Goal: Transaction & Acquisition: Purchase product/service

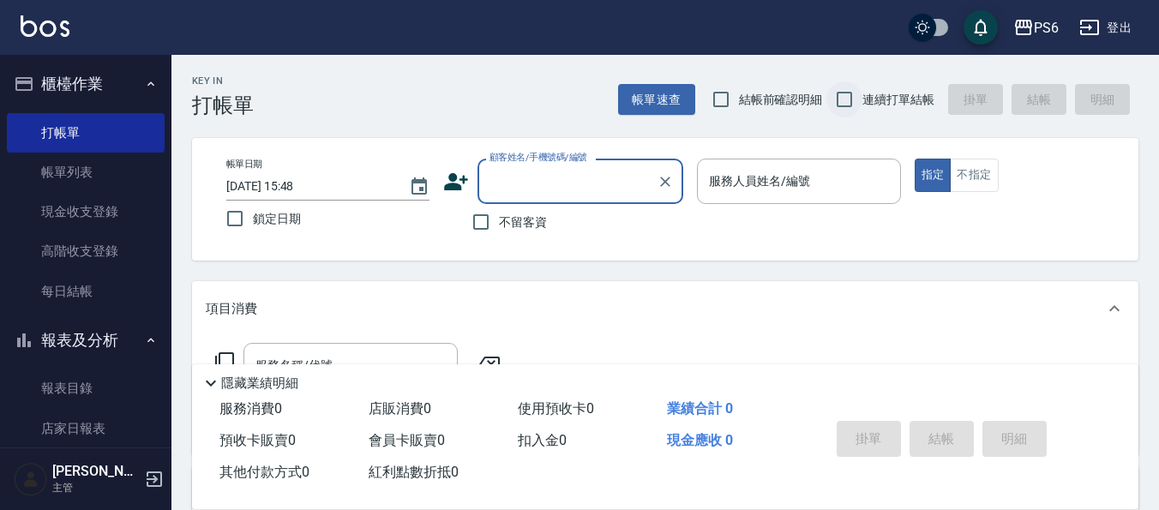
click at [852, 89] on input "連續打單結帳" at bounding box center [844, 99] width 36 height 36
checkbox input "true"
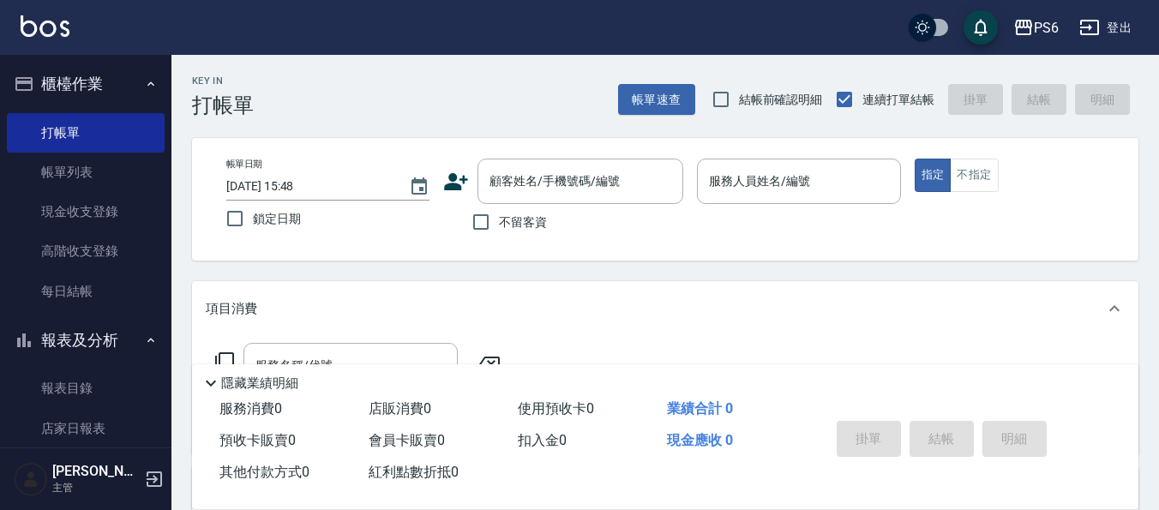
drag, startPoint x: 486, startPoint y: 219, endPoint x: 875, endPoint y: 181, distance: 390.9
click at [555, 209] on div "不留客資" at bounding box center [563, 222] width 240 height 36
click at [483, 231] on input "不留客資" at bounding box center [481, 222] width 36 height 36
checkbox input "true"
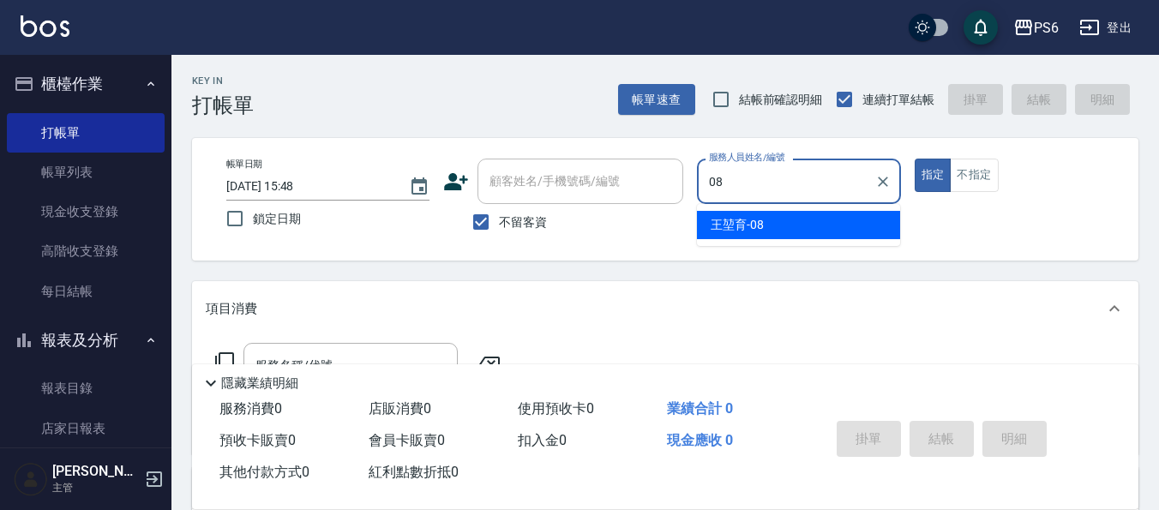
type input "[PERSON_NAME]-08"
type button "true"
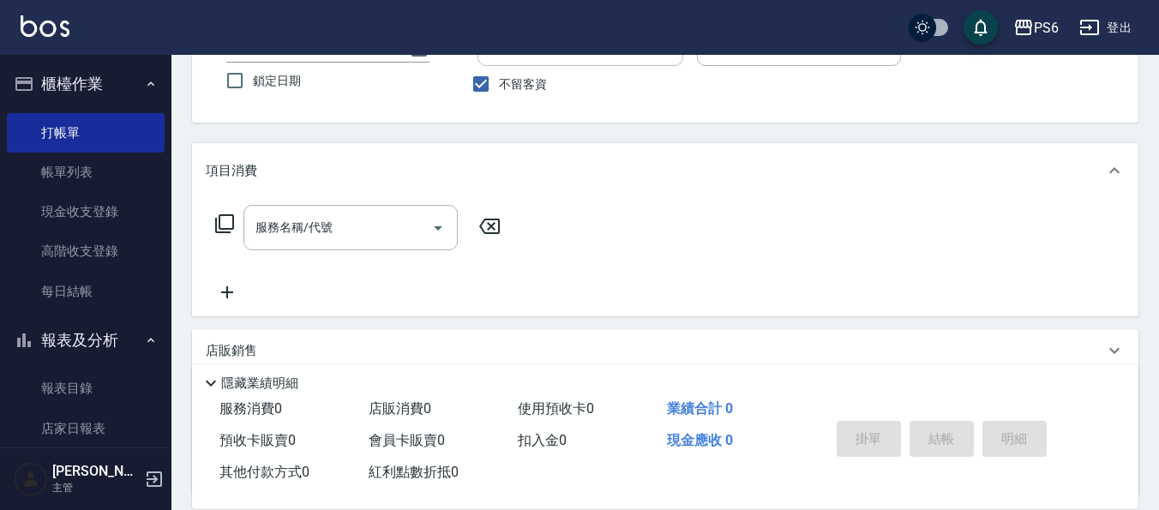
scroll to position [171, 0]
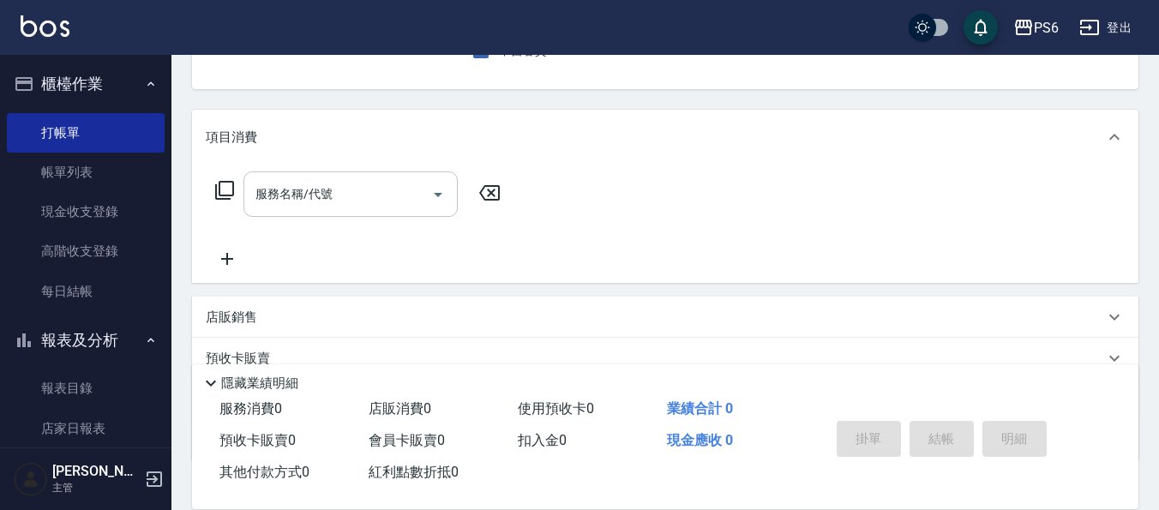
click at [398, 193] on input "服務名稱/代號" at bounding box center [337, 194] width 173 height 30
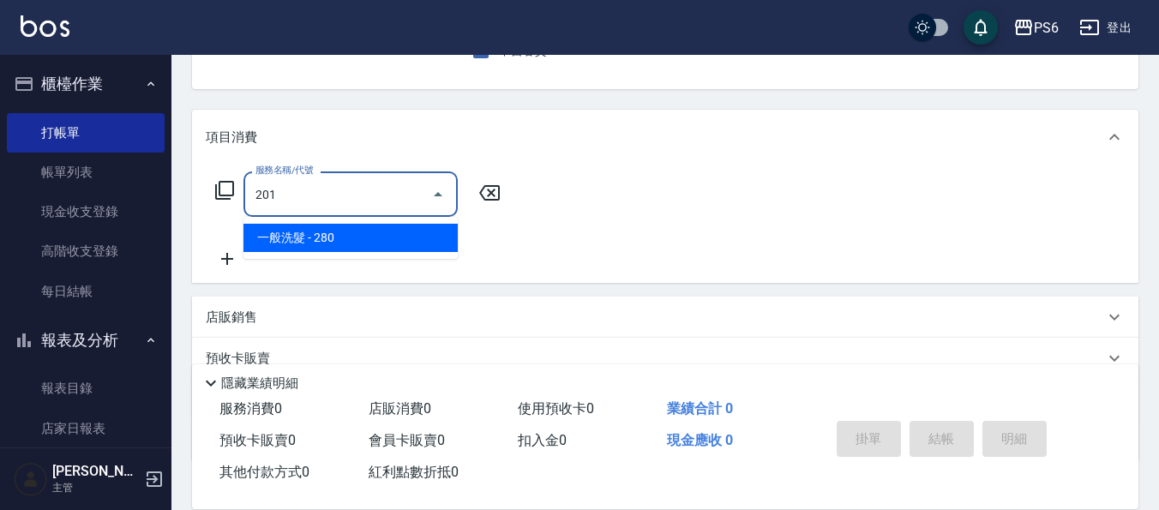
type input "一般洗髮(201)"
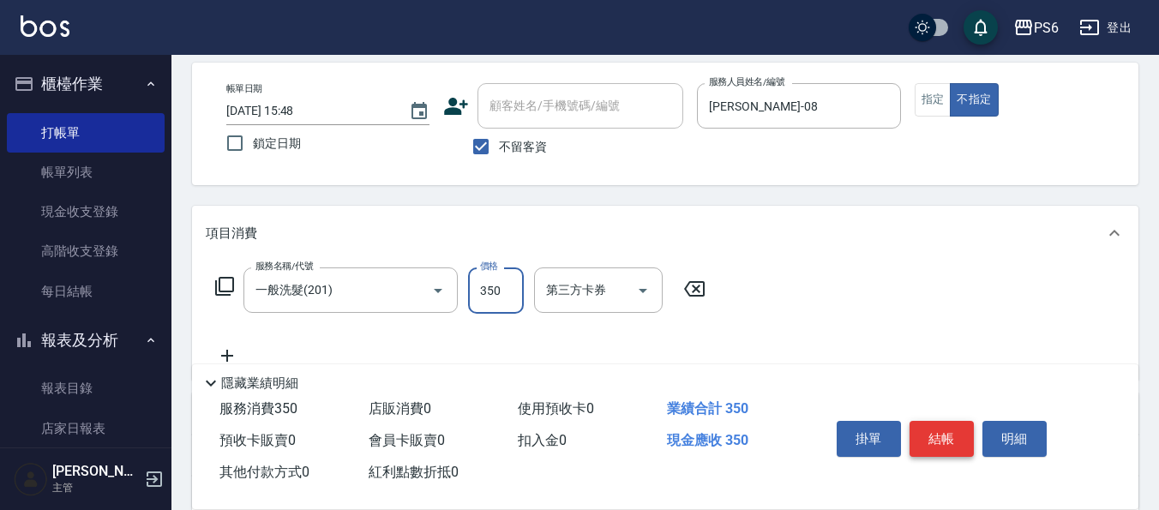
scroll to position [0, 0]
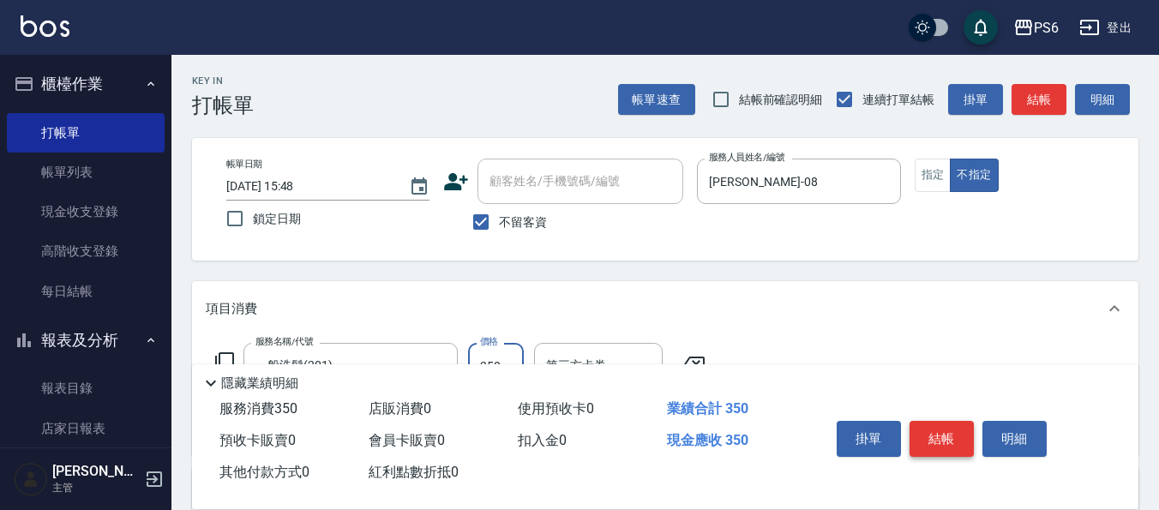
type input "350"
click at [937, 431] on button "結帳" at bounding box center [941, 439] width 64 height 36
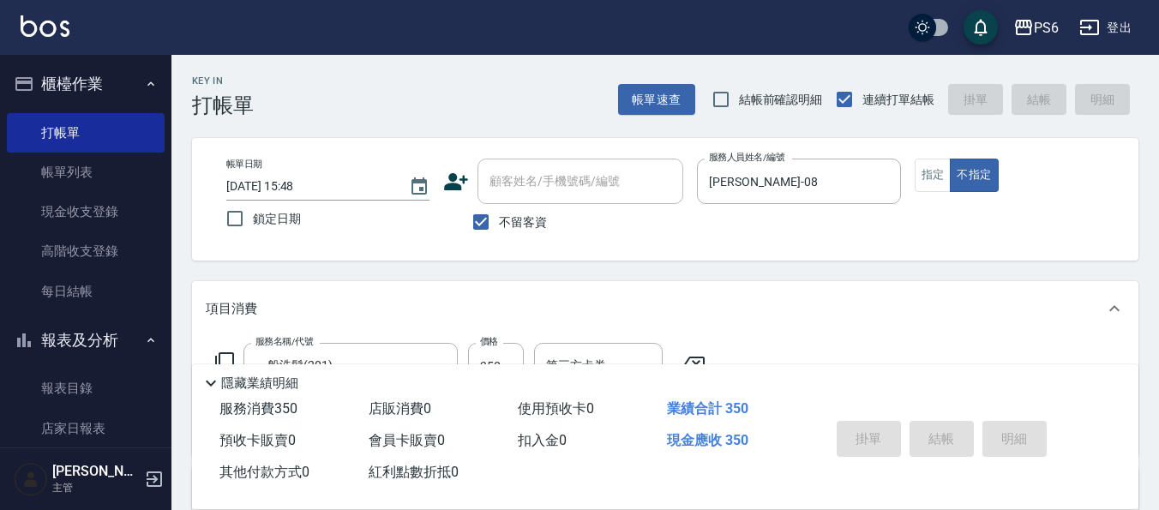
type input "[DATE] 19:11"
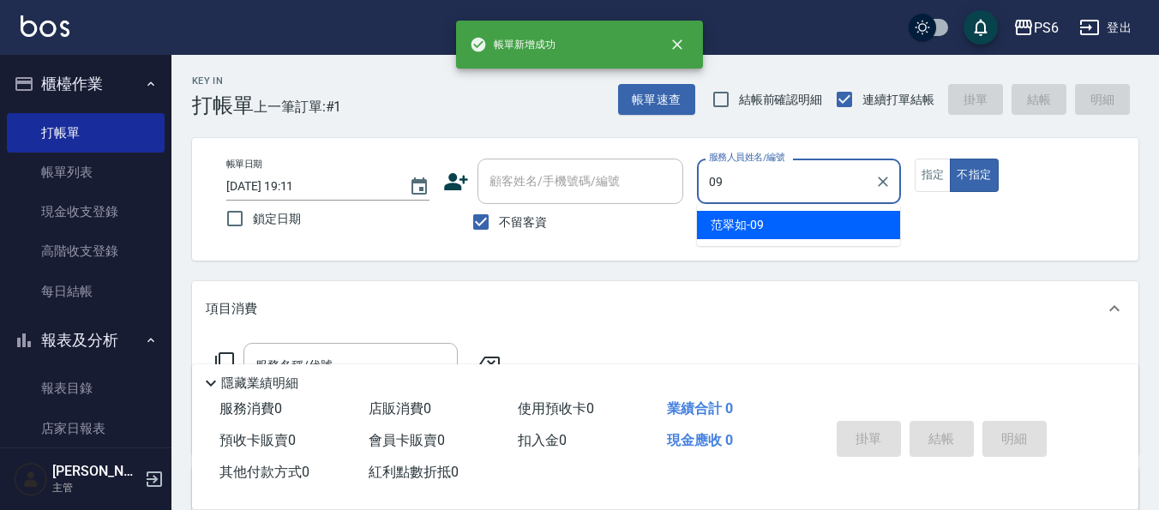
type input "[PERSON_NAME]-09"
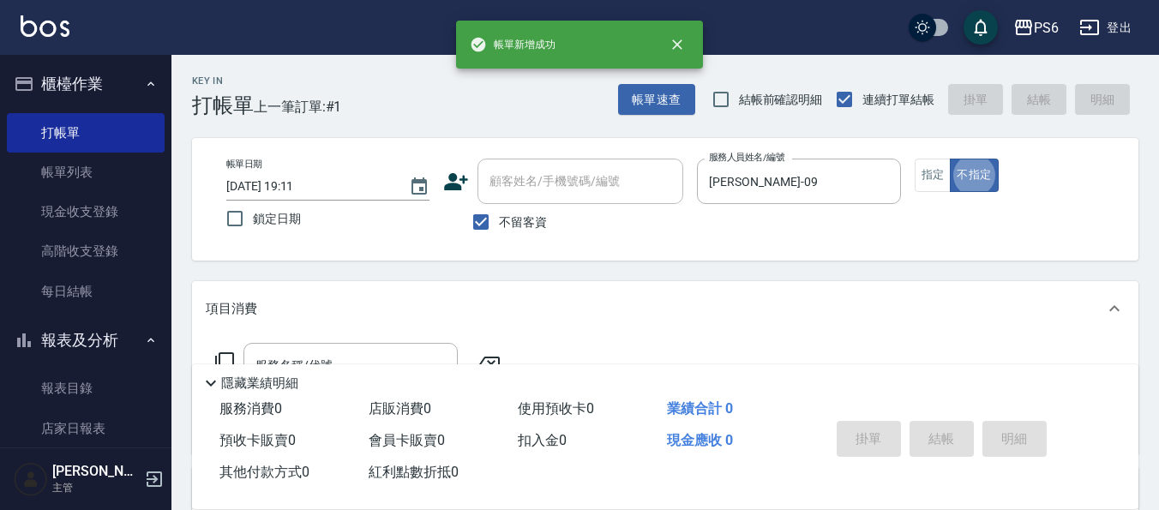
type button "false"
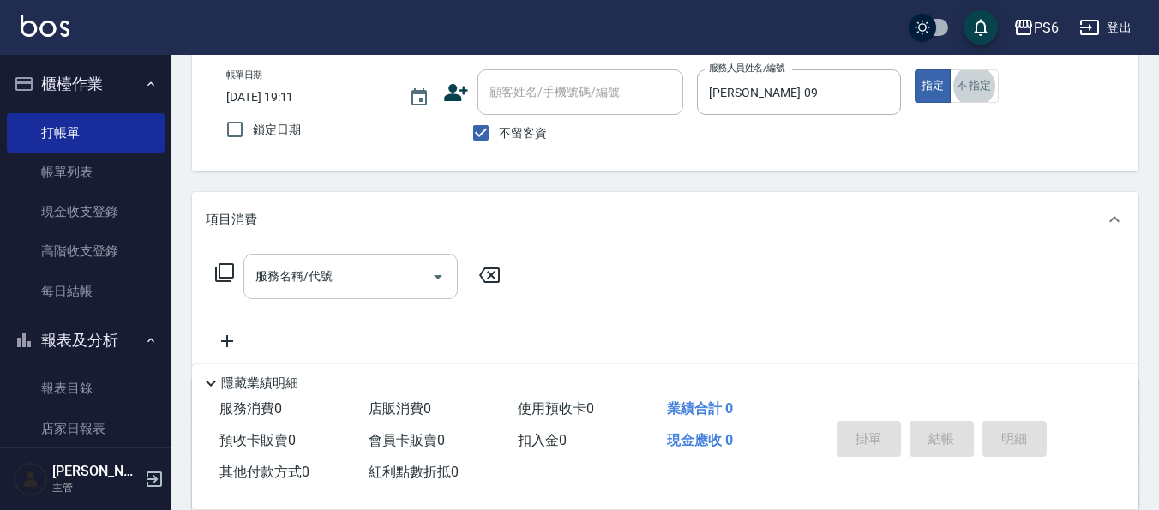
scroll to position [171, 0]
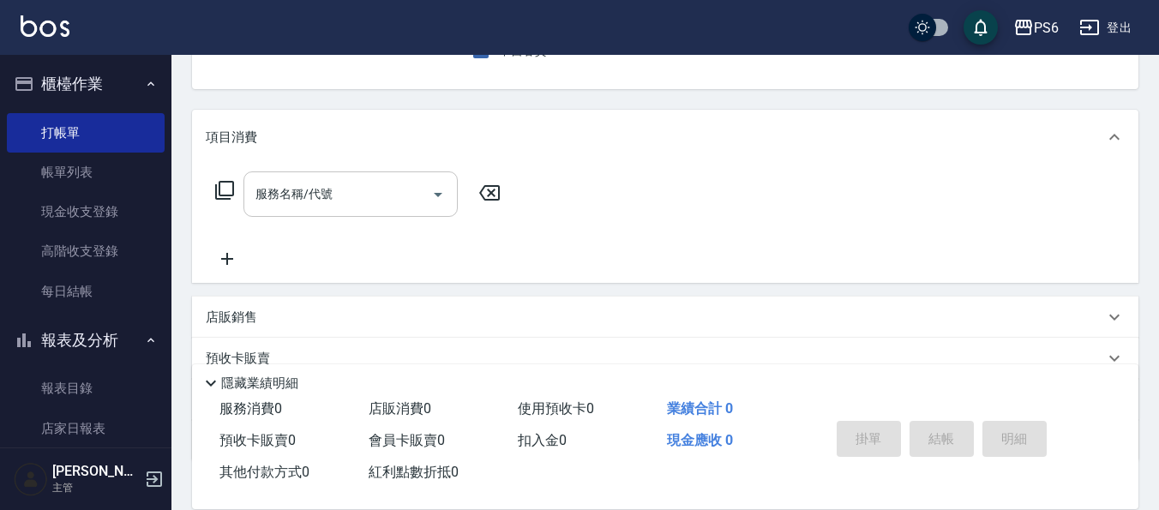
click at [318, 195] on div "服務名稱/代號 服務名稱/代號" at bounding box center [350, 193] width 214 height 45
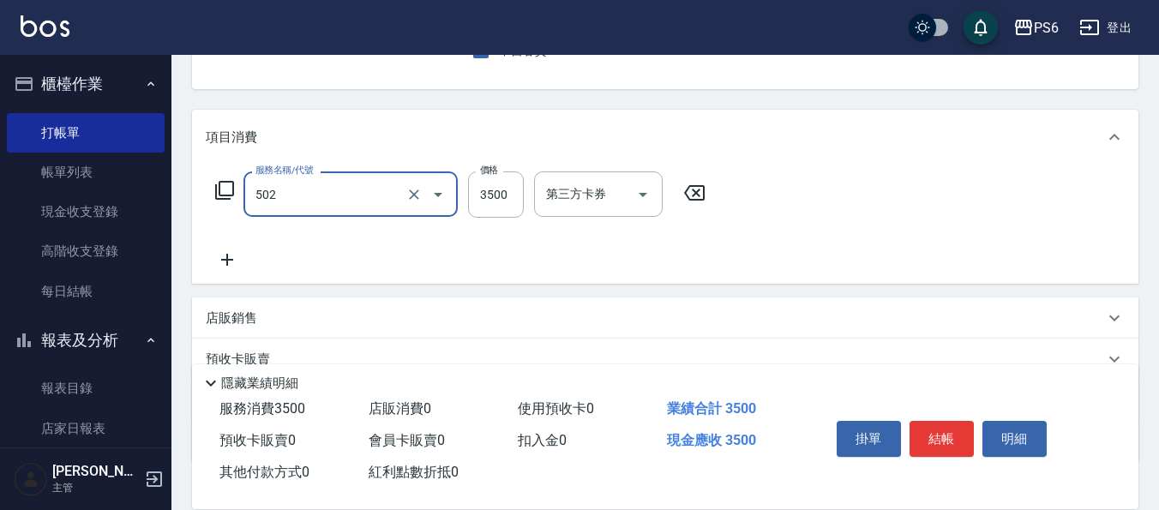
type input "水漾染髮(502)"
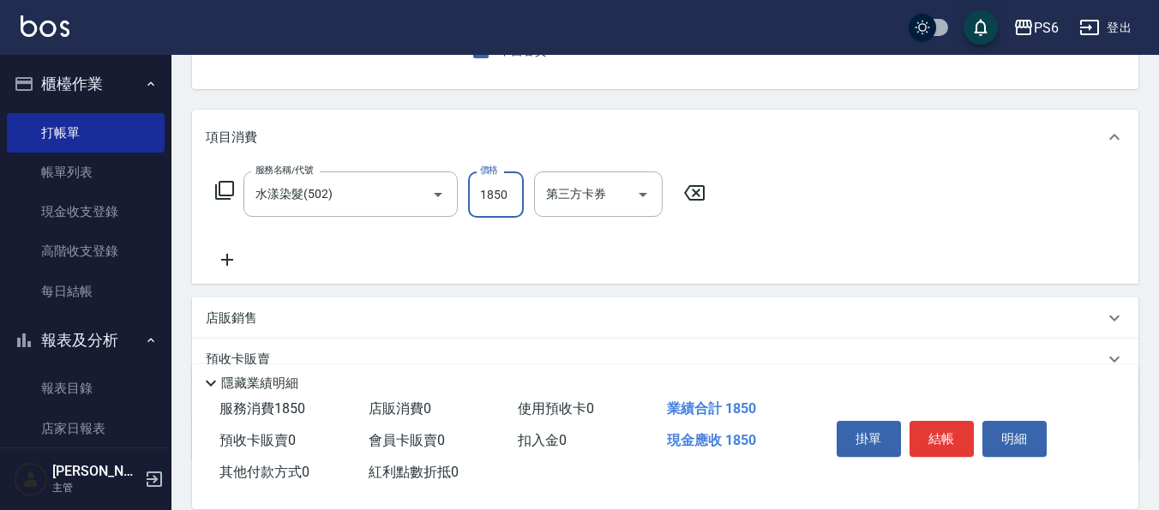
type input "1850"
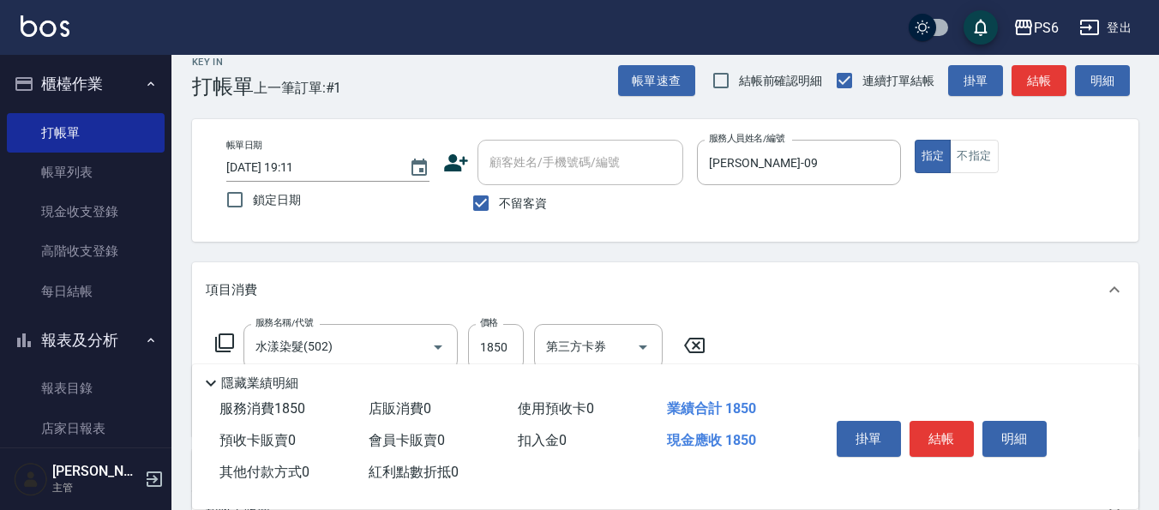
scroll to position [0, 0]
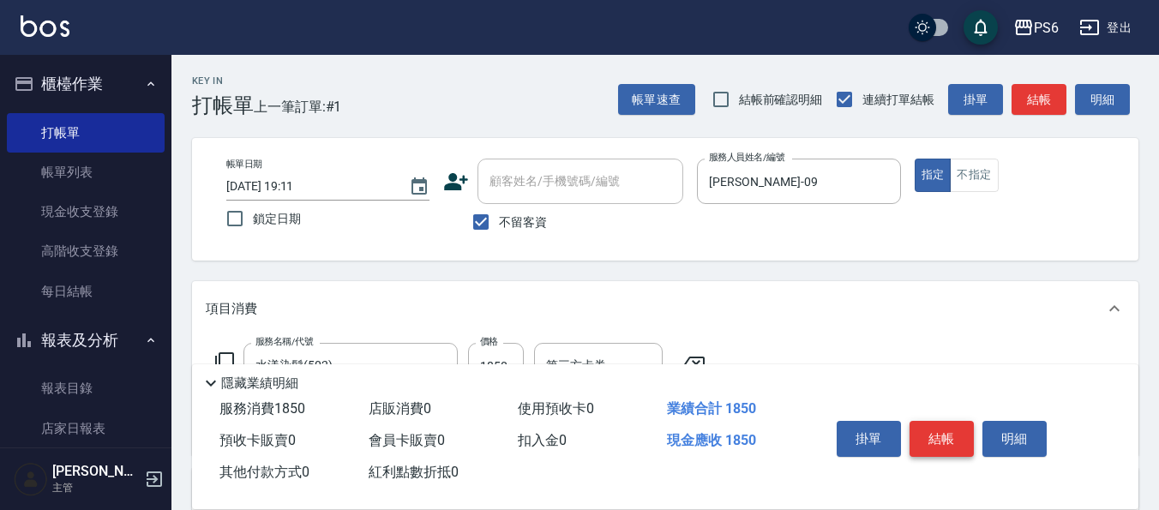
click at [927, 440] on button "結帳" at bounding box center [941, 439] width 64 height 36
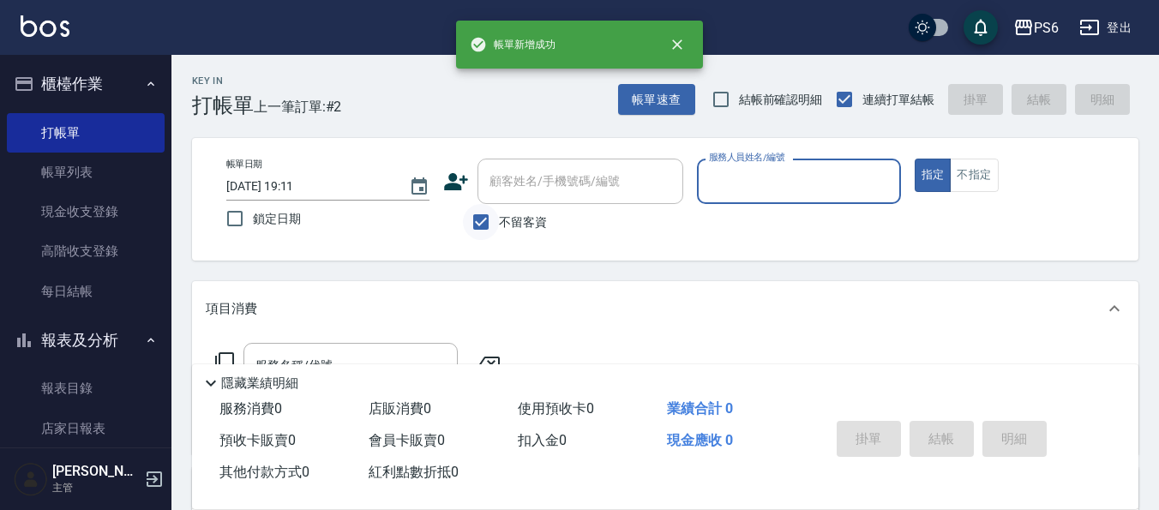
click at [487, 215] on input "不留客資" at bounding box center [481, 222] width 36 height 36
checkbox input "false"
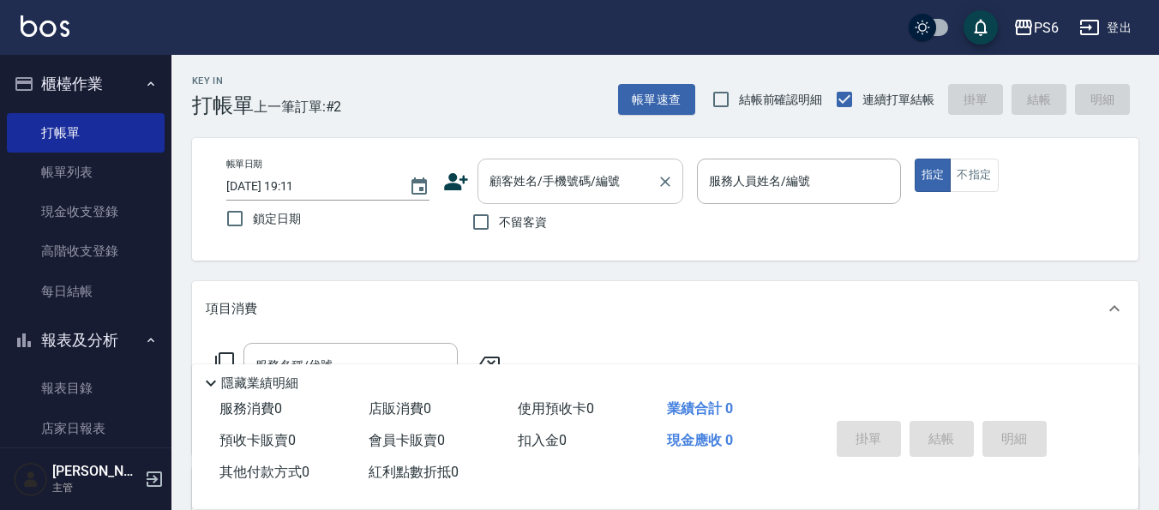
click at [514, 176] on div "顧客姓名/手機號碼/編號 顧客姓名/手機號碼/編號" at bounding box center [580, 181] width 206 height 45
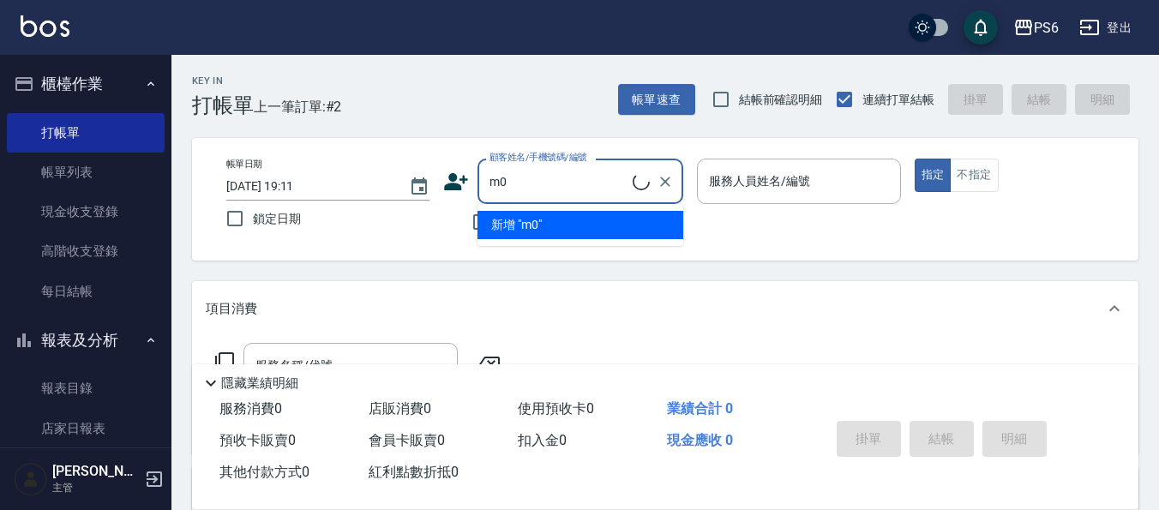
type input "m"
type input "遠"
click at [587, 223] on li "媛汝/141-媛汝/141" at bounding box center [580, 225] width 206 height 28
type input "媛汝/141-媛汝/141"
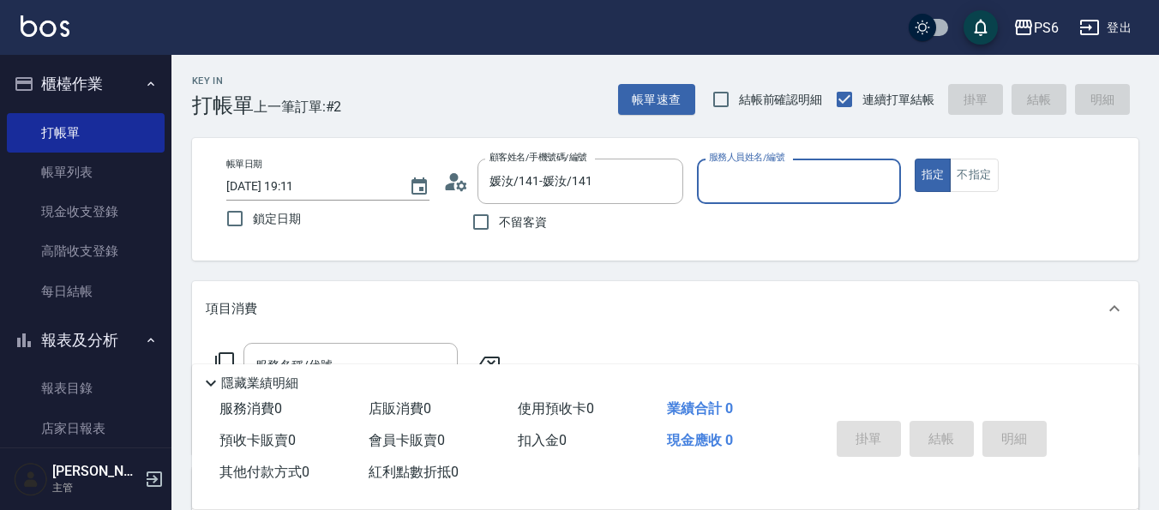
type input "[PERSON_NAME]-04"
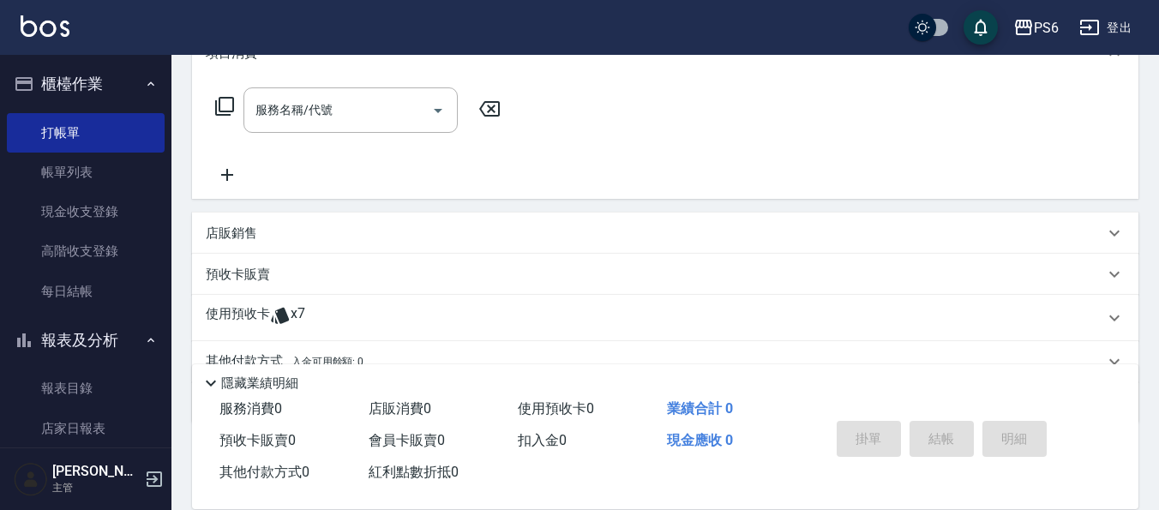
scroll to position [333, 0]
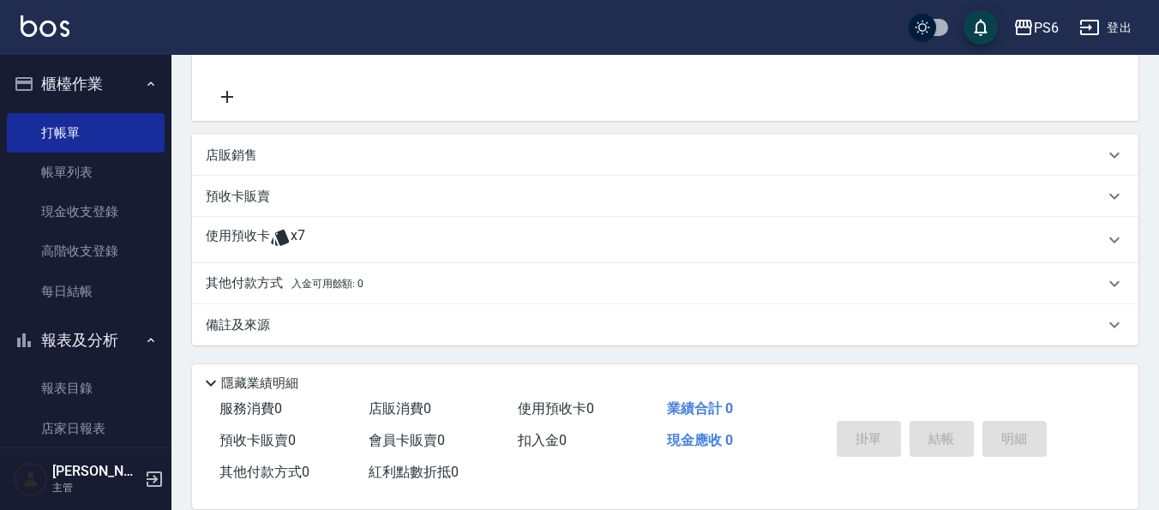
click at [320, 242] on div "使用預收卡 x7" at bounding box center [655, 240] width 898 height 26
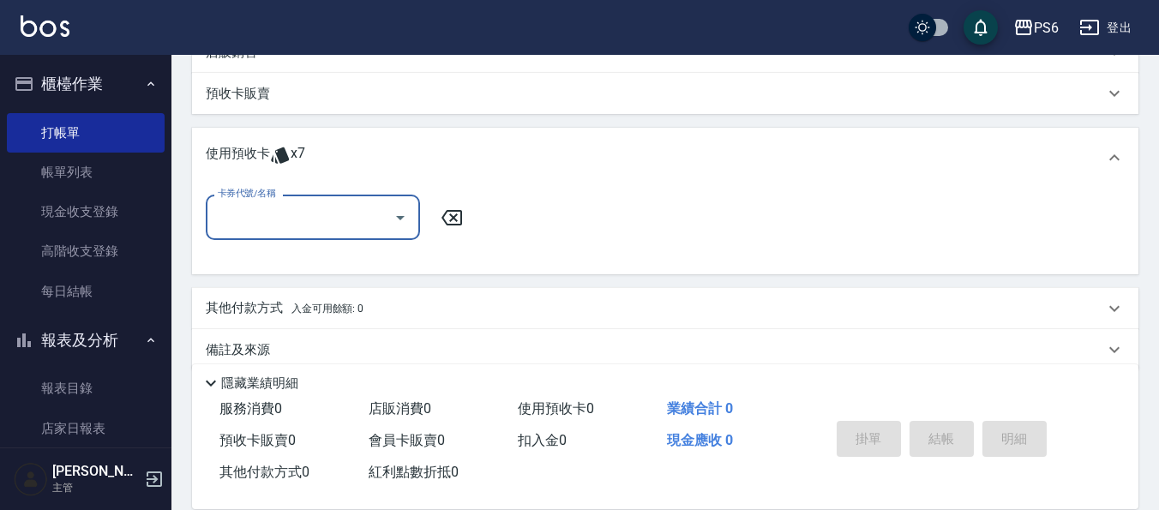
scroll to position [461, 0]
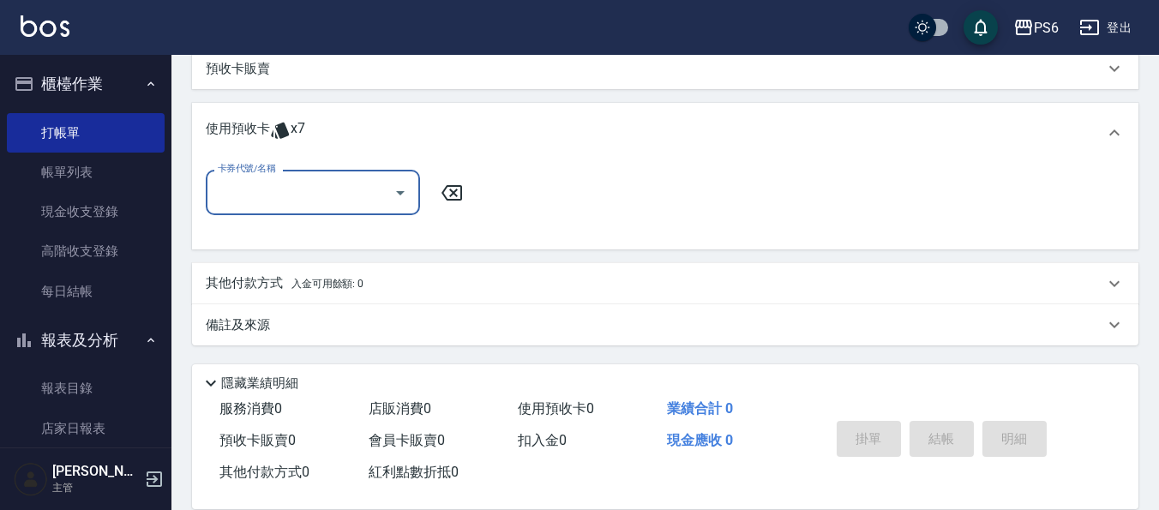
click at [338, 189] on input "卡券代號/名稱" at bounding box center [299, 192] width 173 height 30
drag, startPoint x: 357, startPoint y: 237, endPoint x: 482, endPoint y: 289, distance: 134.5
click at [358, 237] on div "舊頭皮/洗髮卡 剩餘7張" at bounding box center [313, 236] width 214 height 28
type input "舊頭皮/洗髮卡"
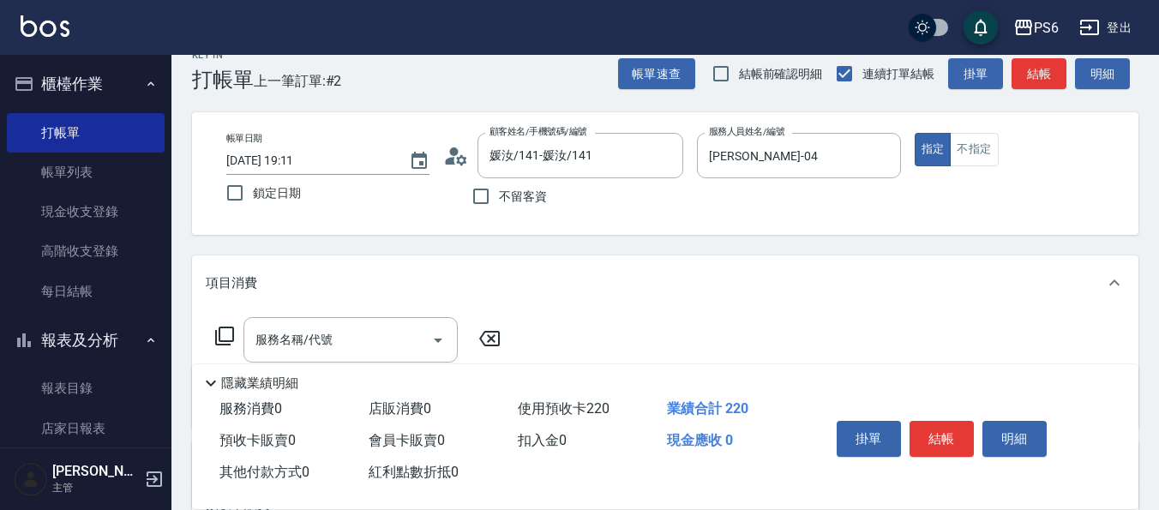
scroll to position [0, 0]
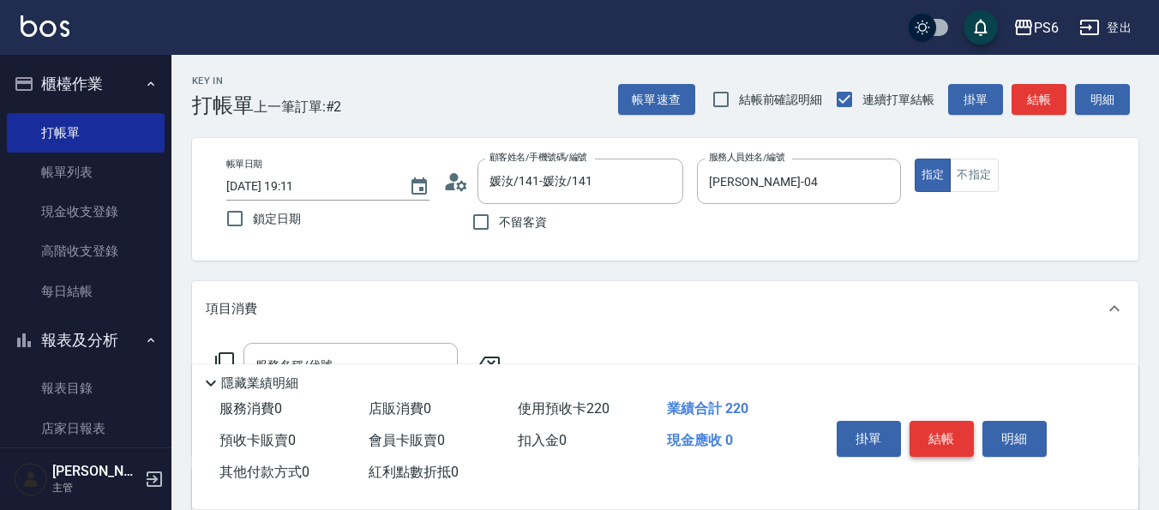
click at [924, 425] on button "結帳" at bounding box center [941, 439] width 64 height 36
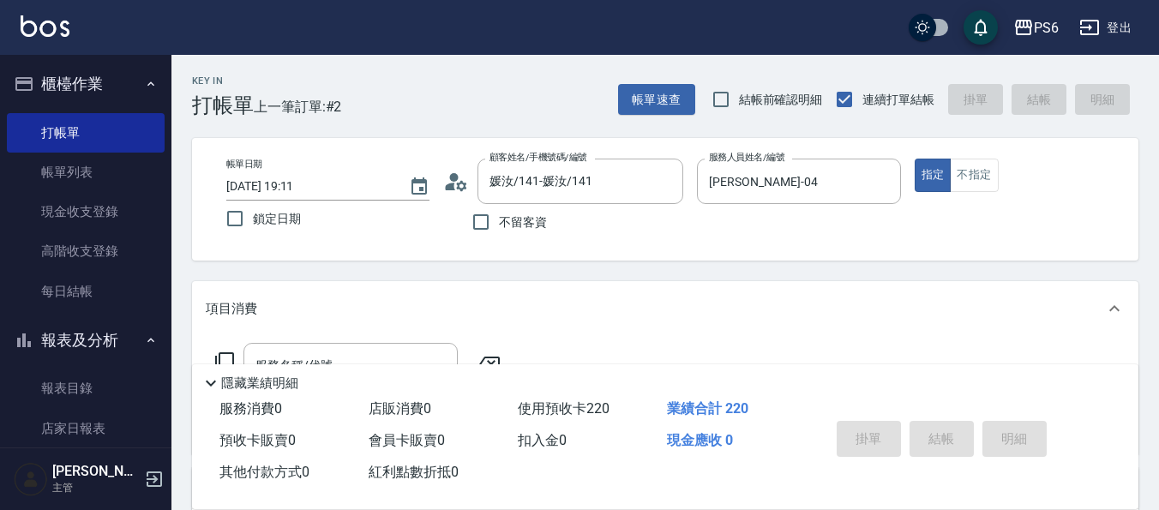
type input "[DATE] 19:12"
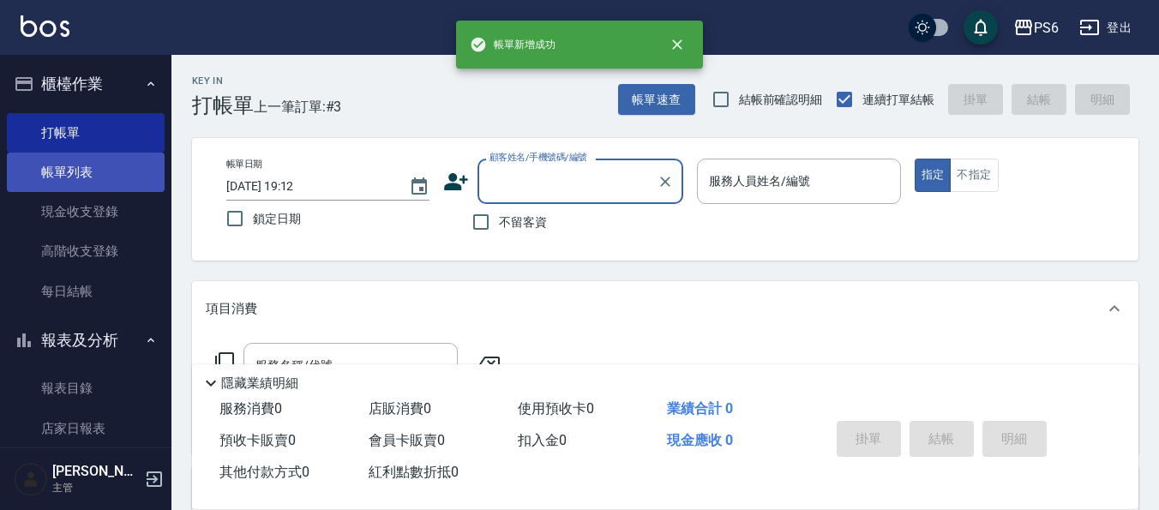
click at [65, 173] on link "帳單列表" at bounding box center [86, 172] width 158 height 39
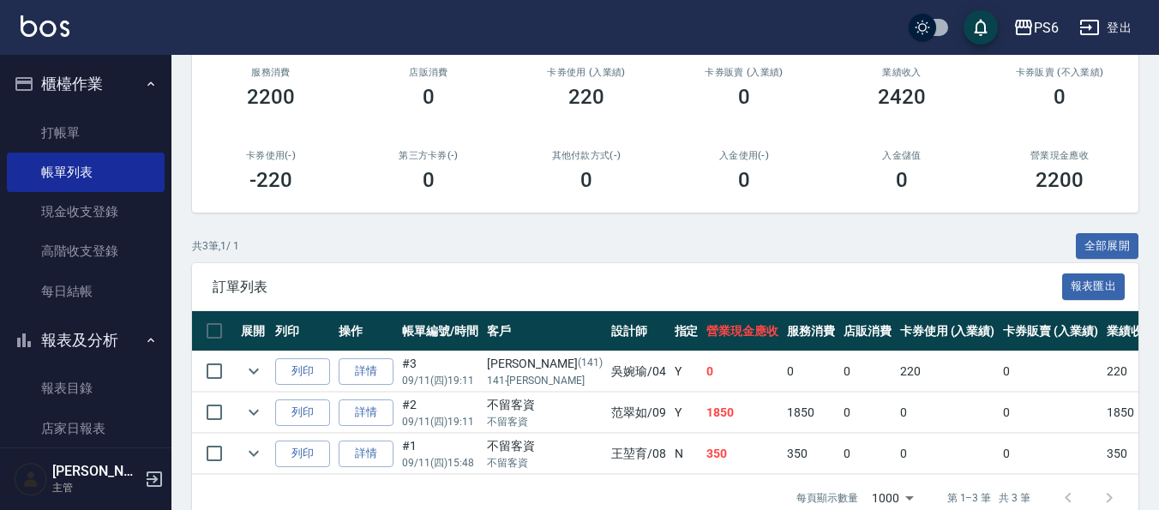
scroll to position [263, 0]
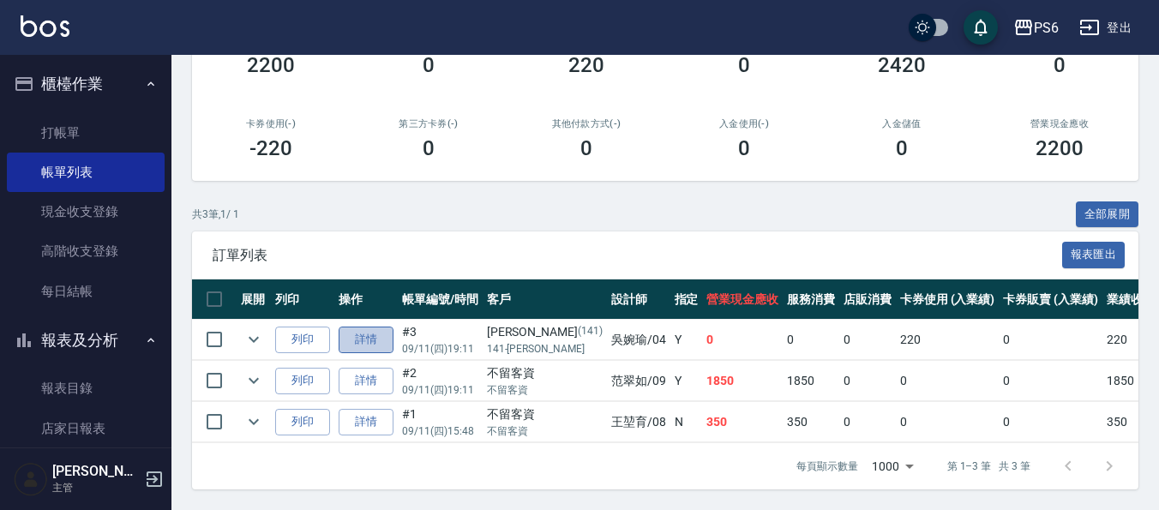
click at [369, 326] on link "詳情" at bounding box center [365, 339] width 55 height 27
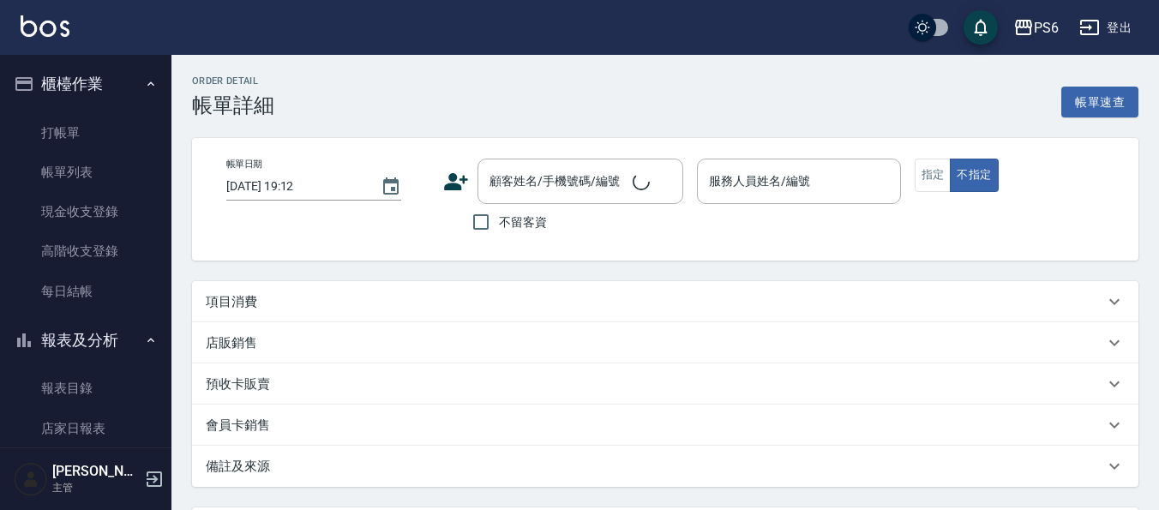
type input "[DATE] 19:11"
type input "[PERSON_NAME]-04"
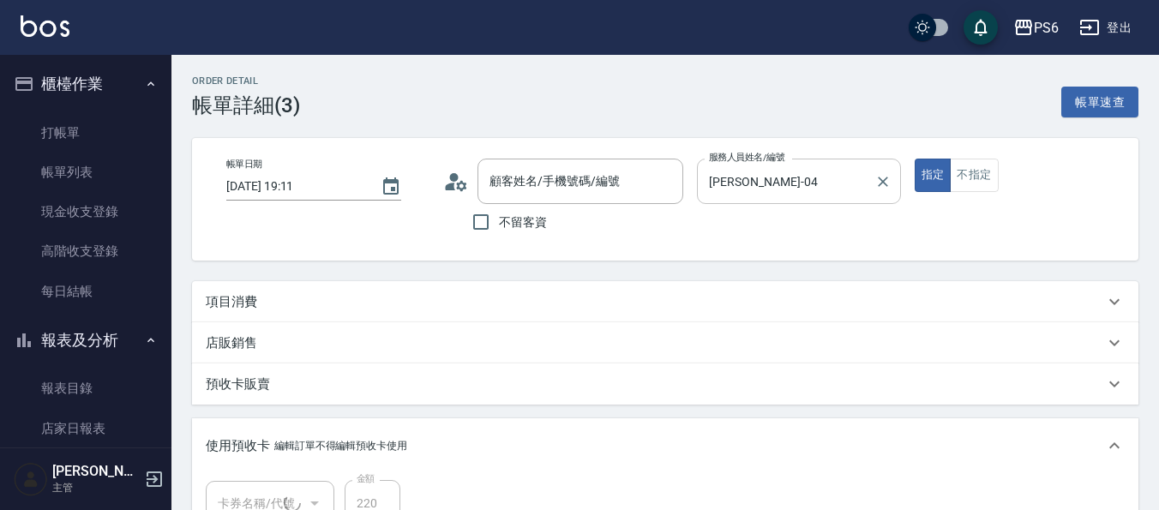
type input "媛汝/141-媛汝/141"
type input "舊頭皮/洗髮卡(1/1)"
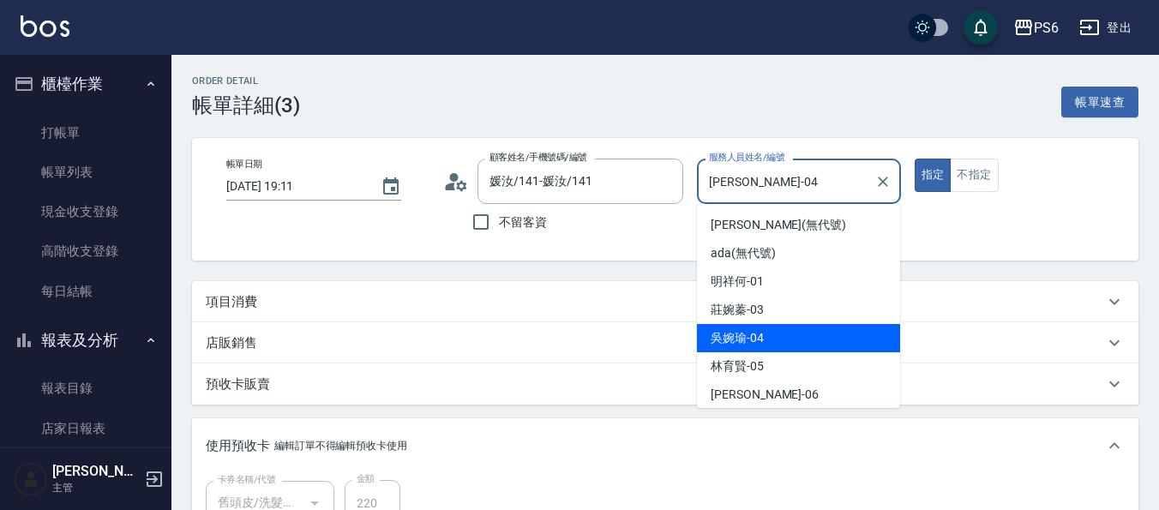
drag, startPoint x: 811, startPoint y: 173, endPoint x: 709, endPoint y: 183, distance: 102.5
click at [709, 183] on input "[PERSON_NAME]-04" at bounding box center [785, 181] width 162 height 30
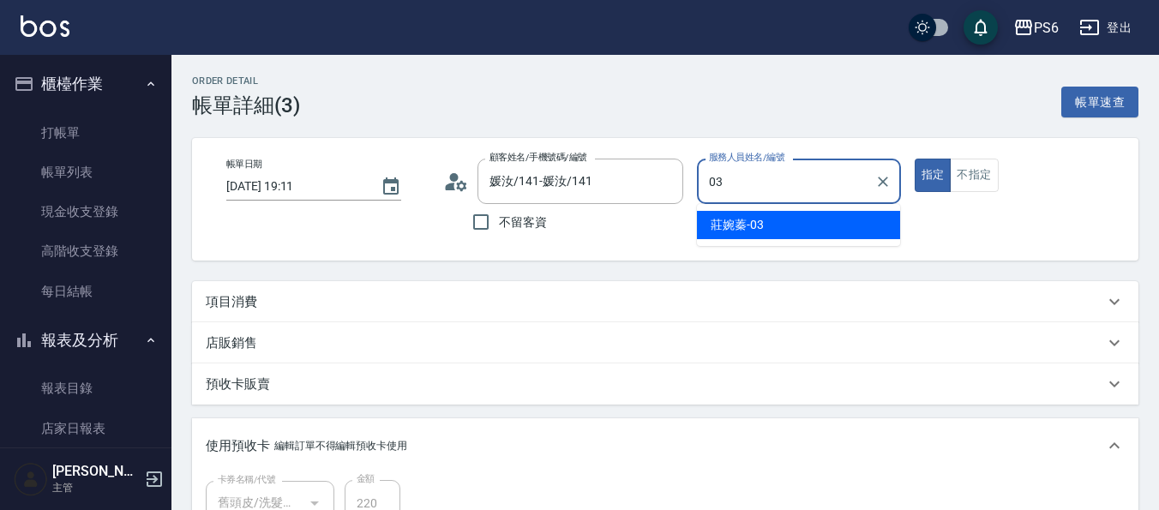
type input "[PERSON_NAME]-03"
type button "true"
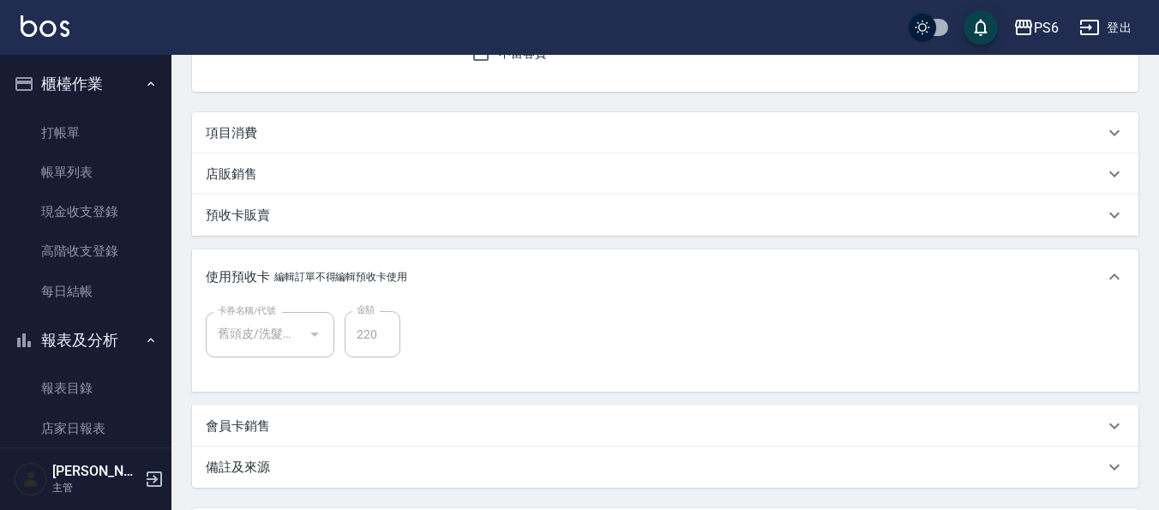
scroll to position [332, 0]
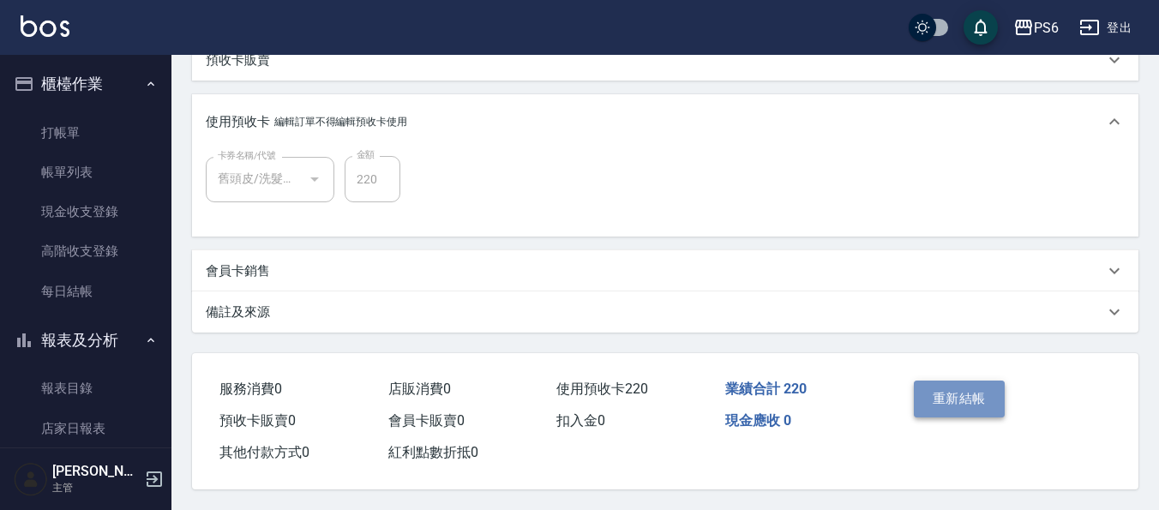
click at [967, 395] on button "重新結帳" at bounding box center [958, 398] width 91 height 36
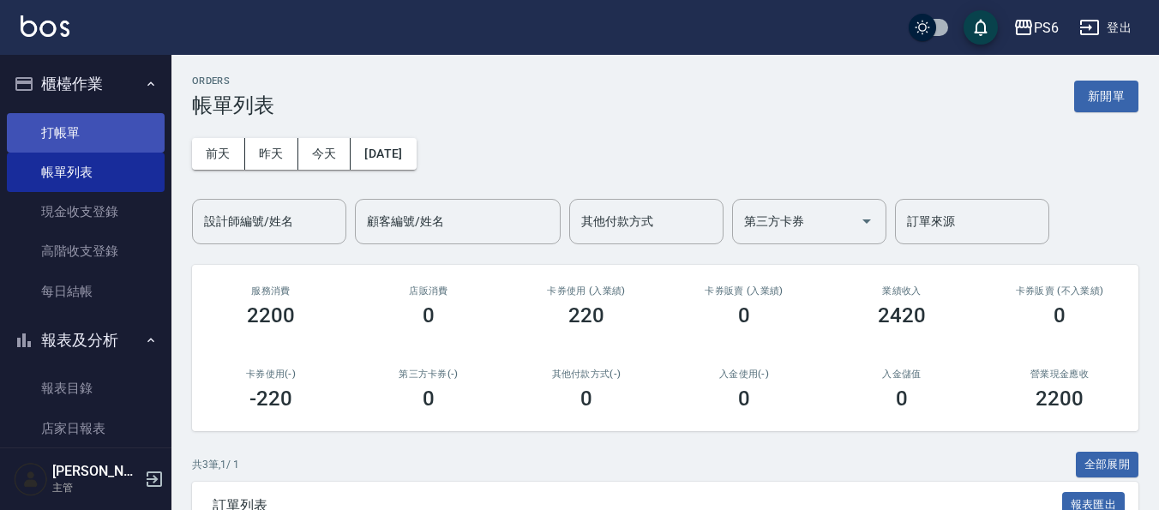
click at [63, 141] on link "打帳單" at bounding box center [86, 132] width 158 height 39
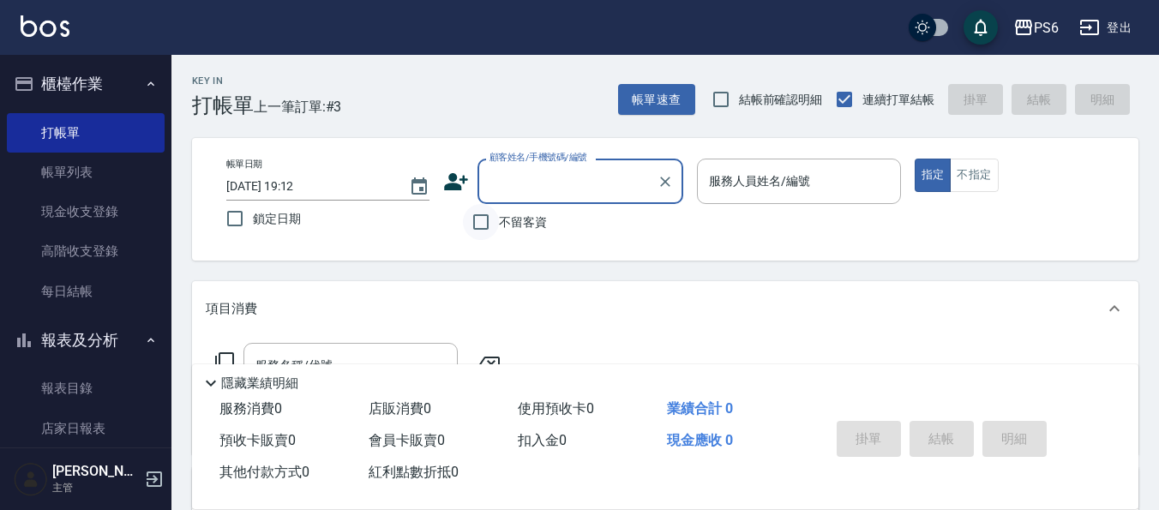
drag, startPoint x: 479, startPoint y: 227, endPoint x: 617, endPoint y: 224, distance: 138.0
click at [487, 227] on input "不留客資" at bounding box center [481, 222] width 36 height 36
checkbox input "true"
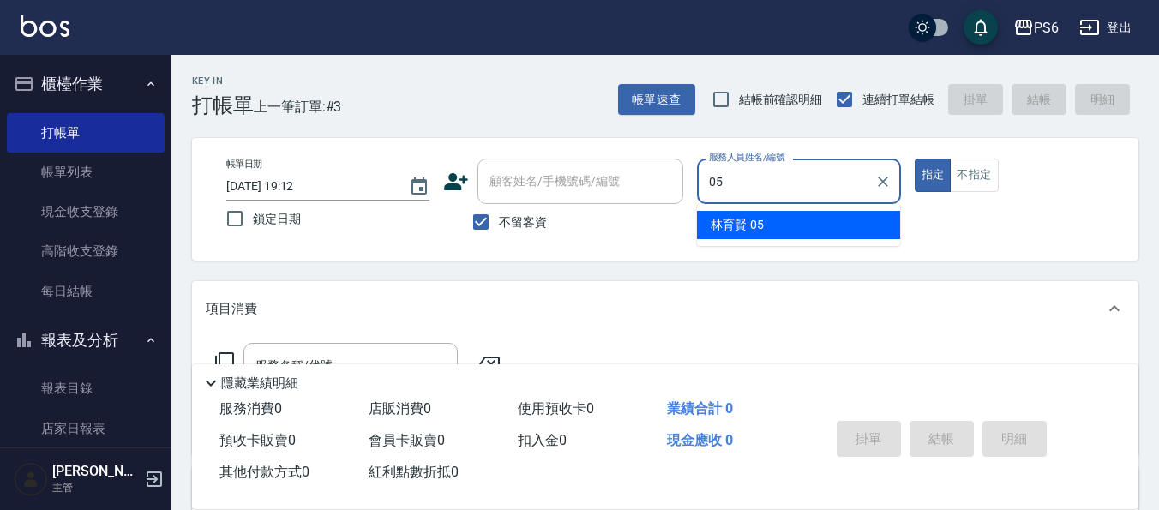
type input "05"
type button "true"
type input "[PERSON_NAME]-05"
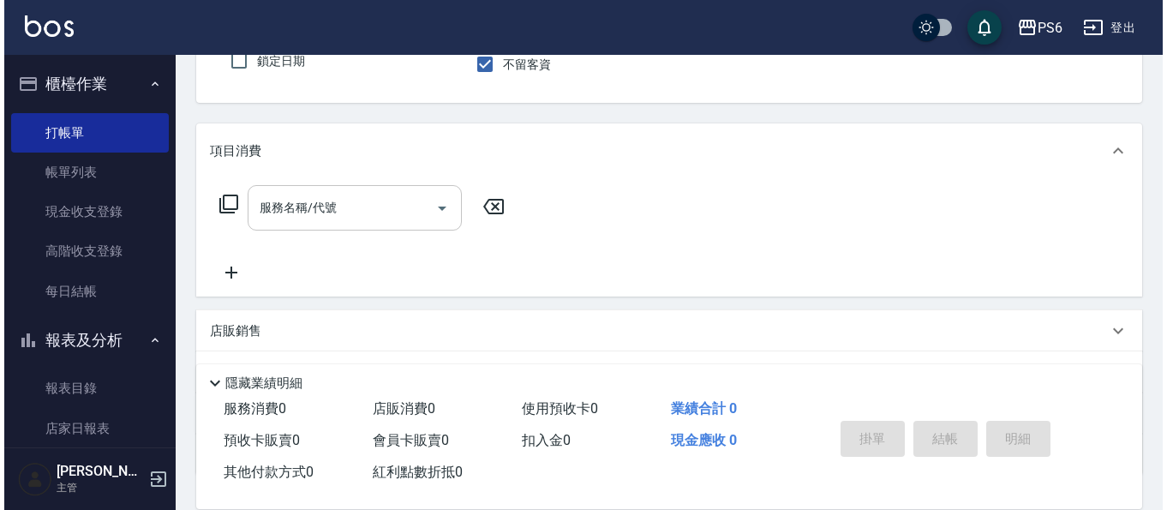
scroll to position [171, 0]
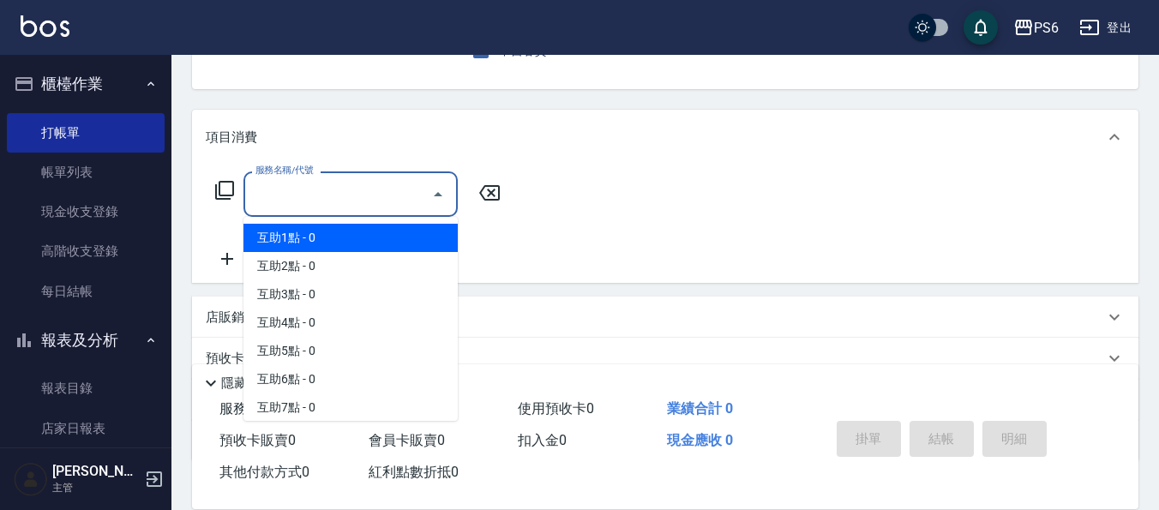
click at [351, 201] on input "服務名稱/代號" at bounding box center [337, 194] width 173 height 30
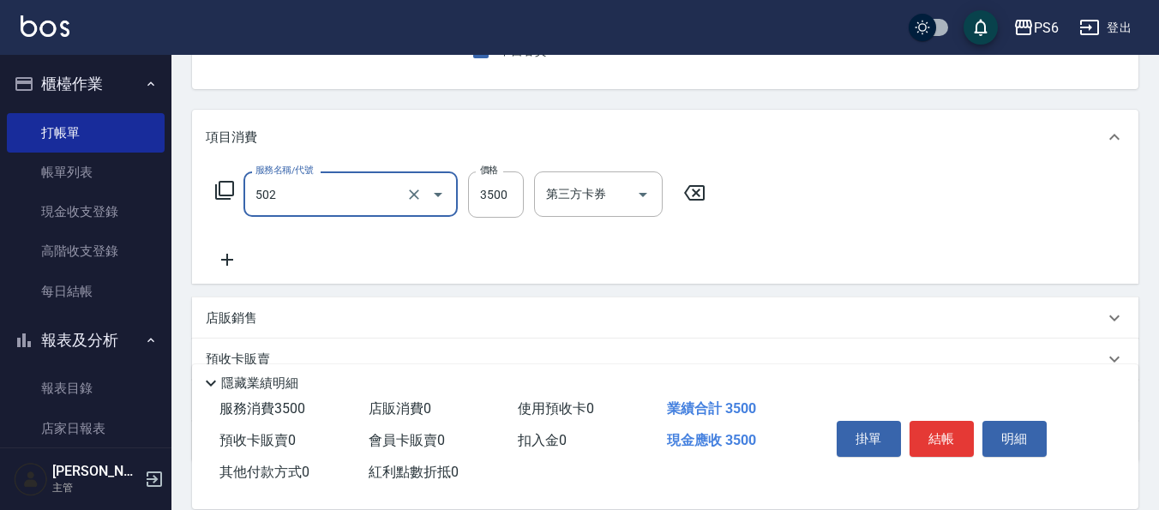
type input "水漾染髮(502)"
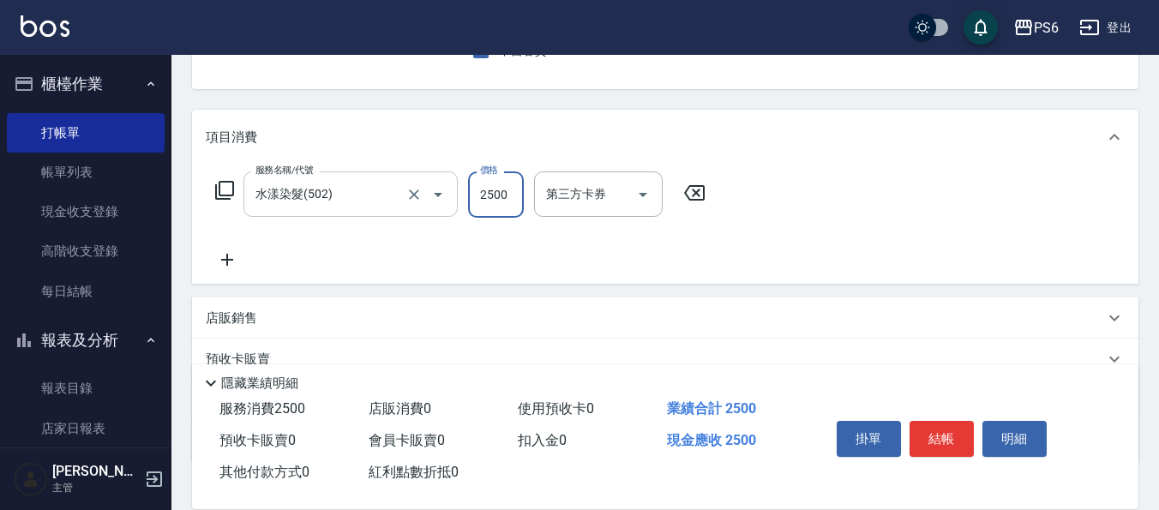
type input "2500"
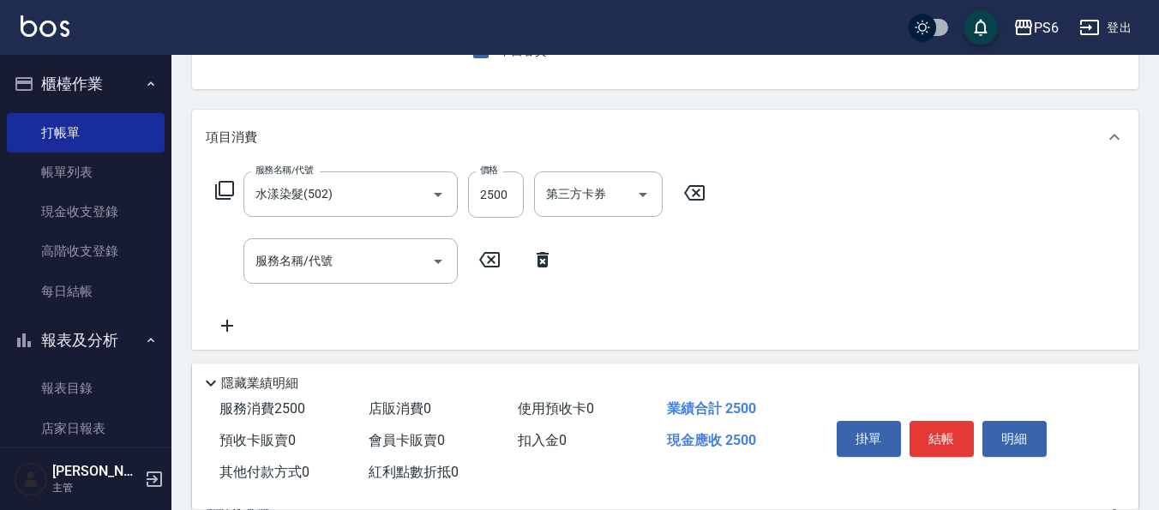
click at [232, 181] on icon at bounding box center [224, 190] width 21 height 21
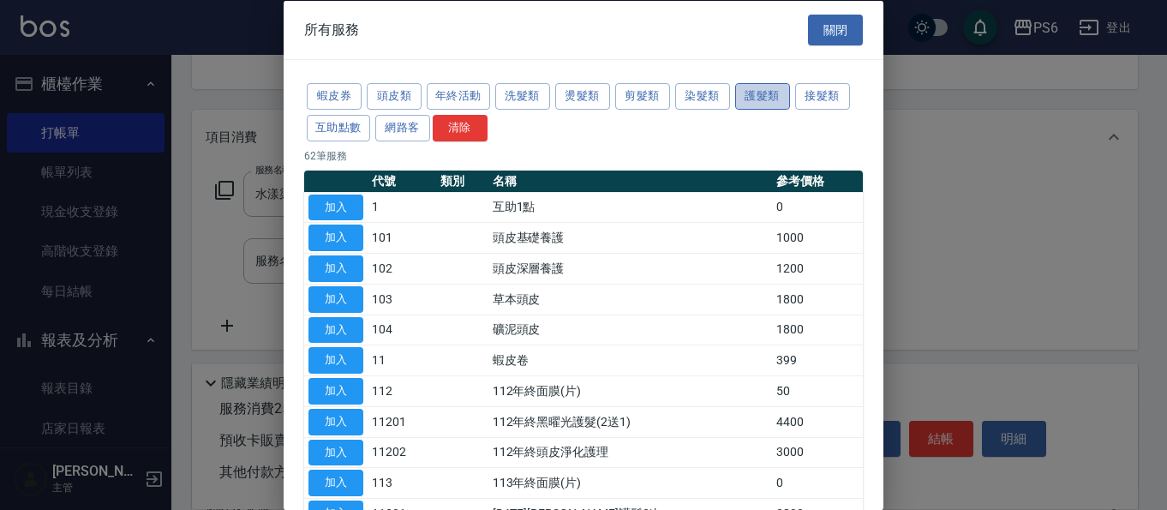
click at [769, 102] on button "護髮類" at bounding box center [762, 96] width 55 height 27
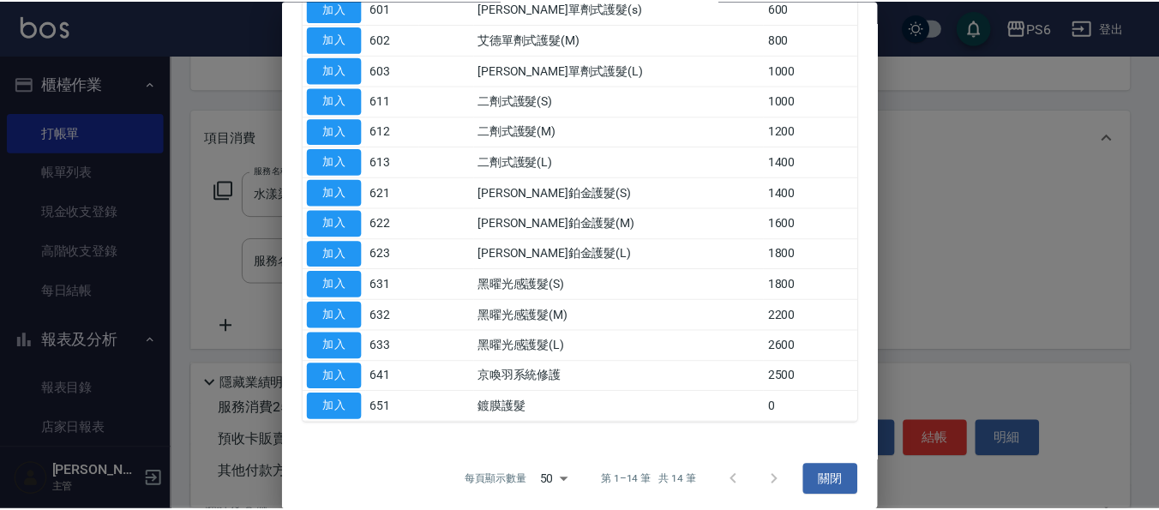
scroll to position [205, 0]
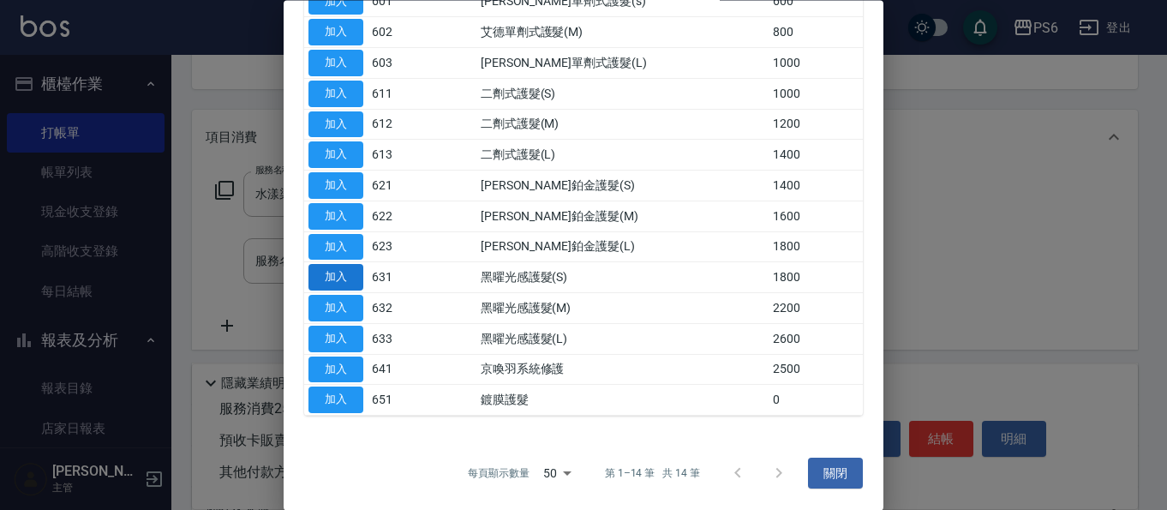
click at [340, 272] on button "加入" at bounding box center [335, 278] width 55 height 27
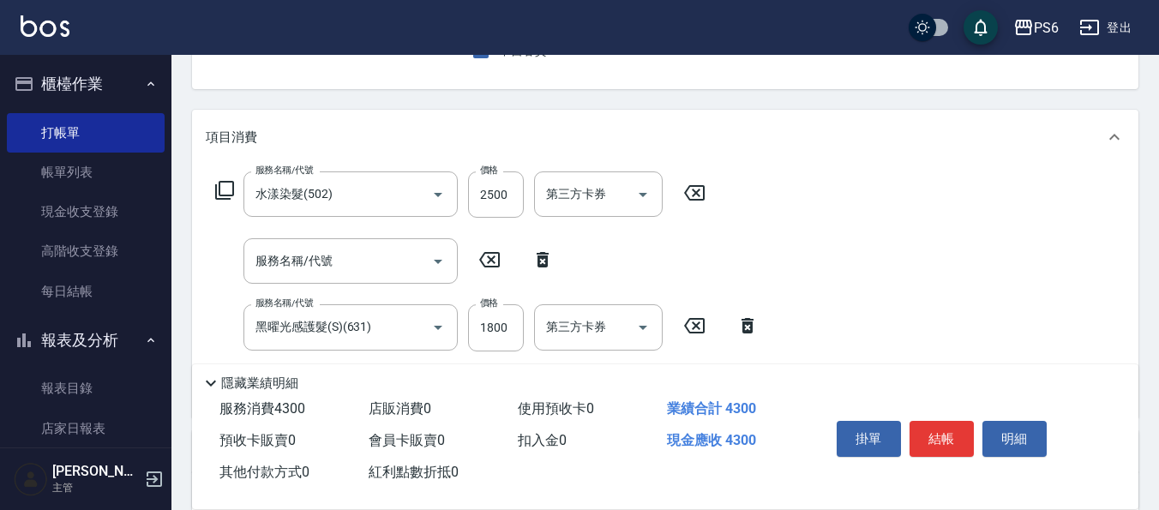
drag, startPoint x: 541, startPoint y: 262, endPoint x: 279, endPoint y: 307, distance: 266.0
click at [539, 262] on icon at bounding box center [542, 259] width 43 height 21
type input "黑曜光感護髮(S)(631)"
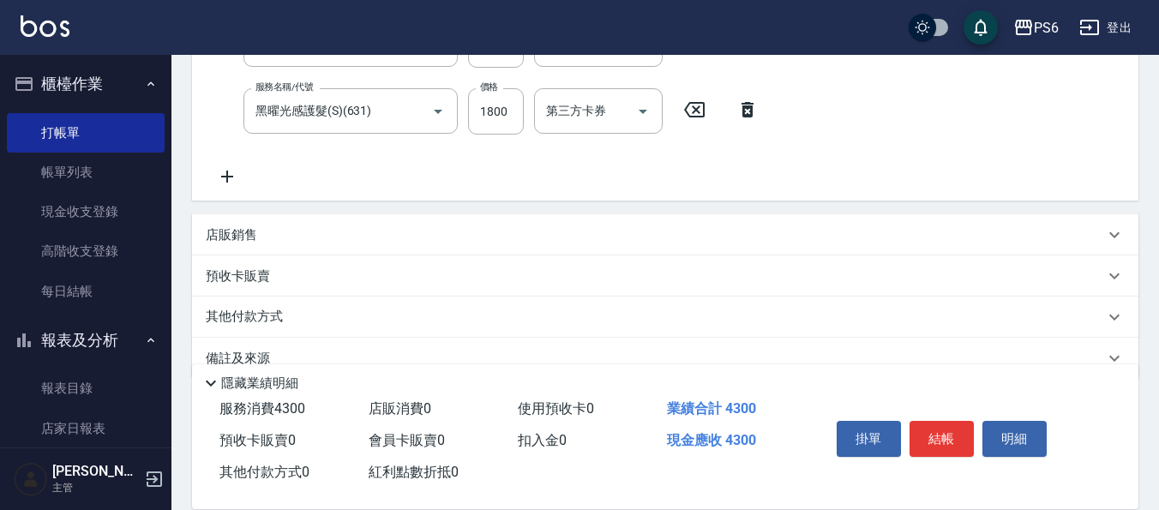
scroll to position [343, 0]
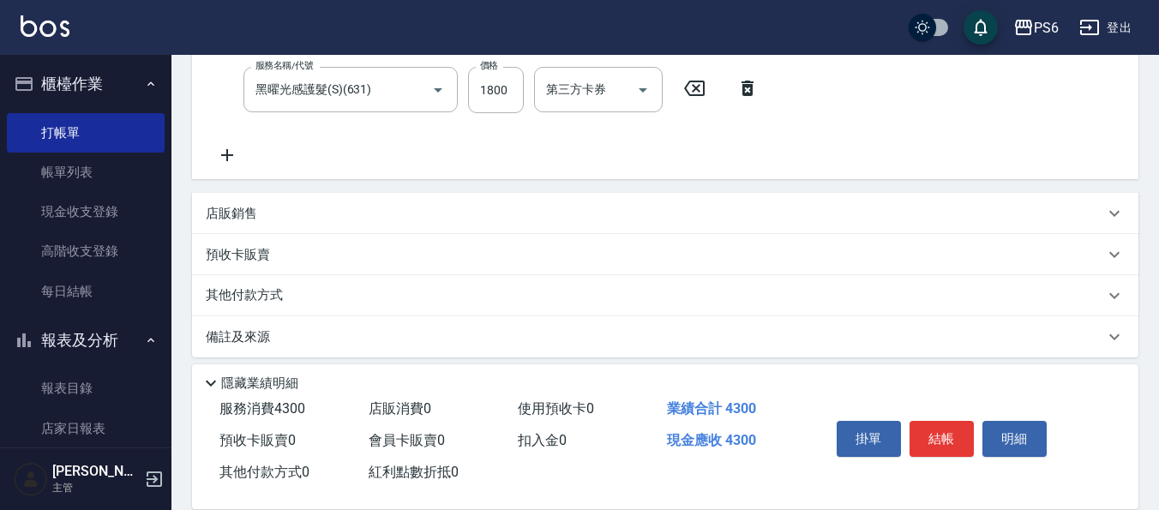
click at [226, 154] on icon at bounding box center [227, 155] width 12 height 12
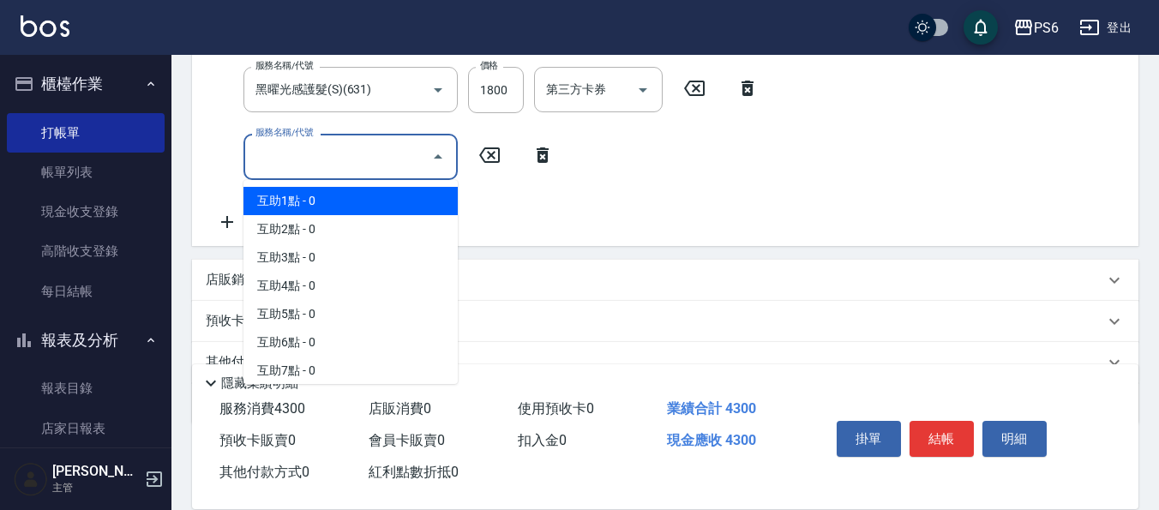
click at [314, 165] on input "服務名稱/代號" at bounding box center [337, 156] width 173 height 30
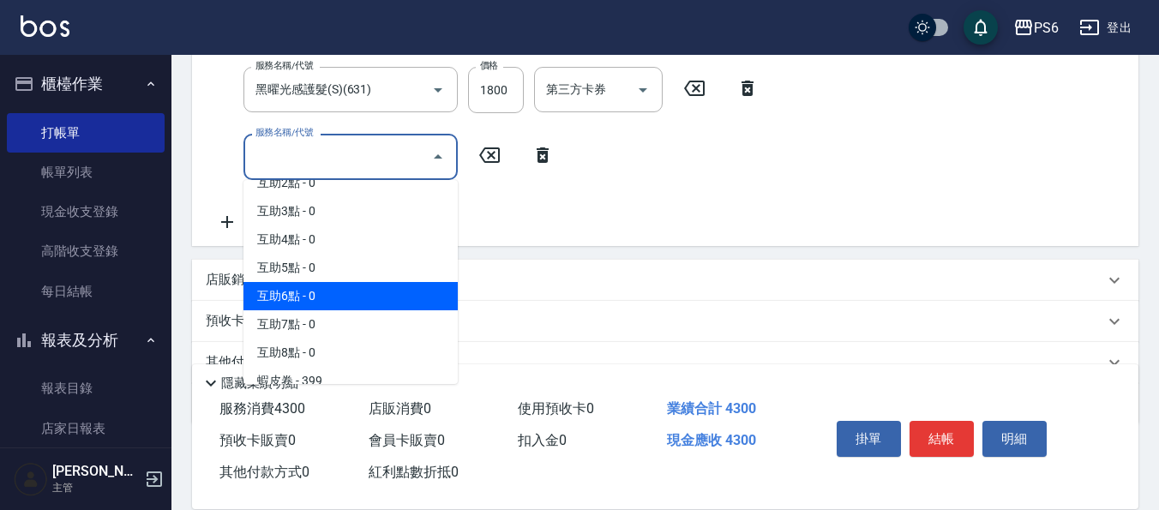
scroll to position [86, 0]
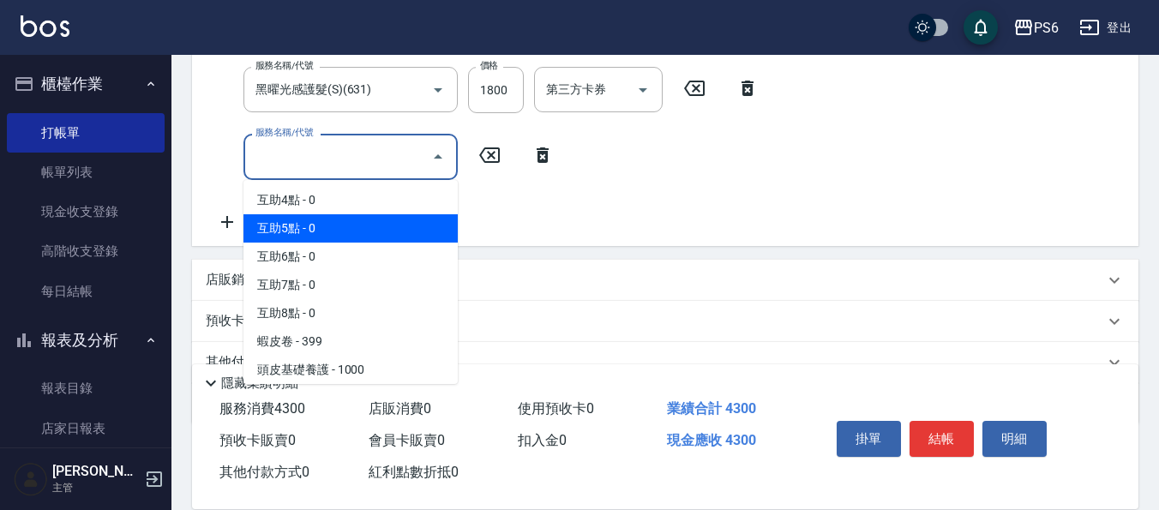
click at [337, 227] on span "互助5點 - 0" at bounding box center [350, 228] width 214 height 28
type input "互助5點(5)"
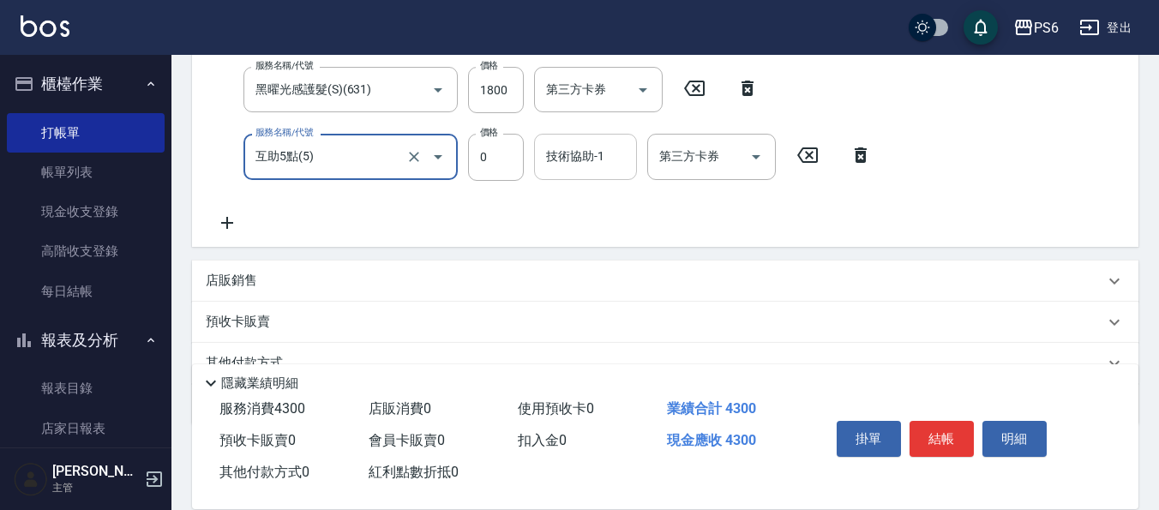
click at [567, 164] on div "技術協助-1 技術協助-1" at bounding box center [585, 156] width 103 height 45
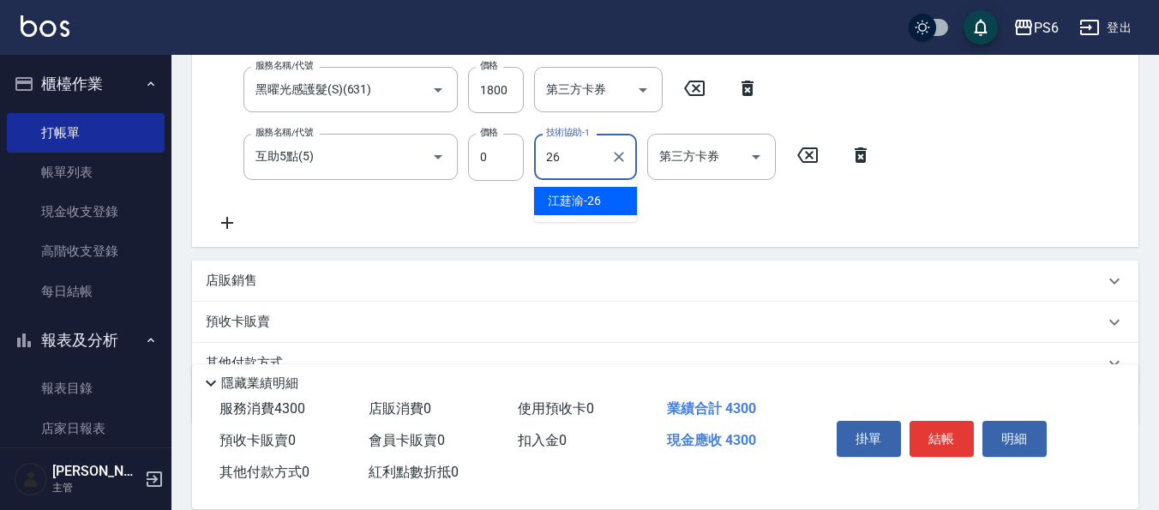
type input "[PERSON_NAME]-26"
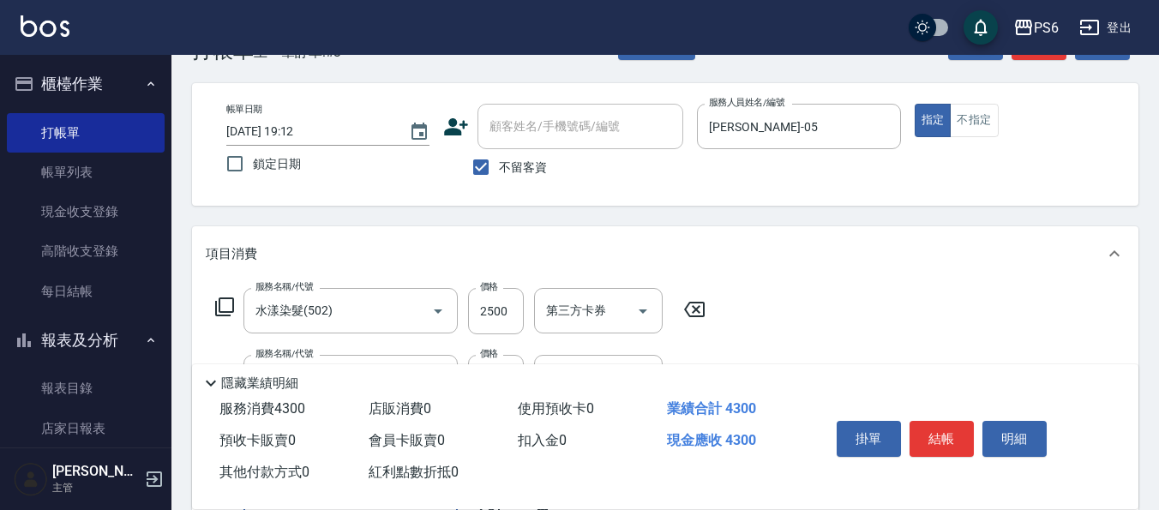
scroll to position [0, 0]
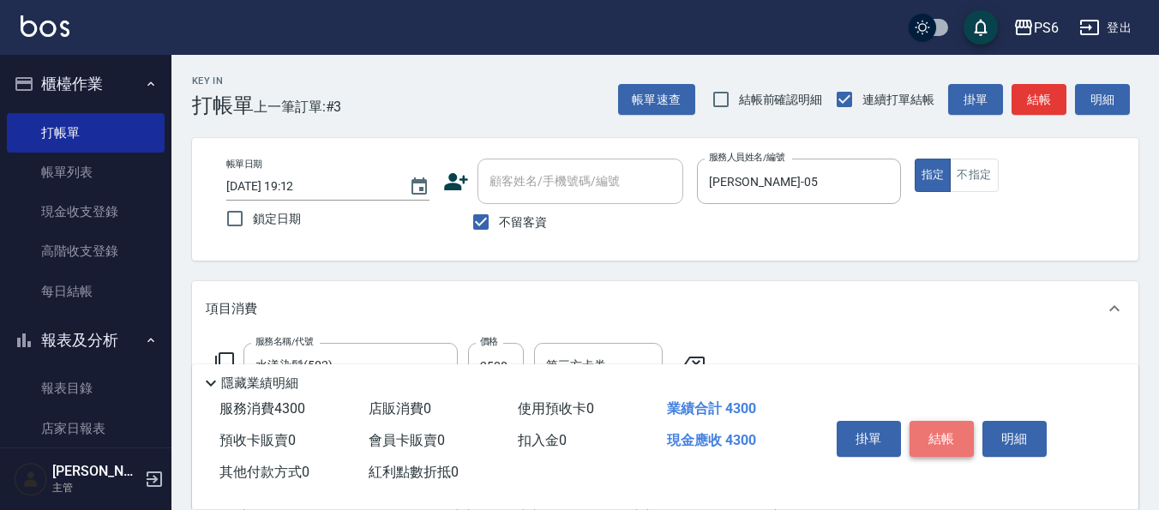
click at [942, 434] on button "結帳" at bounding box center [941, 439] width 64 height 36
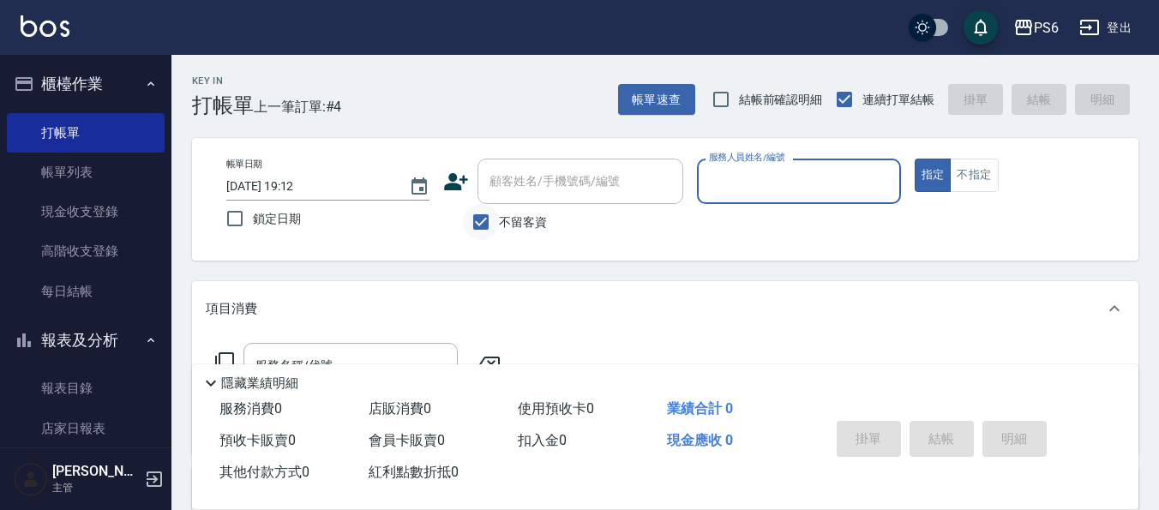
drag, startPoint x: 477, startPoint y: 219, endPoint x: 484, endPoint y: 201, distance: 19.3
click at [478, 218] on input "不留客資" at bounding box center [481, 222] width 36 height 36
checkbox input "false"
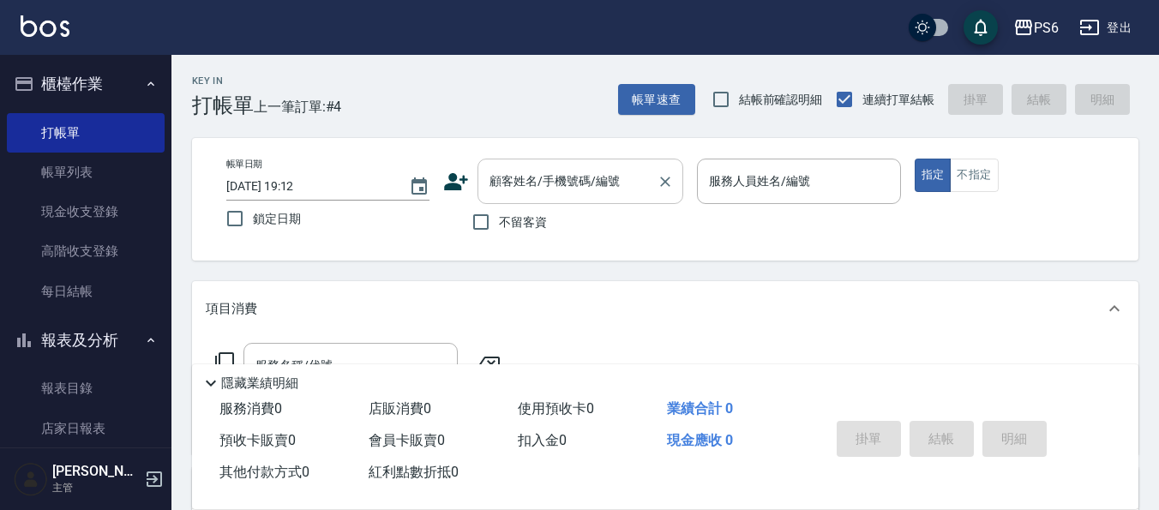
click at [491, 187] on div "顧客姓名/手機號碼/編號 顧客姓名/手機號碼/編號" at bounding box center [580, 181] width 206 height 45
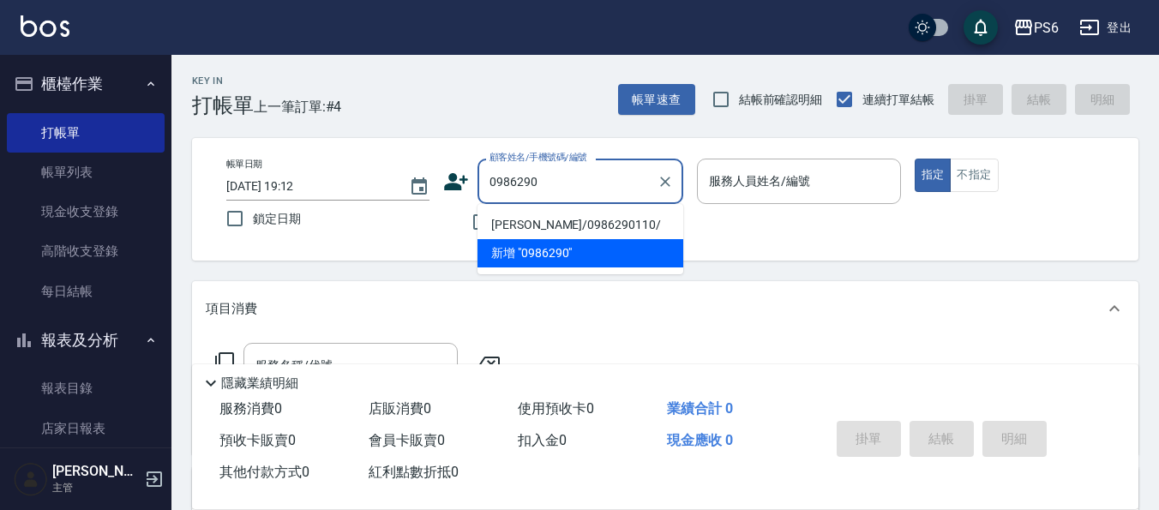
click at [620, 225] on li "[PERSON_NAME]/0986290110/" at bounding box center [580, 225] width 206 height 28
type input "[PERSON_NAME]/0986290110/"
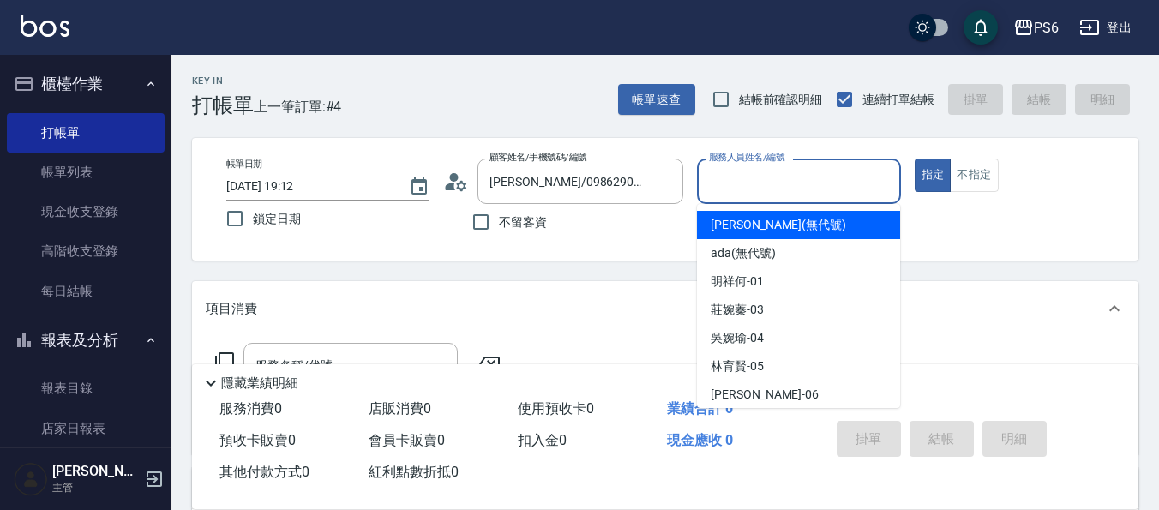
click at [762, 187] on input "服務人員姓名/編號" at bounding box center [798, 181] width 188 height 30
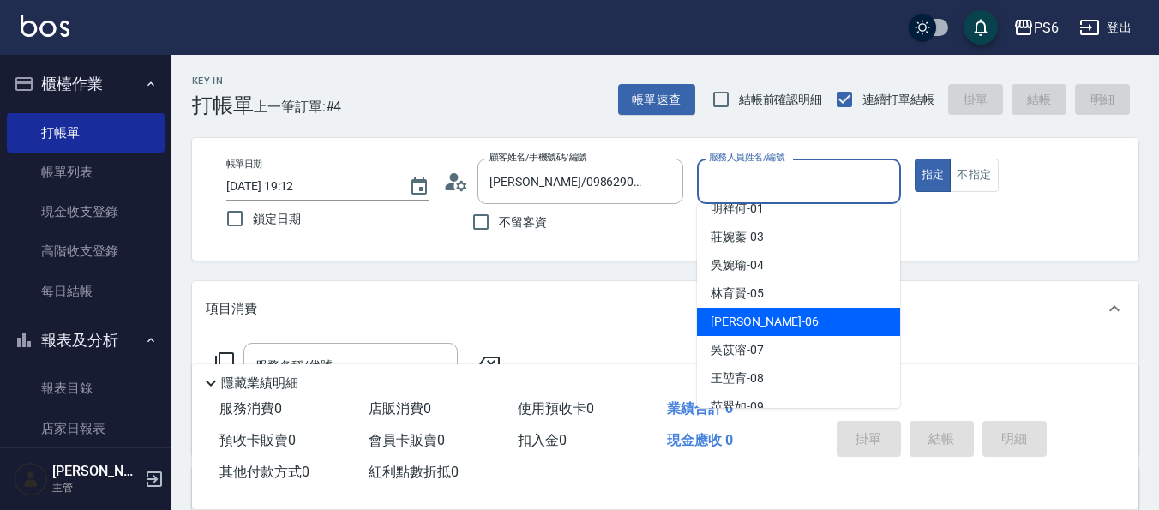
scroll to position [171, 0]
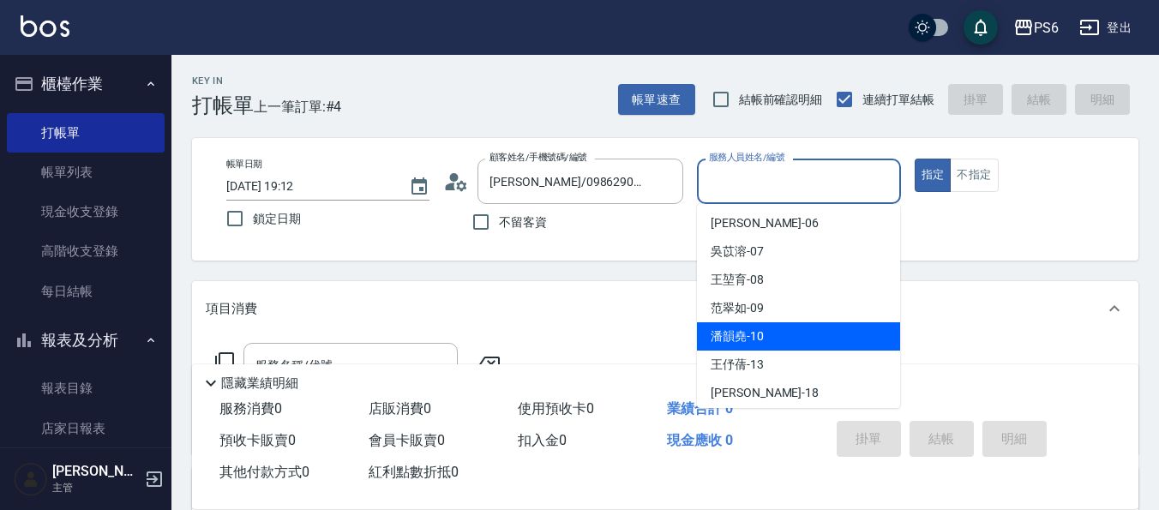
click at [785, 334] on div "[PERSON_NAME]-10" at bounding box center [798, 336] width 203 height 28
type input "[PERSON_NAME]-10"
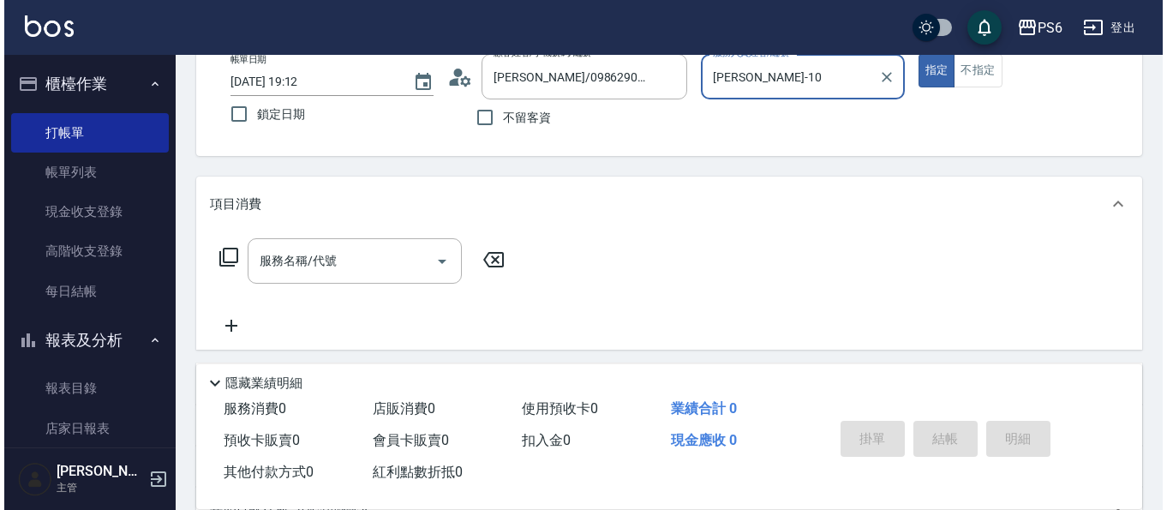
scroll to position [257, 0]
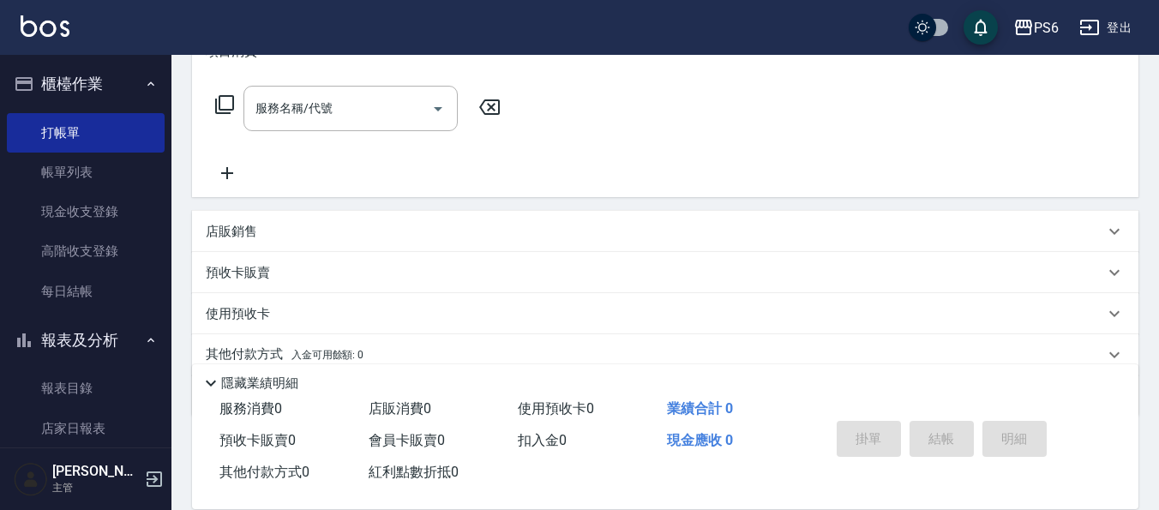
click at [227, 102] on icon at bounding box center [224, 104] width 21 height 21
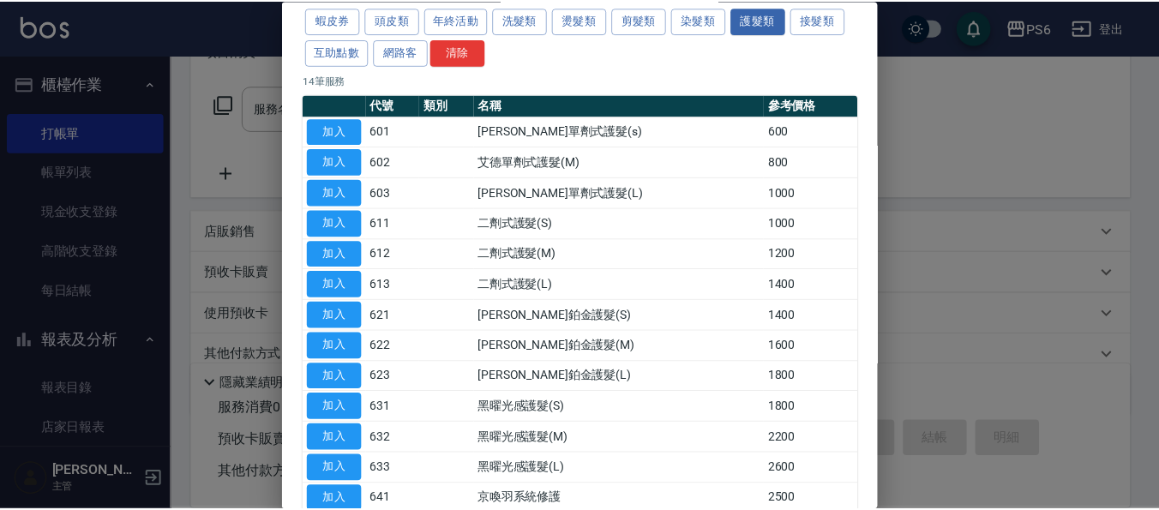
scroll to position [171, 0]
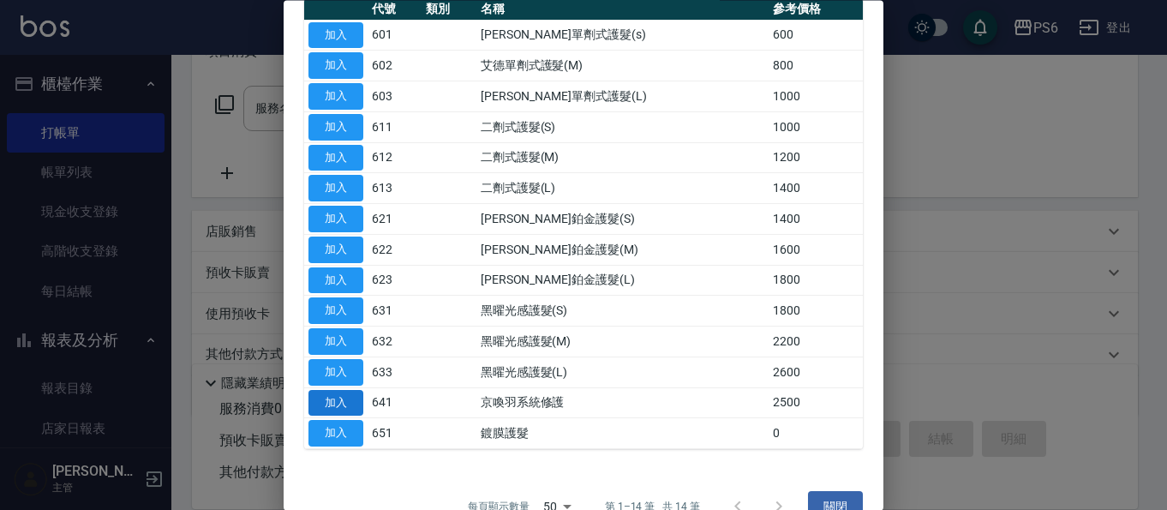
click at [348, 410] on button "加入" at bounding box center [335, 403] width 55 height 27
type input "京喚羽系統修護(641)"
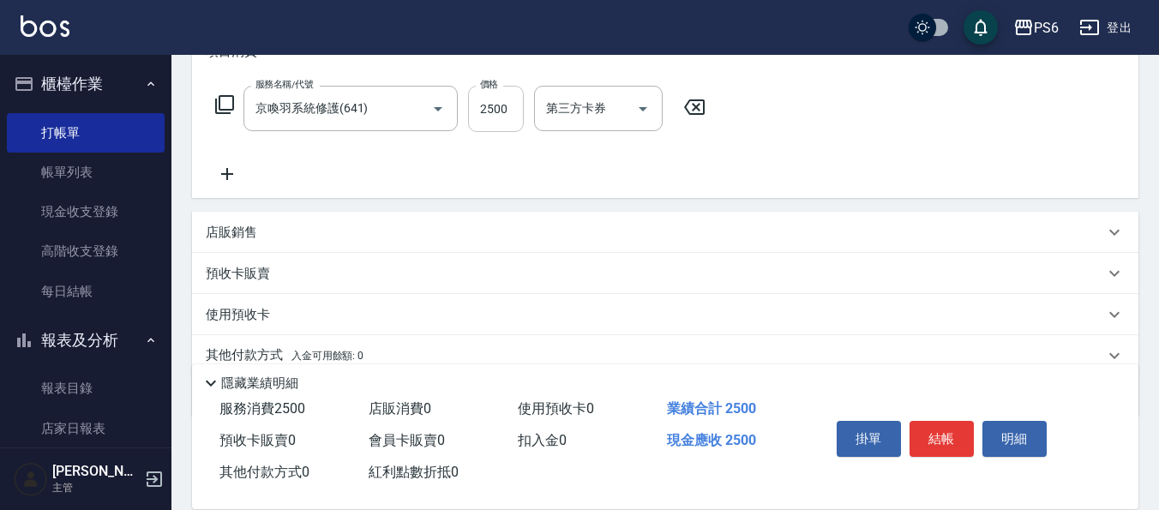
click at [499, 124] on input "2500" at bounding box center [496, 109] width 56 height 46
type input "3000"
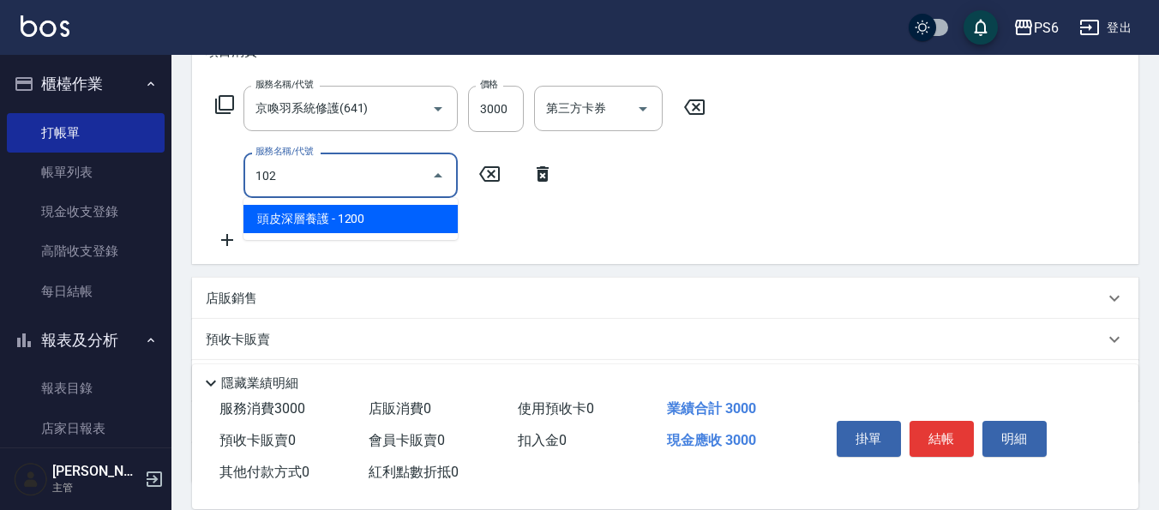
type input "頭皮深層養護(102)"
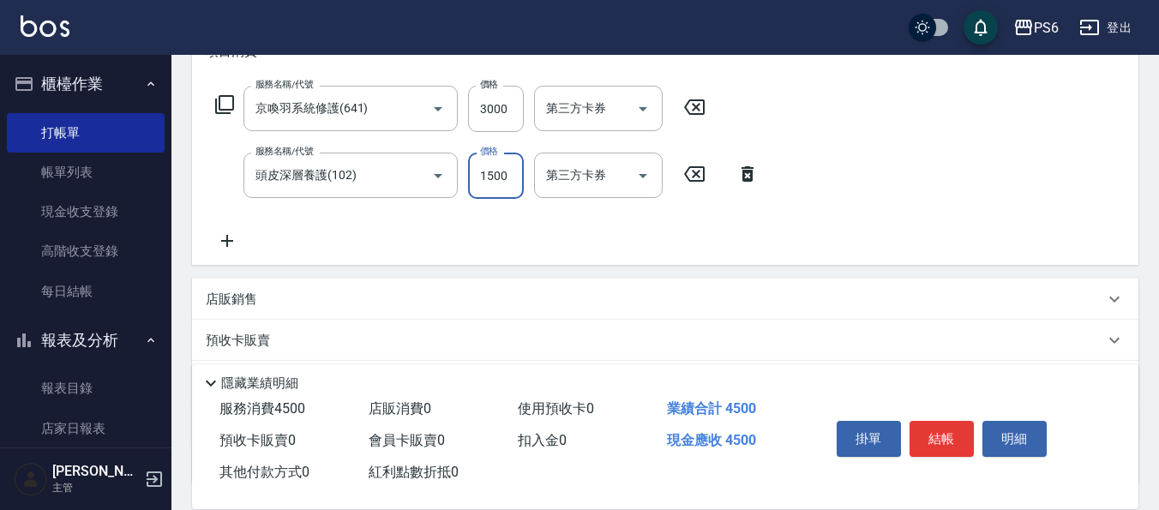
type input "1500"
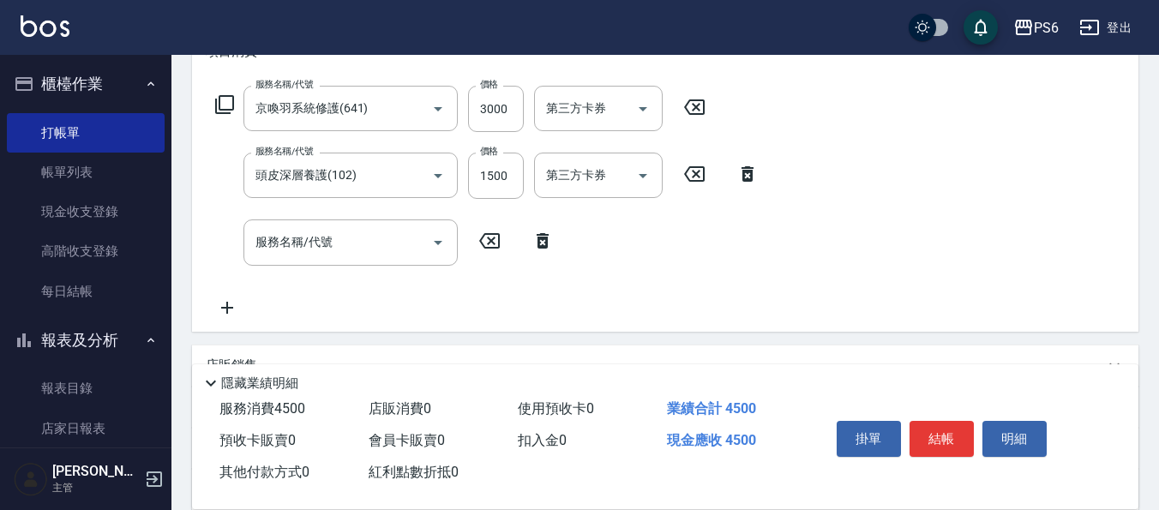
click at [222, 105] on icon at bounding box center [224, 104] width 21 height 21
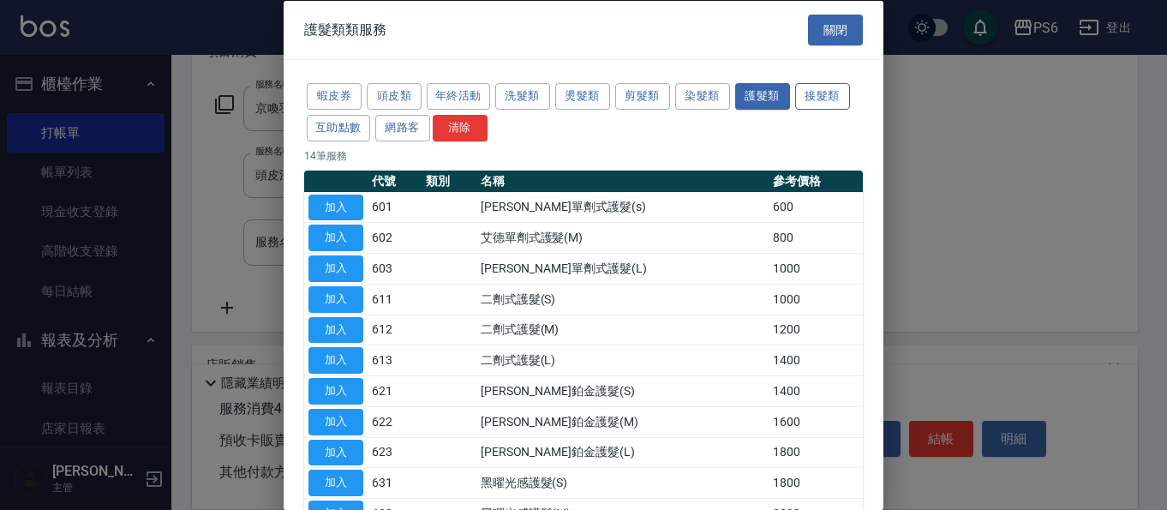
click at [823, 100] on button "接髮類" at bounding box center [822, 96] width 55 height 27
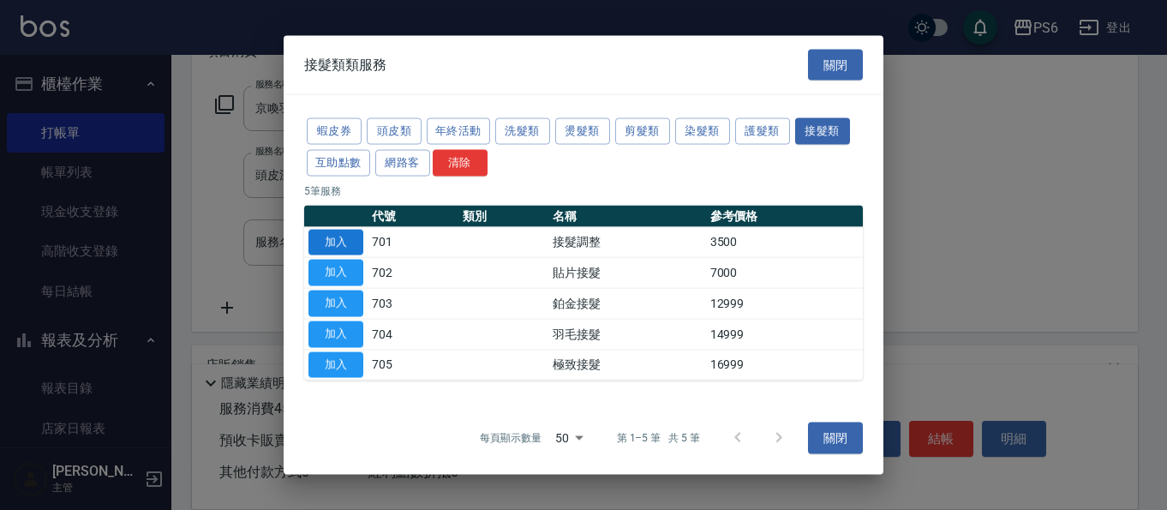
click at [340, 239] on button "加入" at bounding box center [335, 242] width 55 height 27
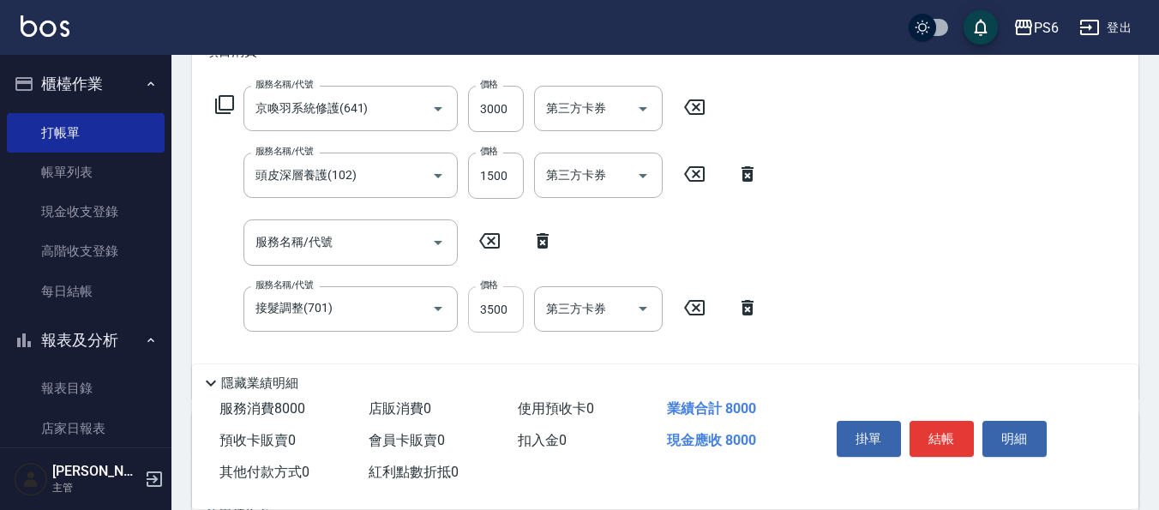
click at [489, 311] on input "3500" at bounding box center [496, 309] width 56 height 46
type input "4500"
click at [540, 243] on icon at bounding box center [542, 240] width 12 height 15
type input "接髮調整(701)"
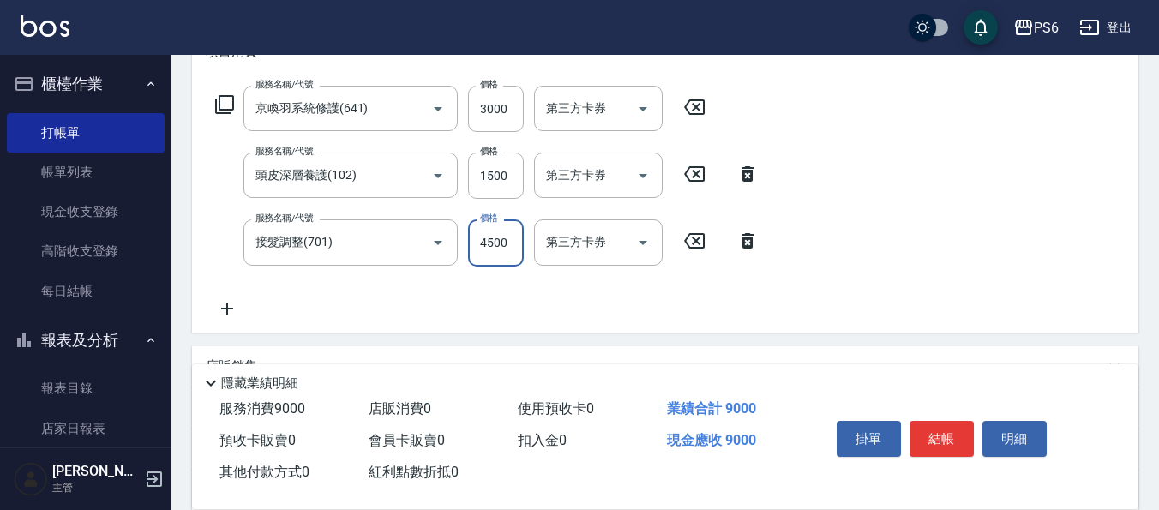
click at [488, 253] on input "4500" at bounding box center [496, 242] width 56 height 46
drag, startPoint x: 479, startPoint y: 245, endPoint x: 534, endPoint y: 240, distance: 55.1
click at [534, 240] on div "服務名稱/代號 接髮調整(701) 服務名稱/代號 價格 4319 價格 第三方卡券 第三方卡券" at bounding box center [487, 242] width 563 height 46
drag, startPoint x: 478, startPoint y: 249, endPoint x: 526, endPoint y: 253, distance: 48.2
click at [526, 253] on div "服務名稱/代號 接髮調整(701) 服務名稱/代號 價格 4200 價格 第三方卡券 第三方卡券" at bounding box center [487, 242] width 563 height 46
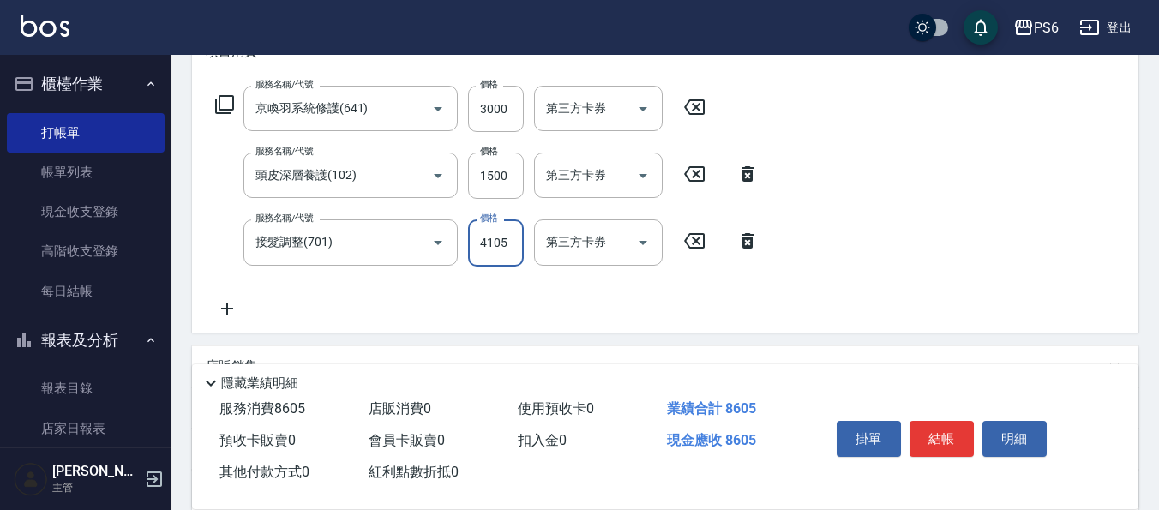
drag, startPoint x: 477, startPoint y: 247, endPoint x: 513, endPoint y: 244, distance: 36.1
click at [513, 244] on input "4105" at bounding box center [496, 242] width 56 height 46
drag, startPoint x: 481, startPoint y: 247, endPoint x: 515, endPoint y: 247, distance: 34.3
click at [515, 247] on input "4158" at bounding box center [496, 242] width 56 height 46
drag, startPoint x: 476, startPoint y: 248, endPoint x: 526, endPoint y: 248, distance: 50.6
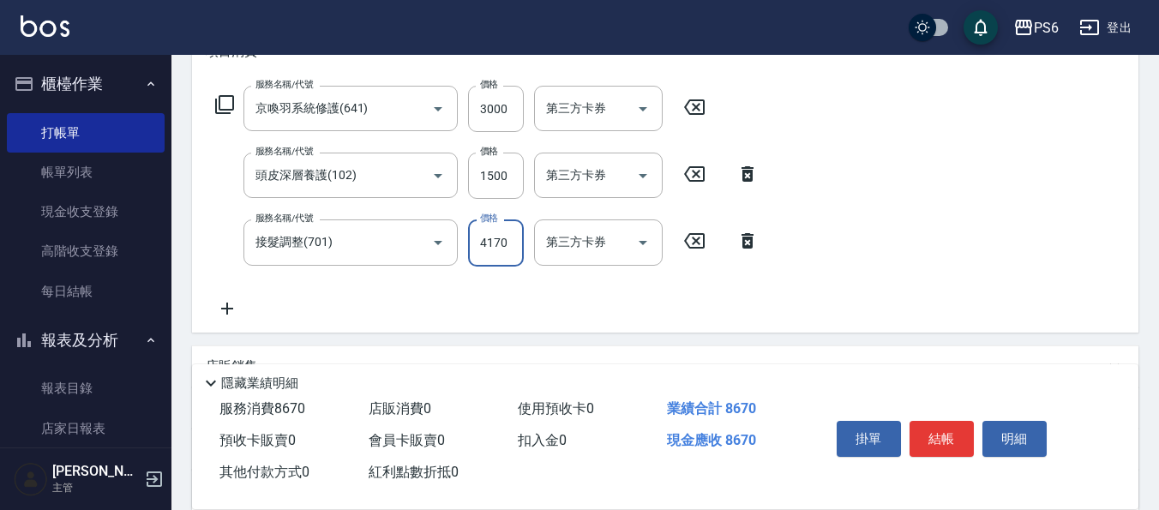
click at [526, 248] on div "服務名稱/代號 接髮調整(701) 服務名稱/代號 價格 4170 價格 第三方卡券 第三方卡券" at bounding box center [487, 242] width 563 height 46
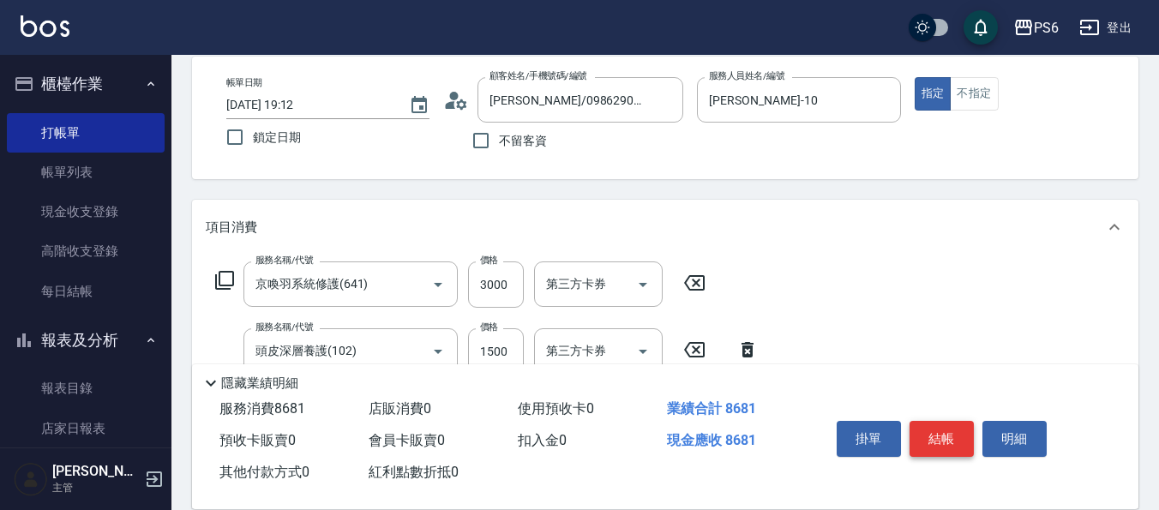
scroll to position [0, 0]
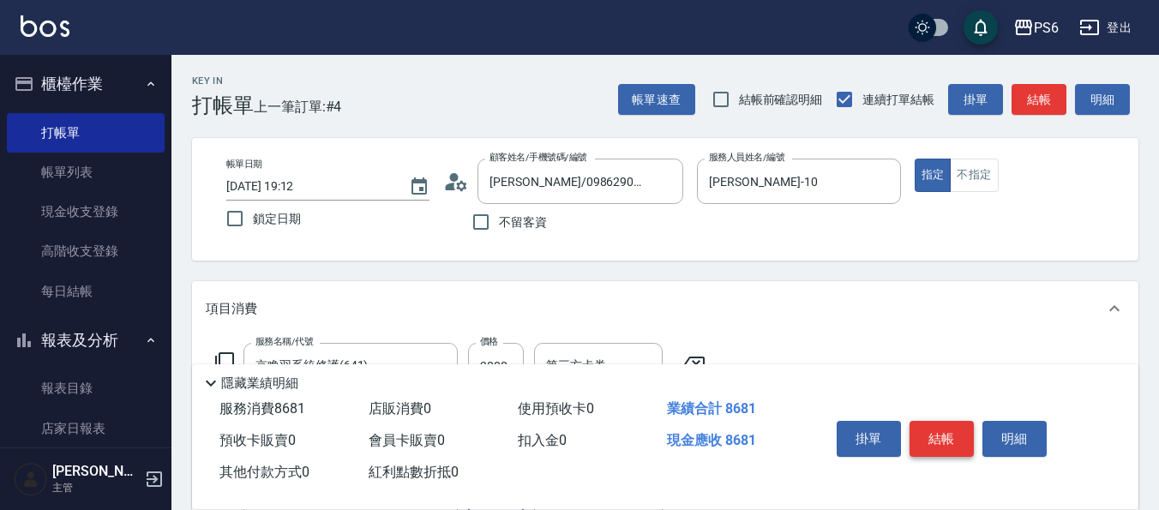
type input "4181"
click at [937, 427] on button "結帳" at bounding box center [941, 439] width 64 height 36
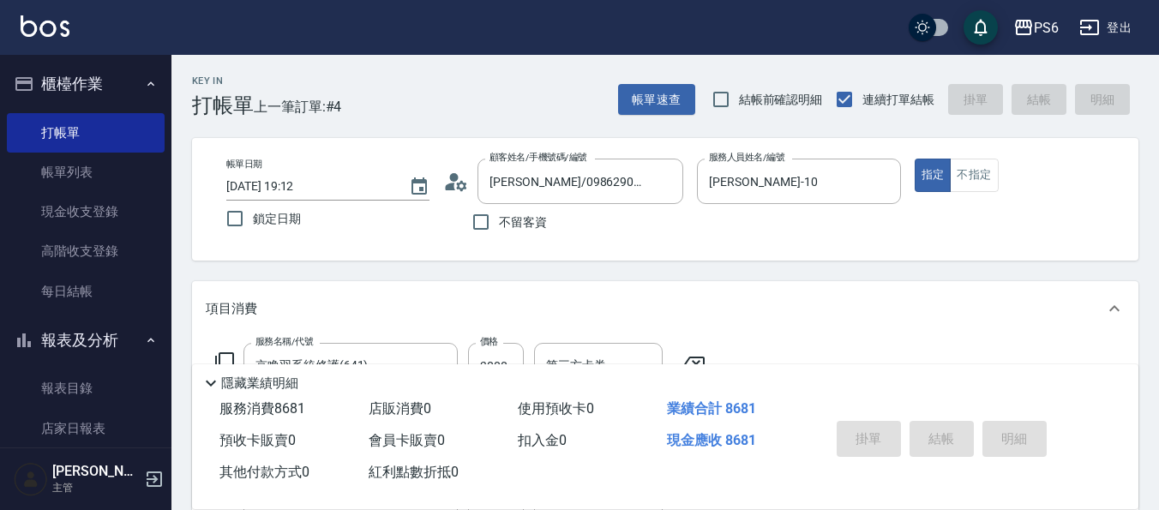
type input "[DATE] 19:14"
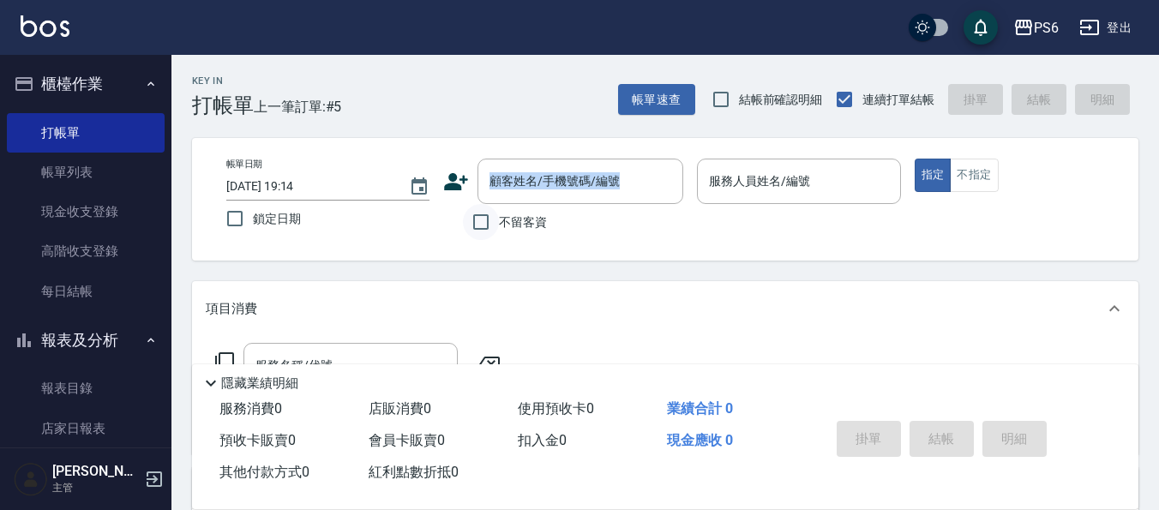
drag, startPoint x: 474, startPoint y: 201, endPoint x: 476, endPoint y: 216, distance: 14.8
click at [472, 204] on div "顧客姓名/手機號碼/編號 顧客姓名/手機號碼/編號 不留客資" at bounding box center [563, 199] width 240 height 81
click at [478, 220] on input "不留客資" at bounding box center [481, 222] width 36 height 36
checkbox input "true"
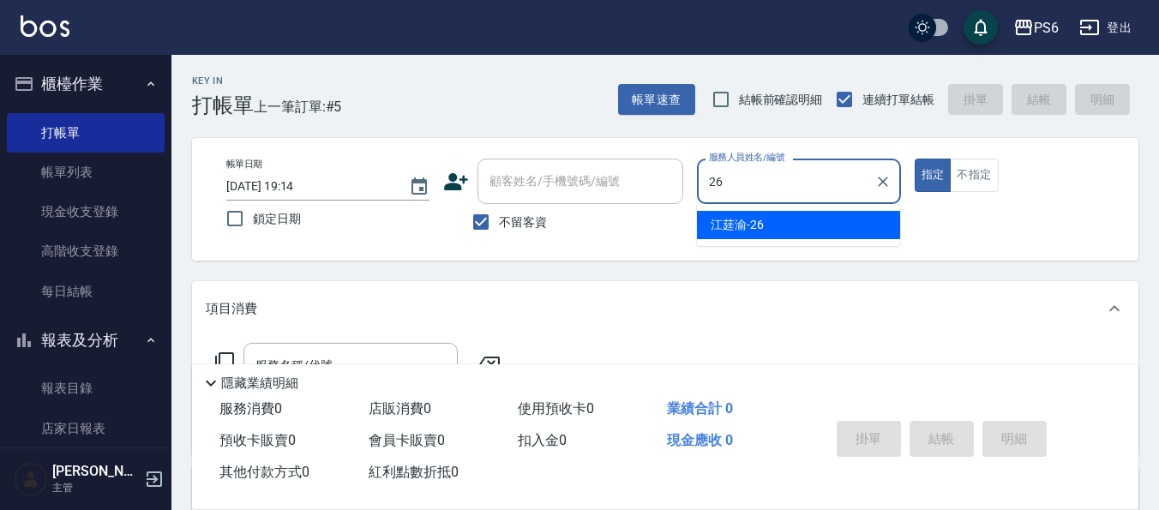
type input "[PERSON_NAME]-26"
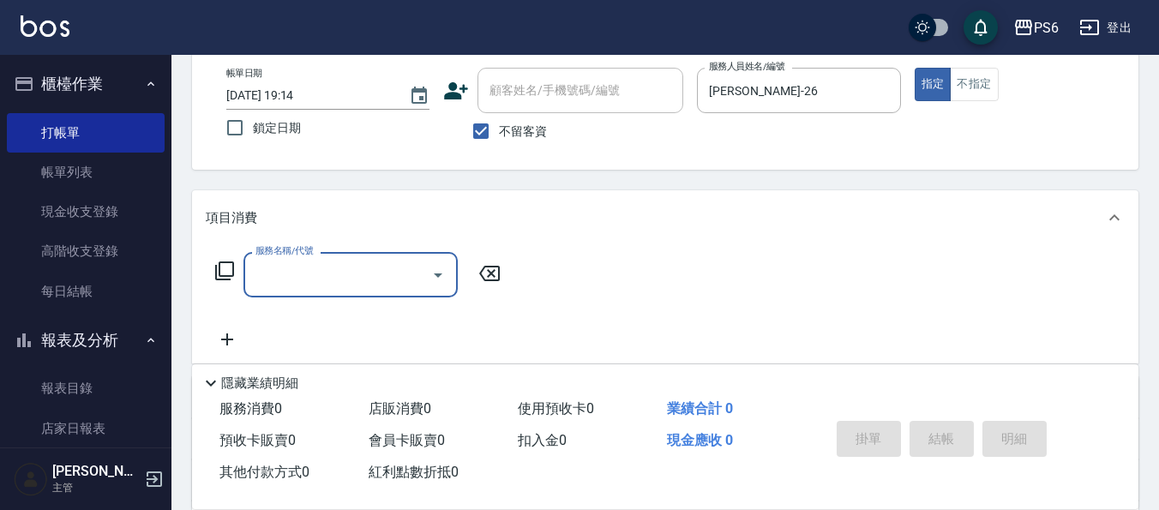
scroll to position [257, 0]
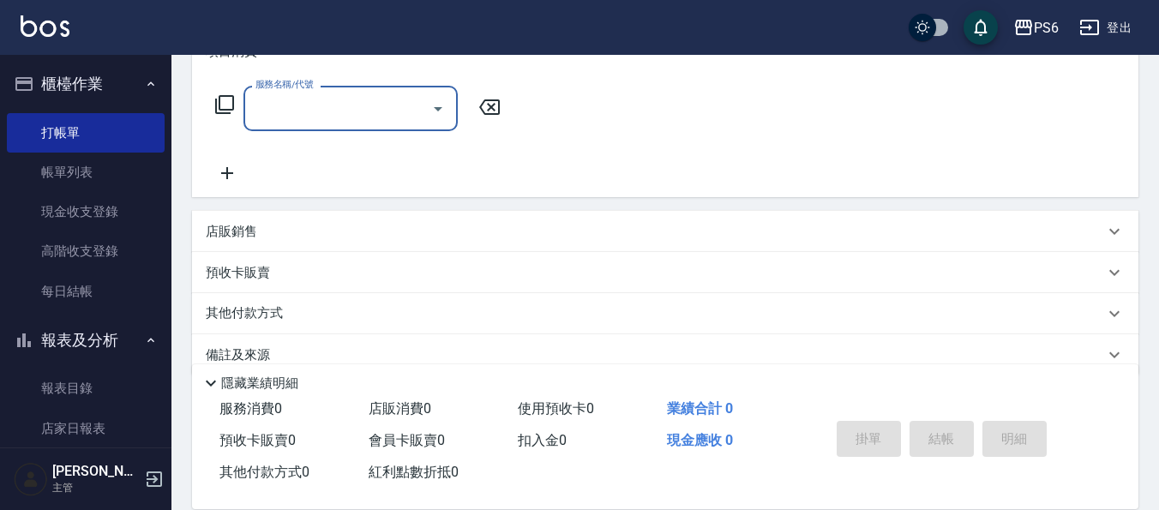
click at [218, 104] on icon at bounding box center [224, 104] width 21 height 21
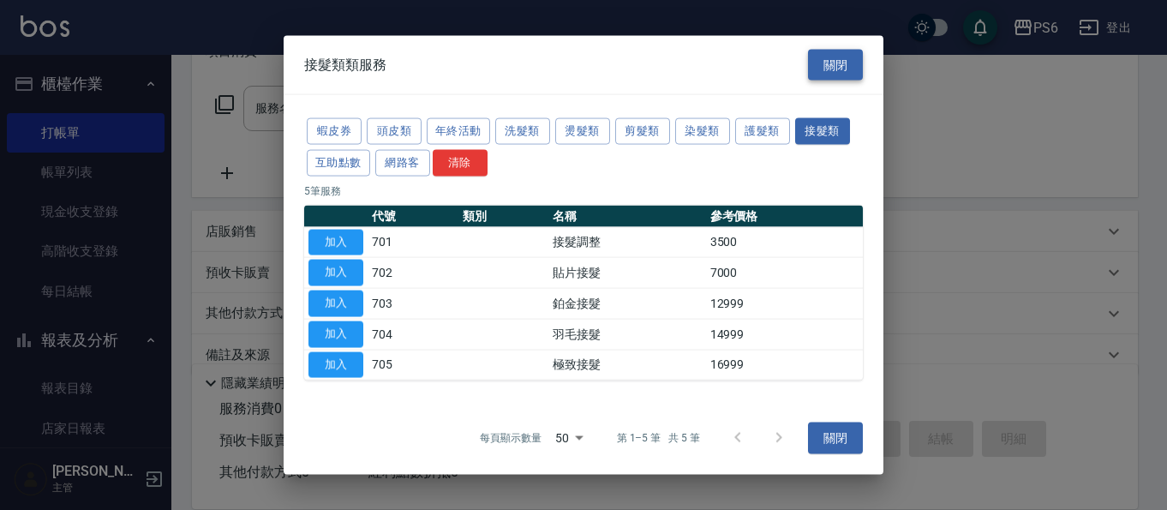
click at [826, 65] on button "關閉" at bounding box center [835, 65] width 55 height 32
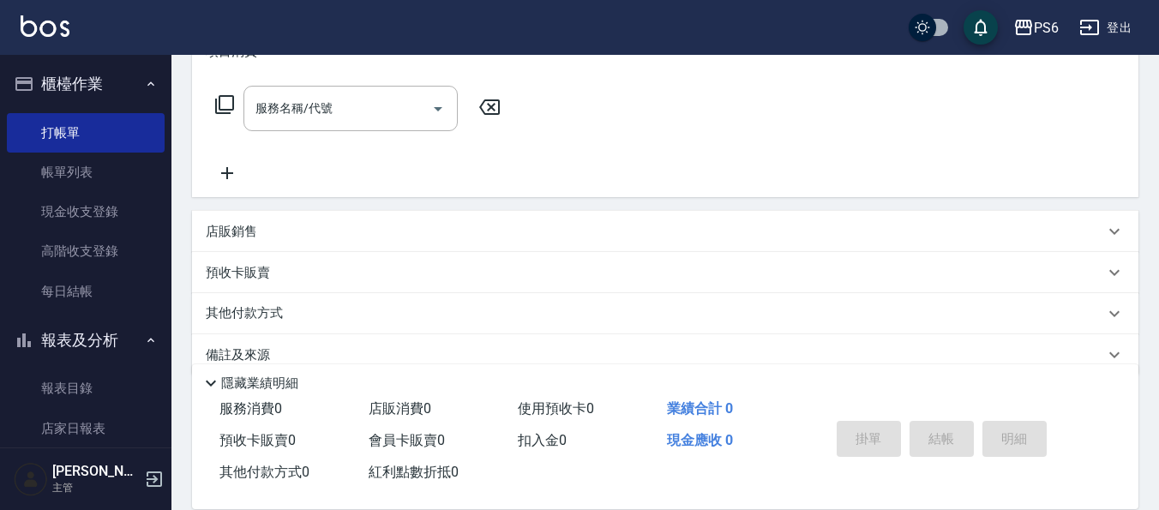
scroll to position [287, 0]
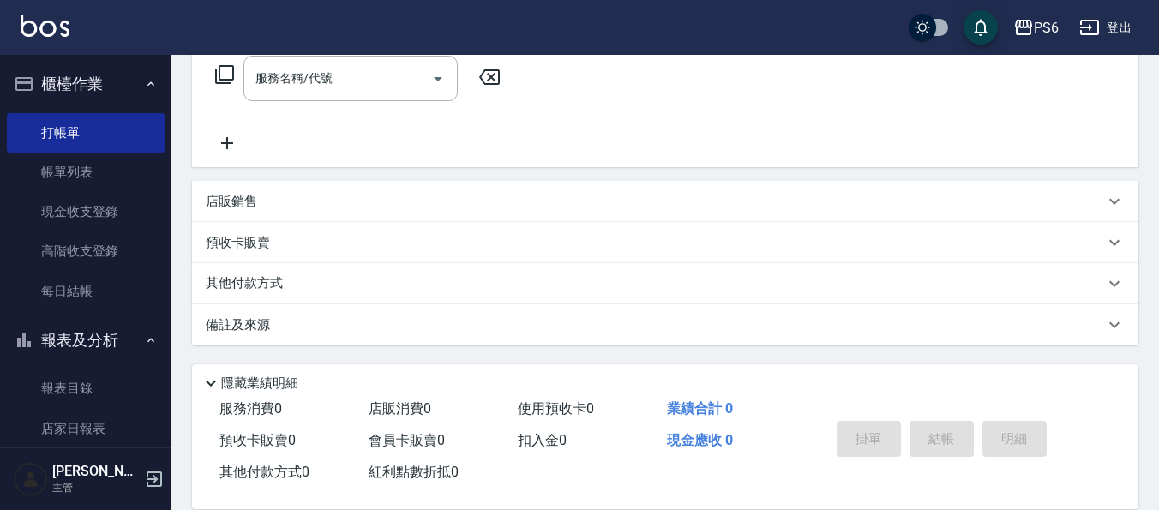
click at [279, 208] on div "店販銷售" at bounding box center [655, 202] width 898 height 18
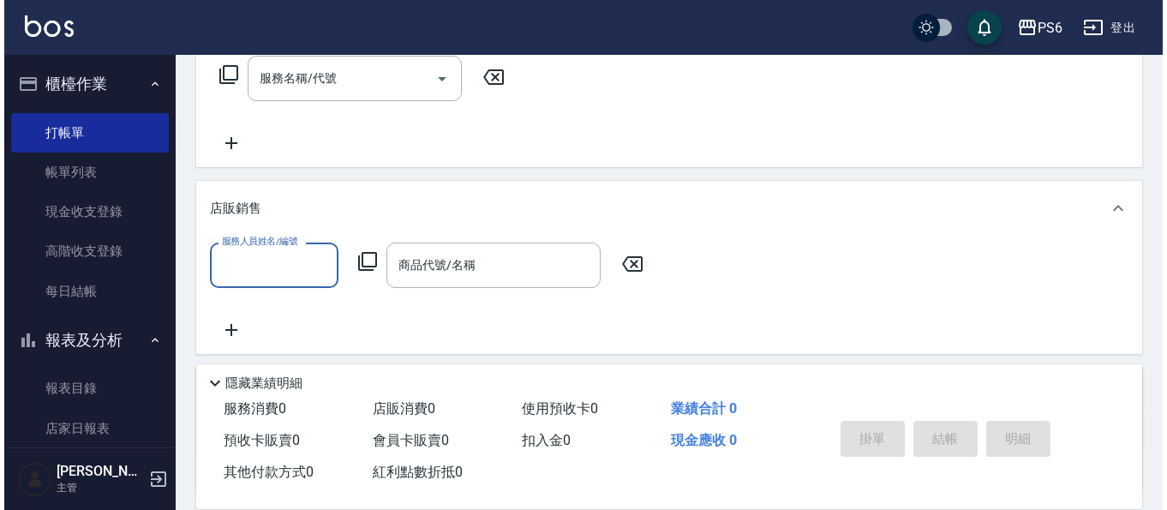
scroll to position [0, 0]
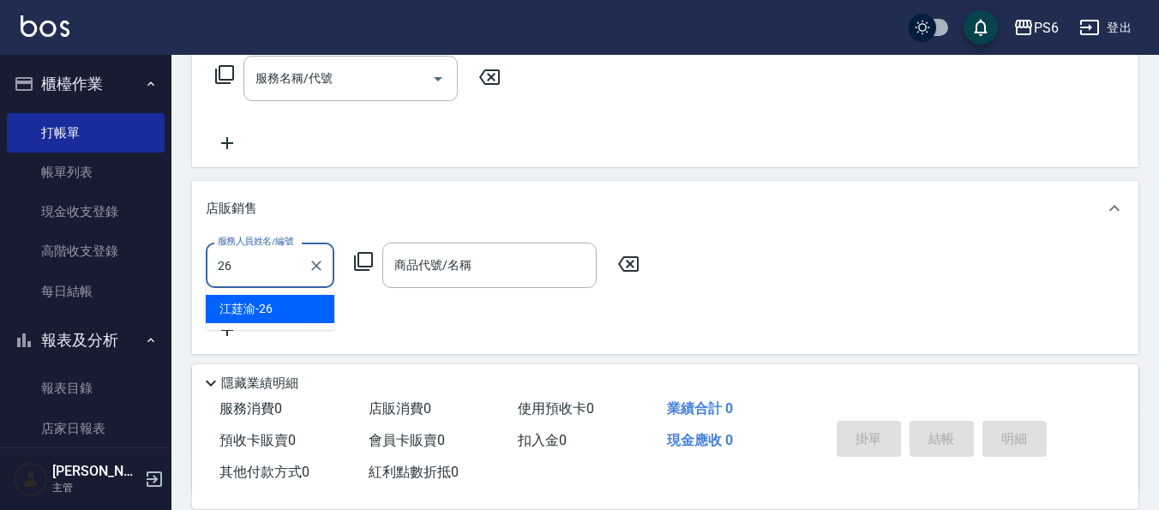
type input "[PERSON_NAME]-26"
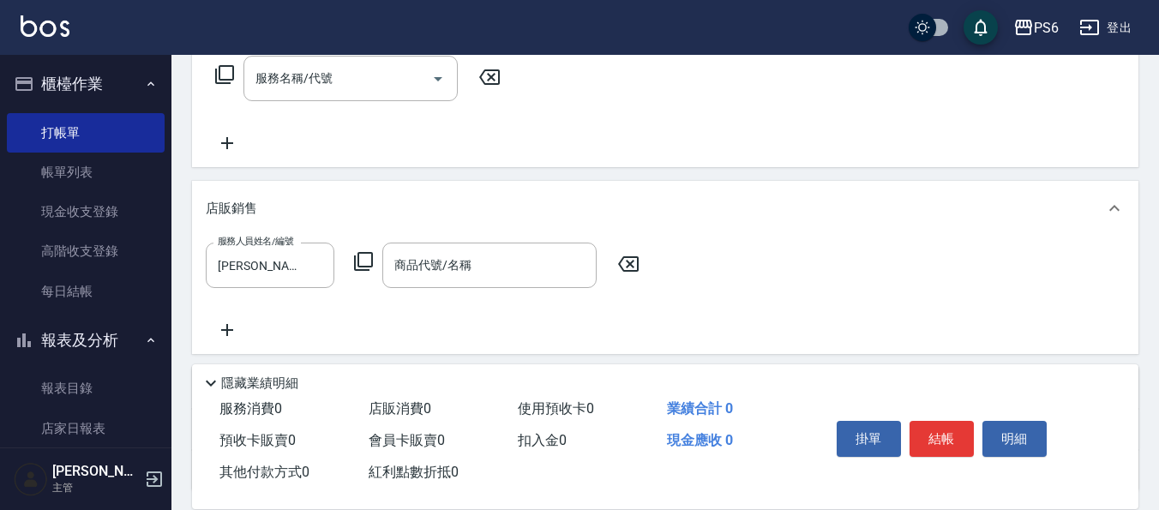
click at [363, 267] on icon at bounding box center [363, 261] width 19 height 19
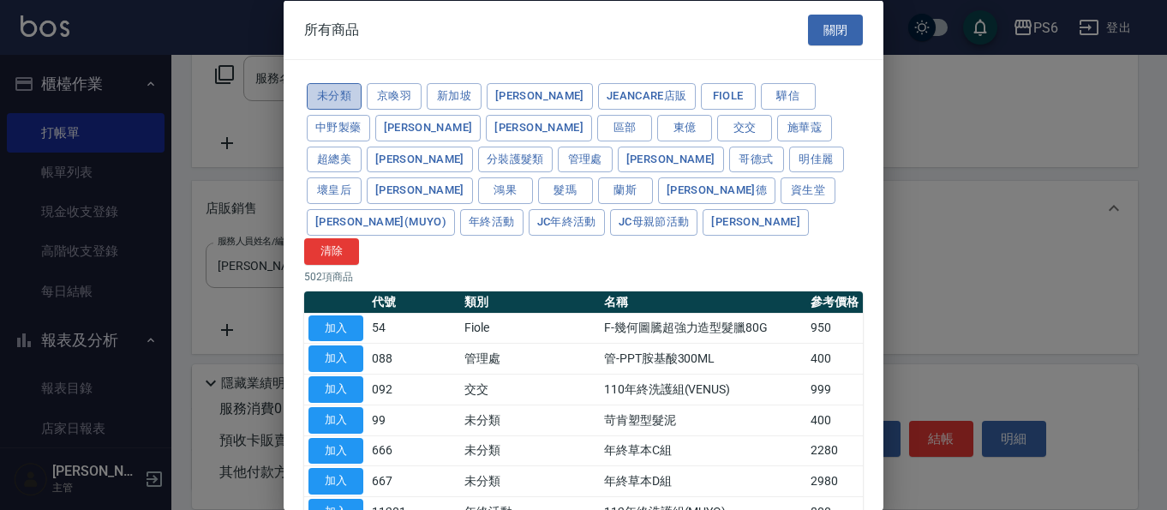
click at [346, 89] on button "未分類" at bounding box center [334, 96] width 55 height 27
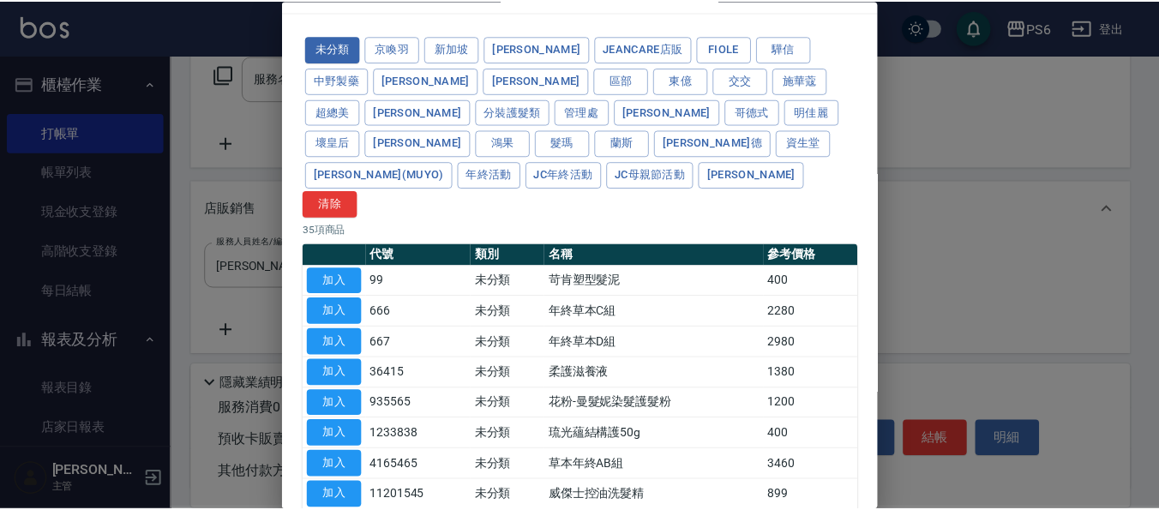
scroll to position [171, 0]
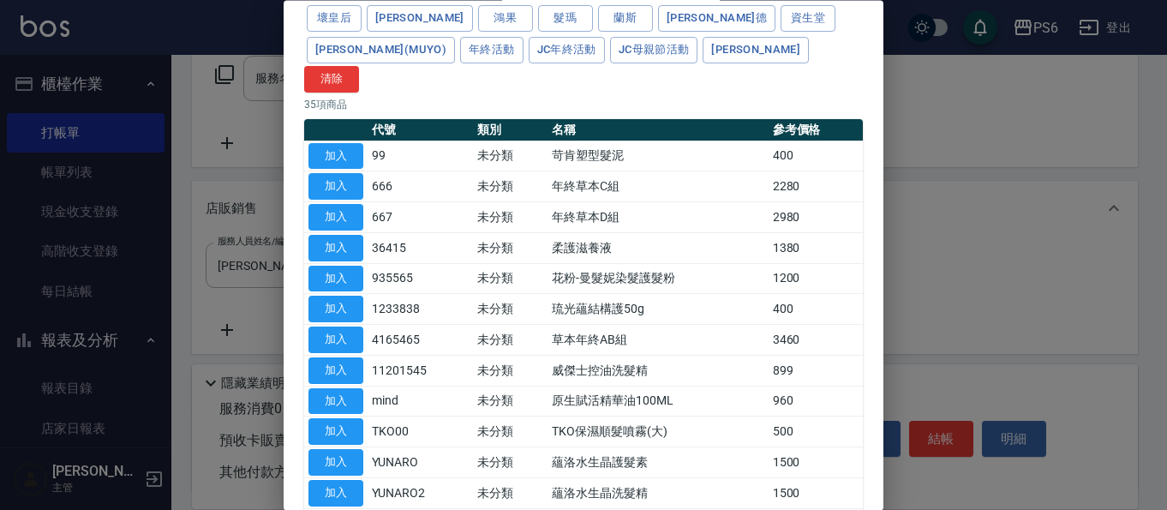
click at [347, 296] on button "加入" at bounding box center [335, 309] width 55 height 27
type input "琉光蘊結構護50g"
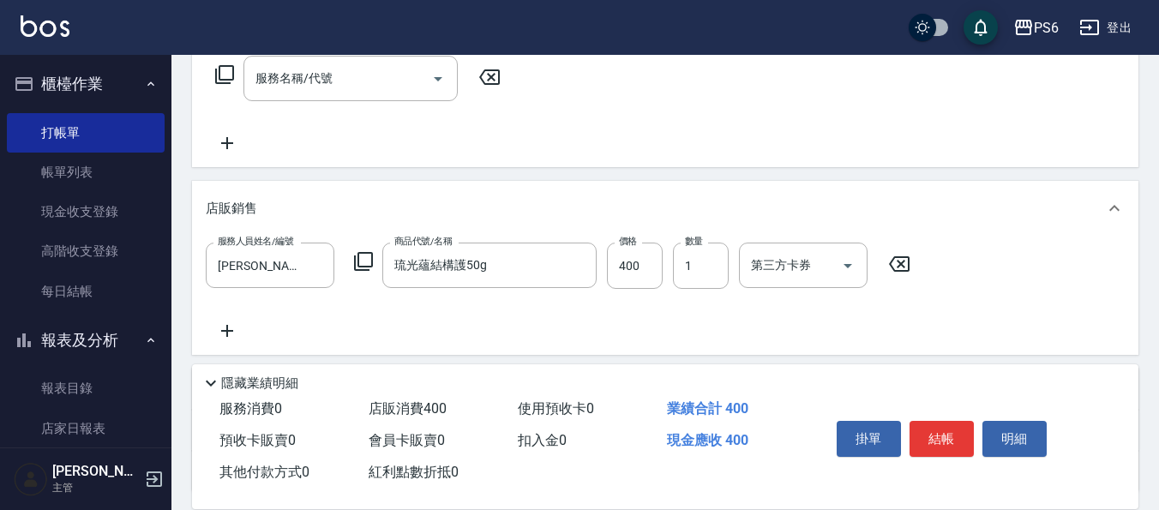
click at [668, 276] on div "服務人員姓名/編號 [PERSON_NAME]-26 服務人員姓名/編號 商品代號/名稱 琉光蘊結構護50g 商品代號/名稱 價格 400 價格 數量 1 數…" at bounding box center [563, 266] width 715 height 46
click at [688, 273] on input "1" at bounding box center [701, 266] width 56 height 46
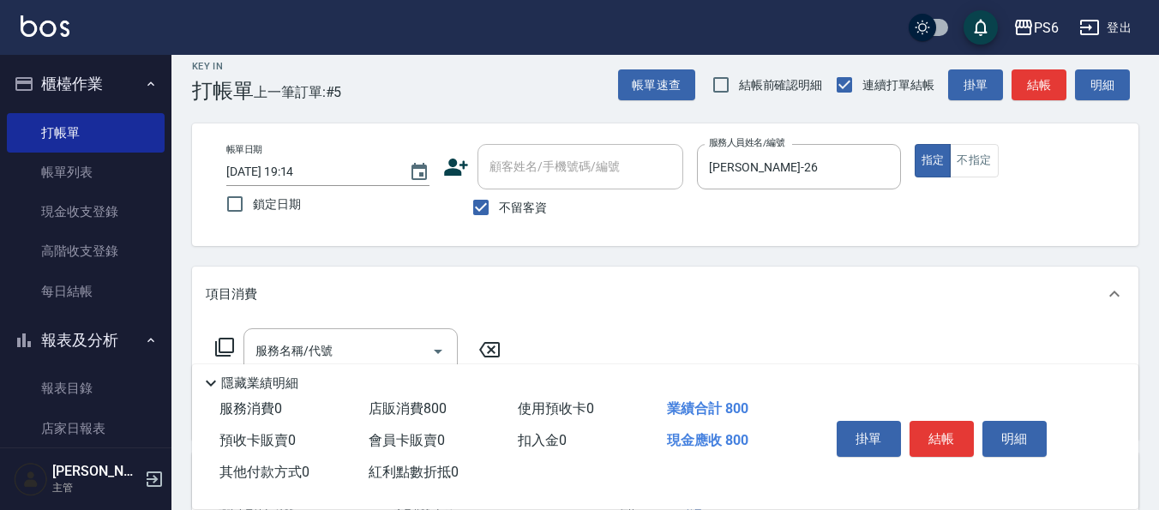
scroll to position [0, 0]
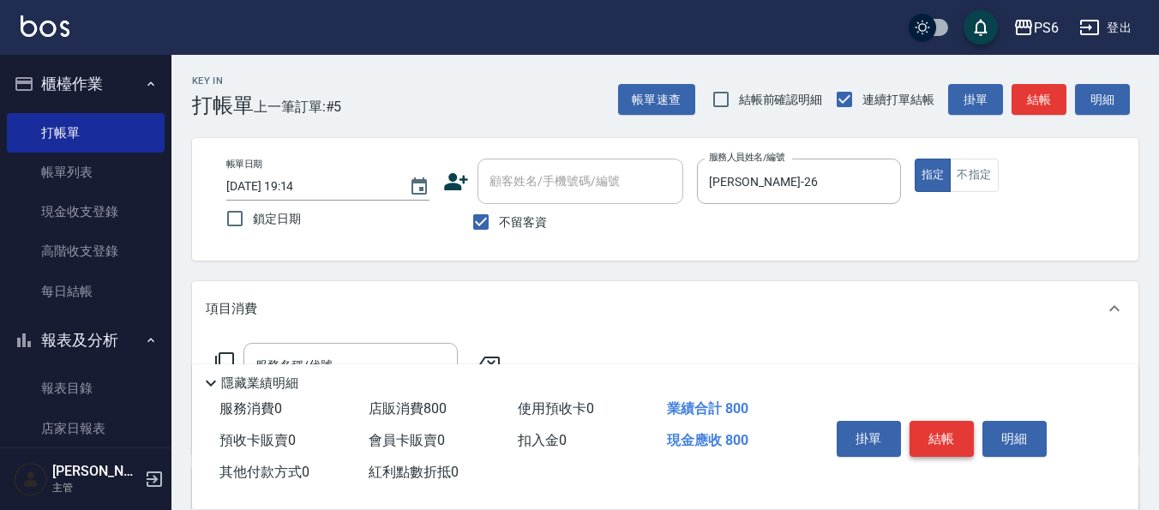
type input "2"
click at [949, 431] on button "結帳" at bounding box center [941, 439] width 64 height 36
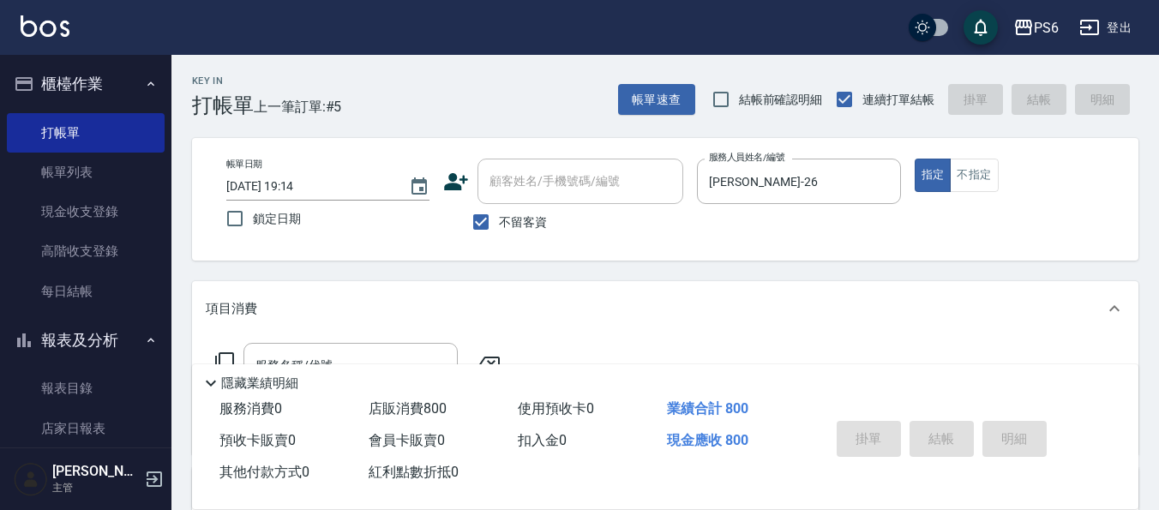
type input "[DATE] 19:16"
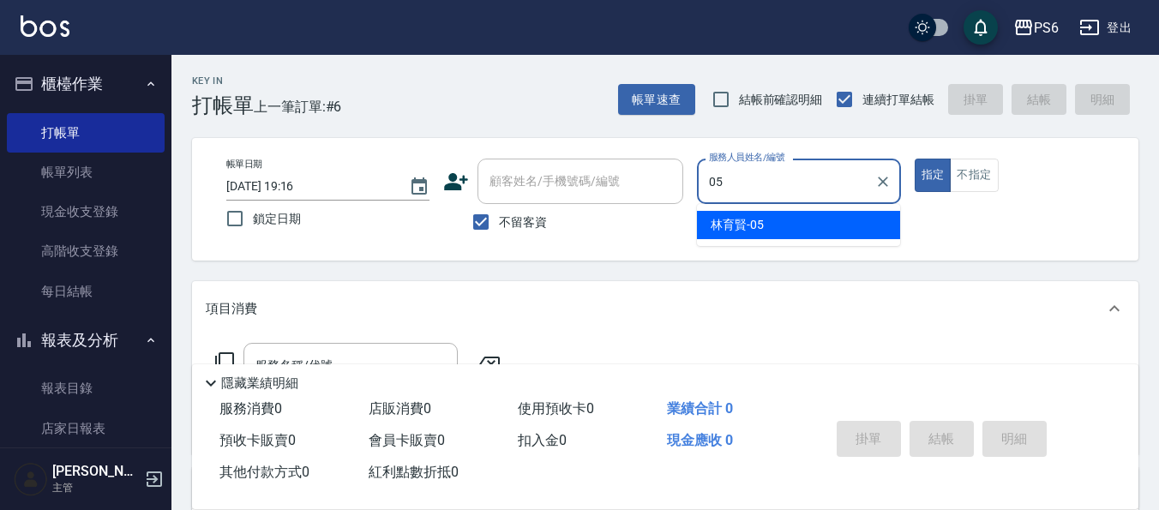
type input "[PERSON_NAME]-05"
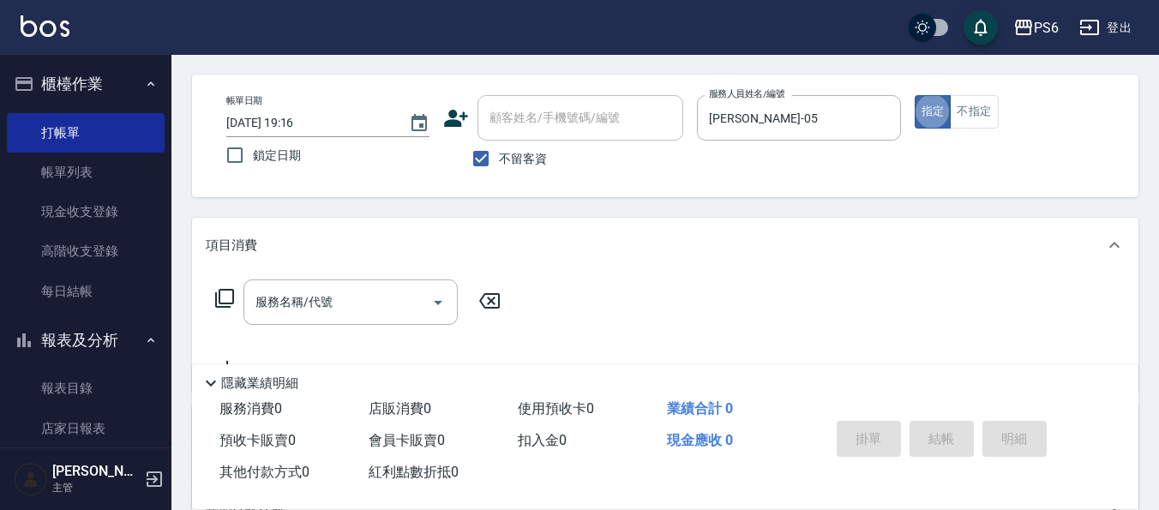
scroll to position [171, 0]
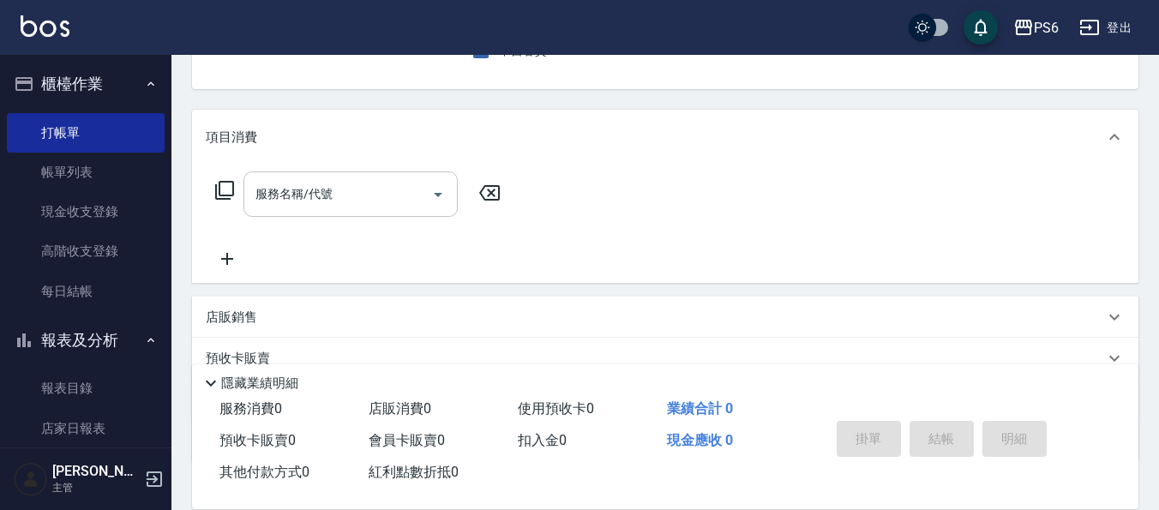
click at [308, 213] on div "服務名稱/代號" at bounding box center [350, 193] width 214 height 45
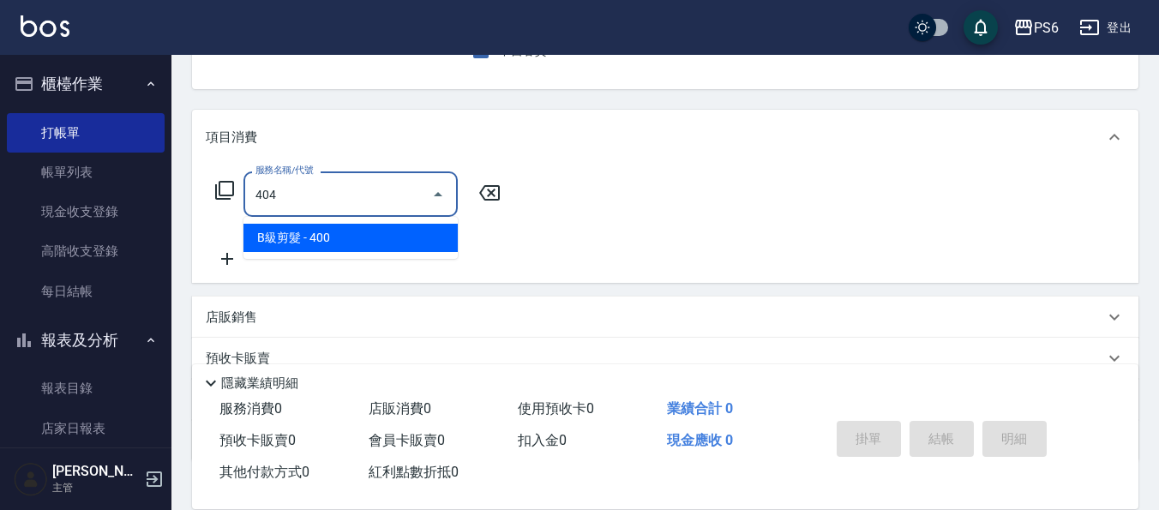
type input "B級剪髮(404)"
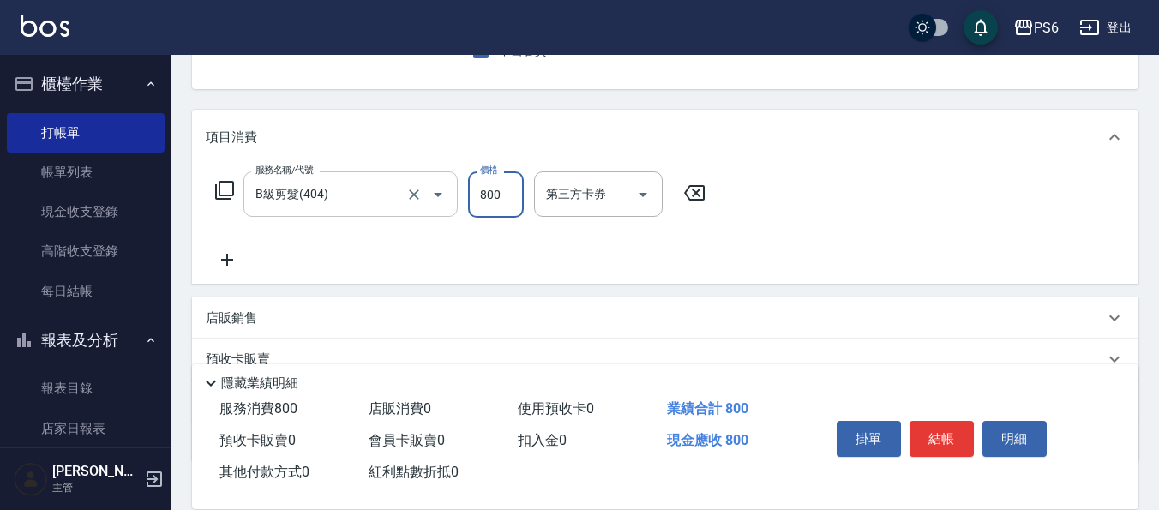
type input "800"
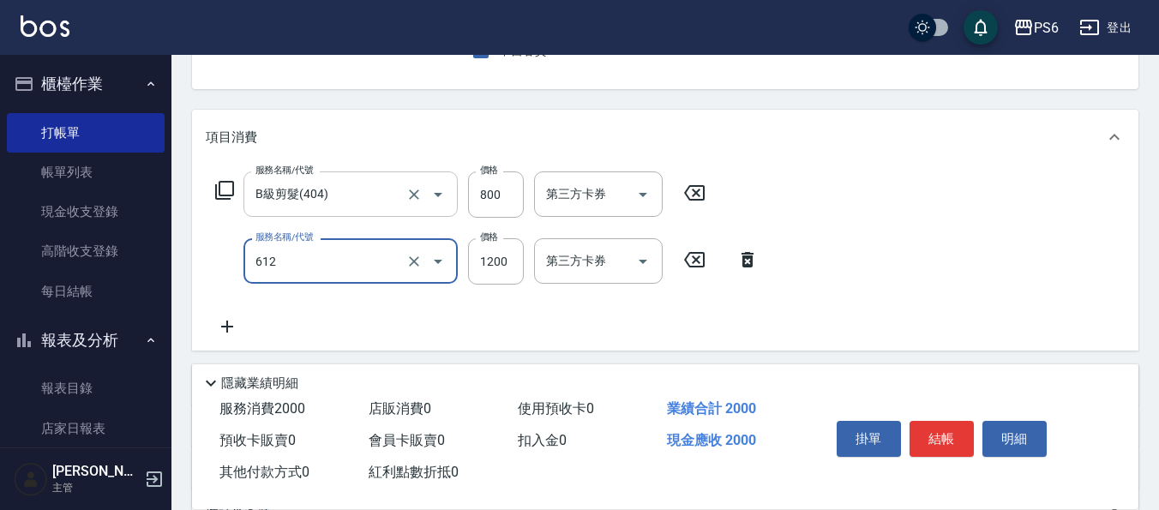
type input "二劑式護髮(M)(612)"
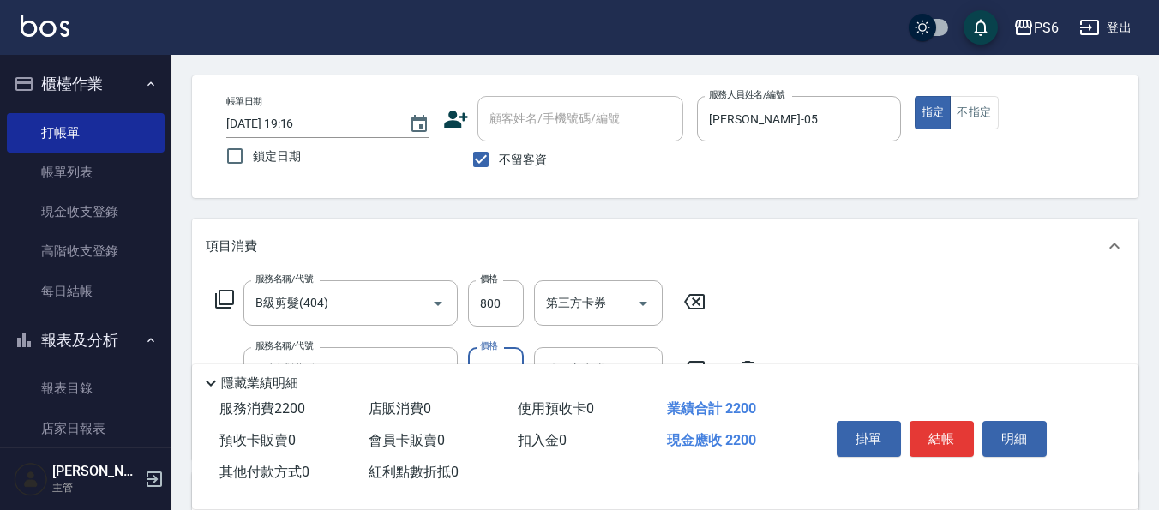
scroll to position [0, 0]
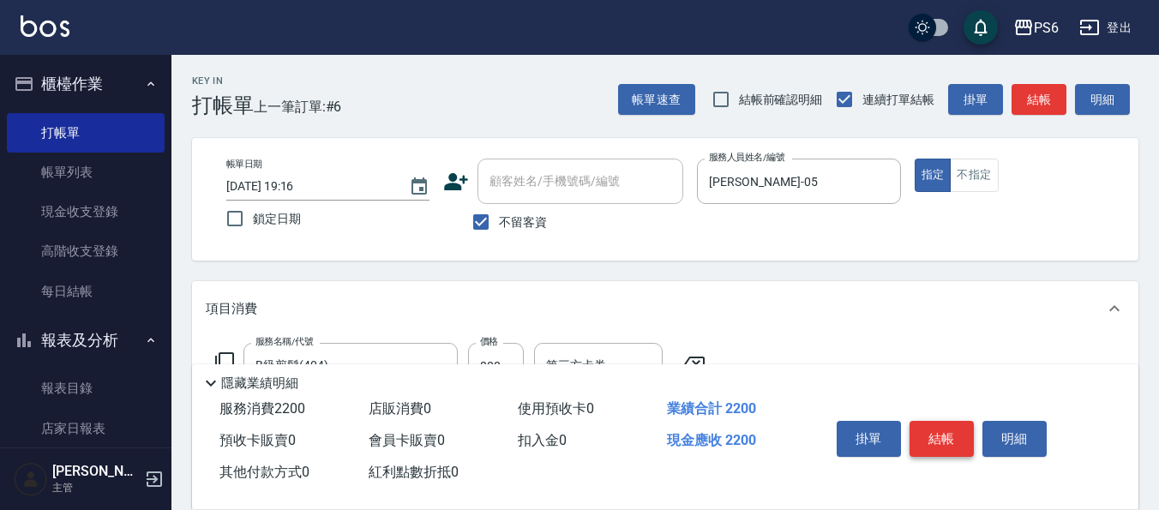
type input "1400"
click at [938, 421] on button "結帳" at bounding box center [941, 439] width 64 height 36
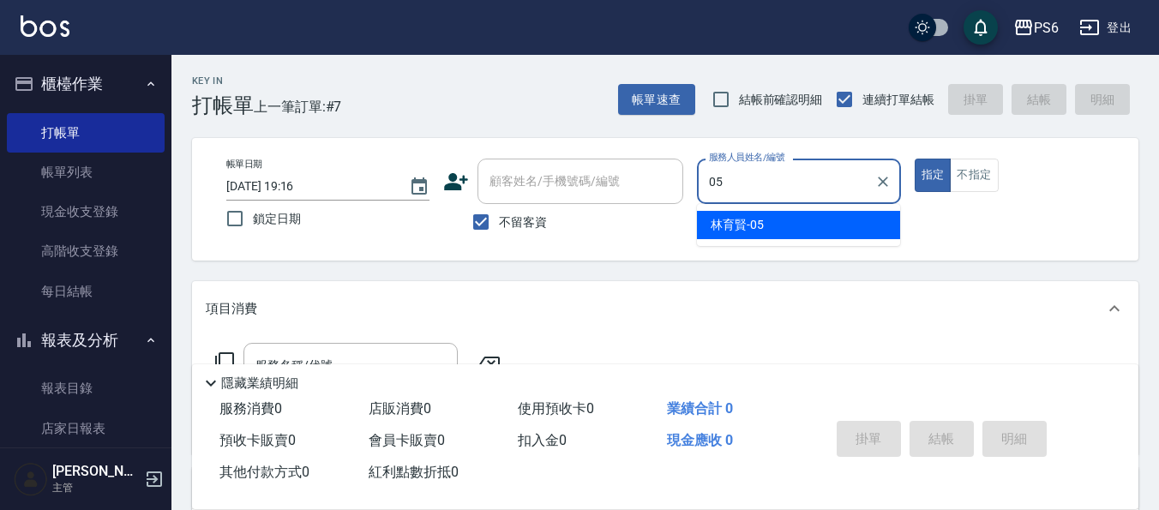
type input "[PERSON_NAME]-05"
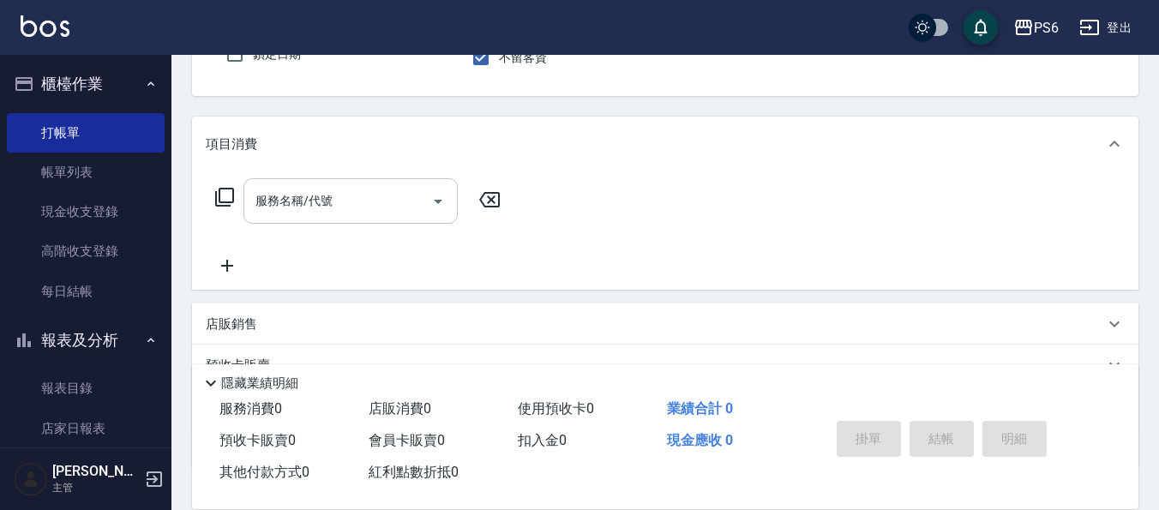
scroll to position [171, 0]
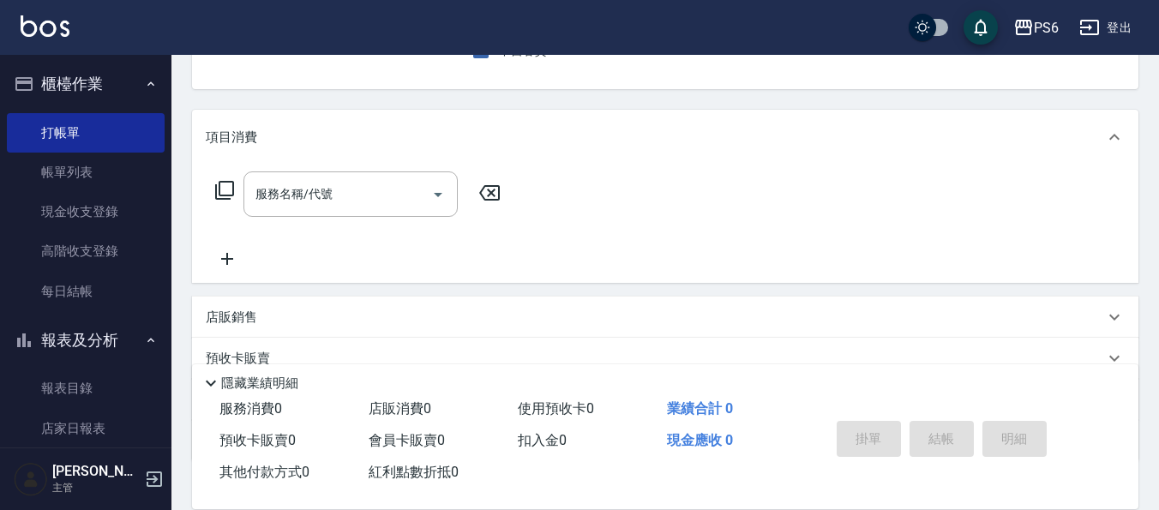
click at [240, 198] on div "服務名稱/代號 服務名稱/代號" at bounding box center [358, 193] width 305 height 45
click at [284, 199] on div "服務名稱/代號 服務名稱/代號" at bounding box center [350, 193] width 214 height 45
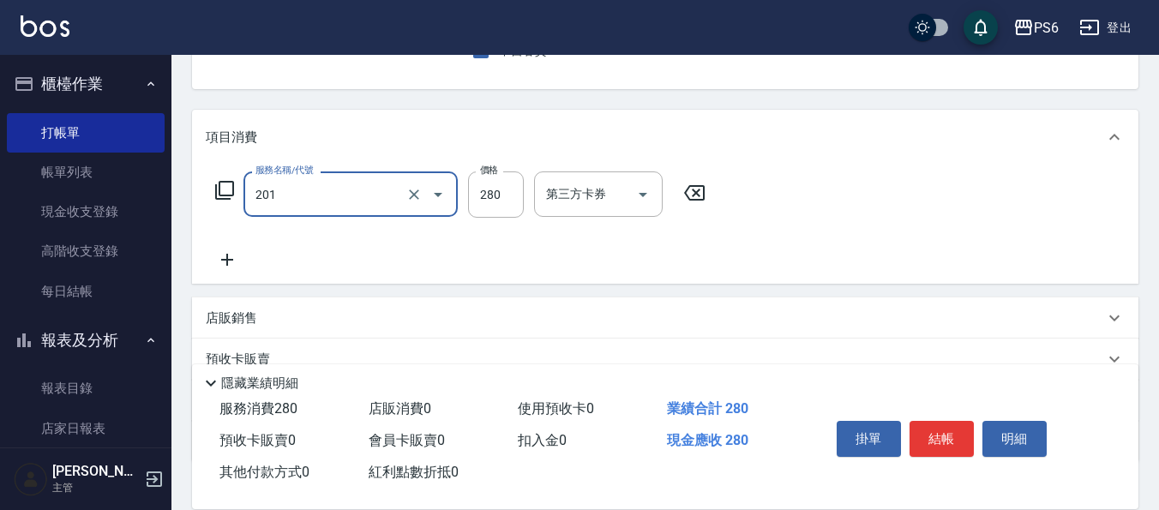
type input "一般洗髮(201)"
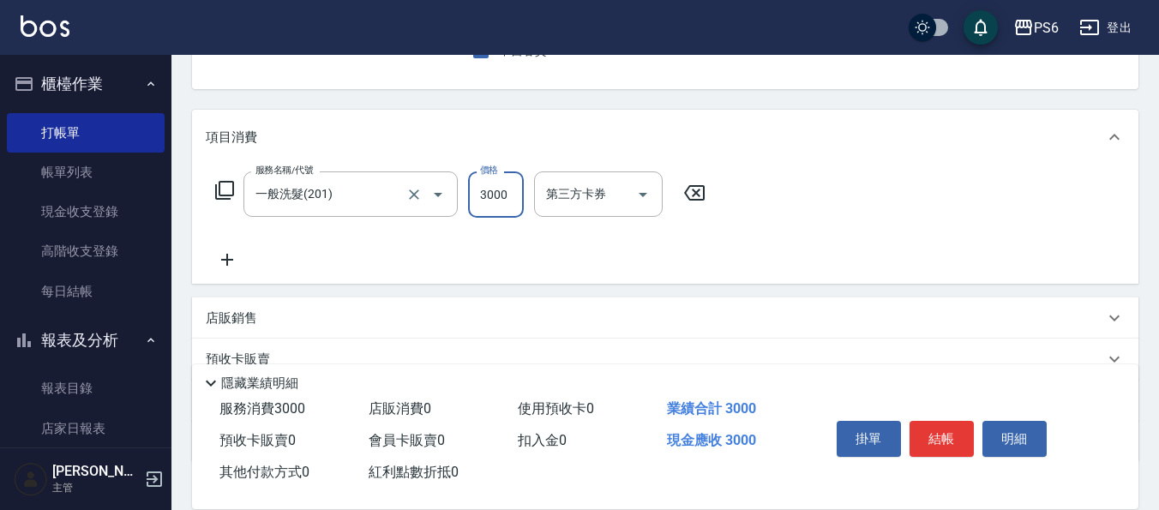
type input "3000"
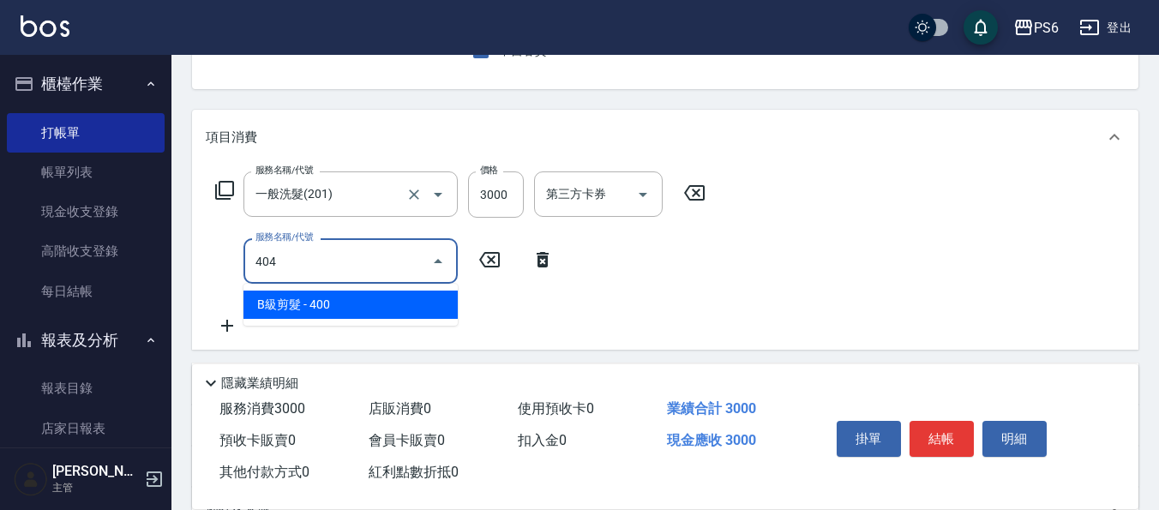
type input "B級剪髮(404)"
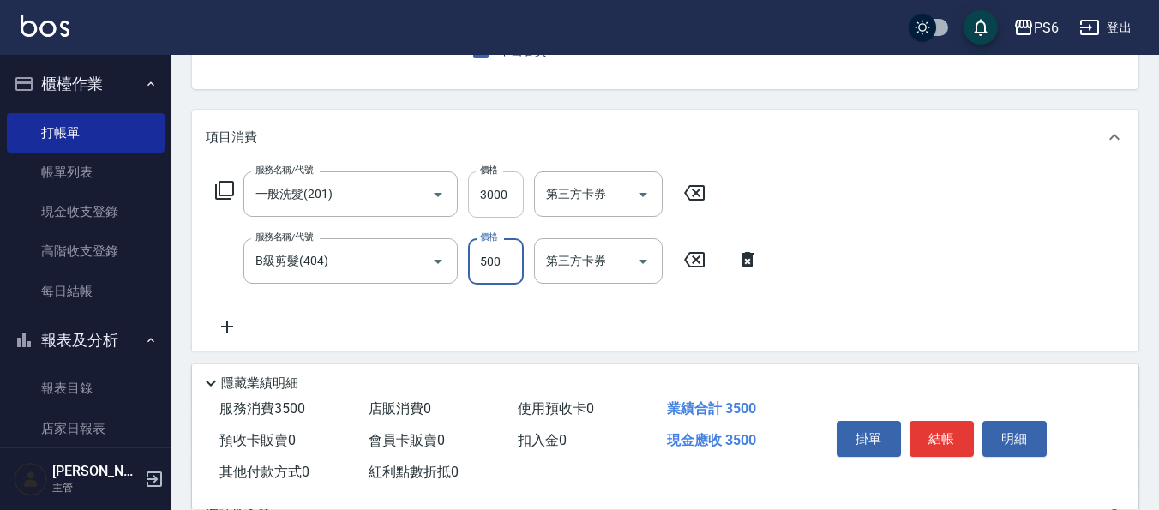
type input "500"
click at [480, 201] on input "3000" at bounding box center [496, 194] width 56 height 46
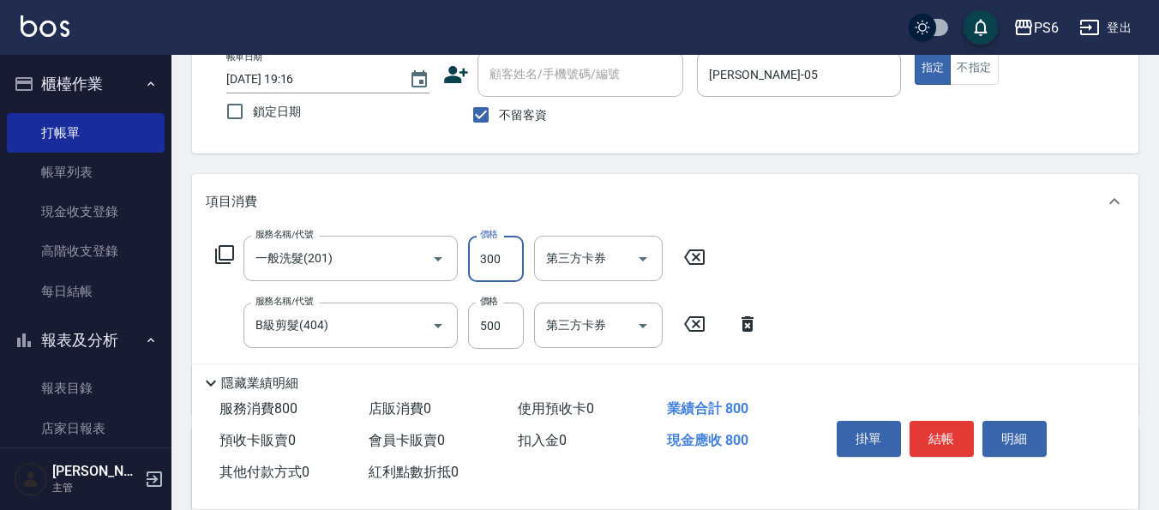
scroll to position [0, 0]
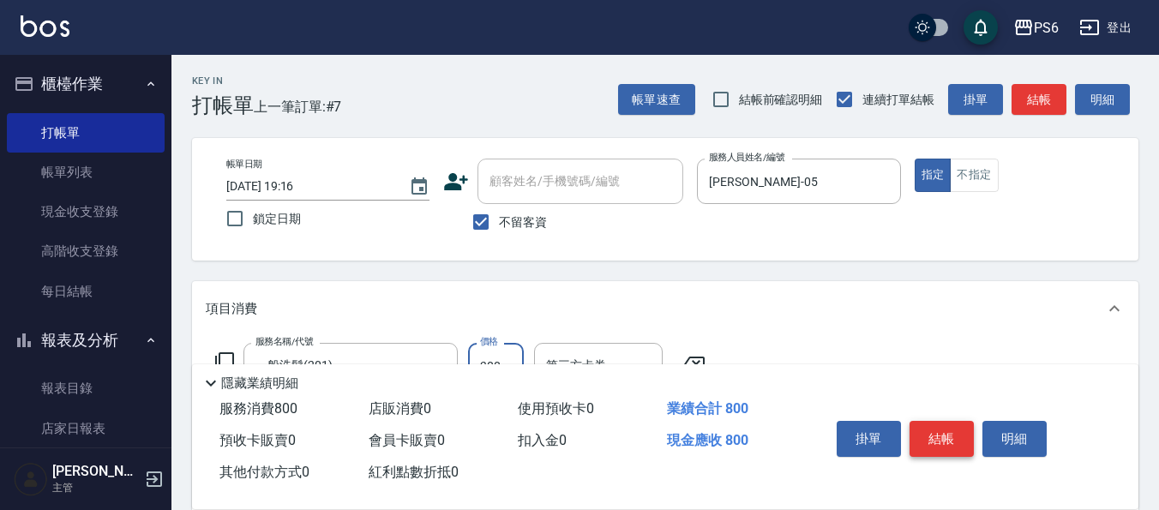
type input "300"
click at [942, 441] on button "結帳" at bounding box center [941, 439] width 64 height 36
type input "[DATE] 19:17"
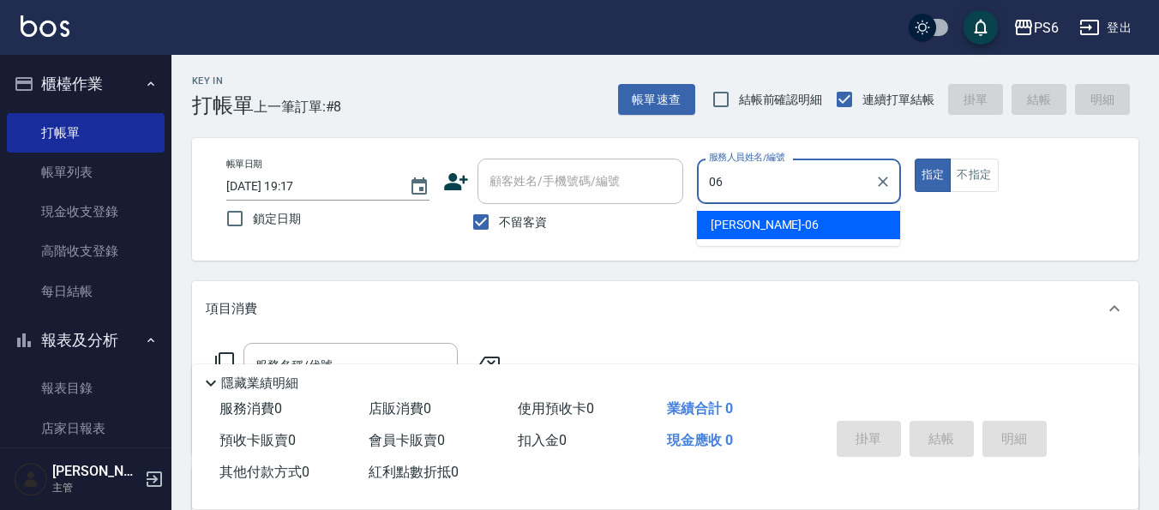
type input "[PERSON_NAME]-06"
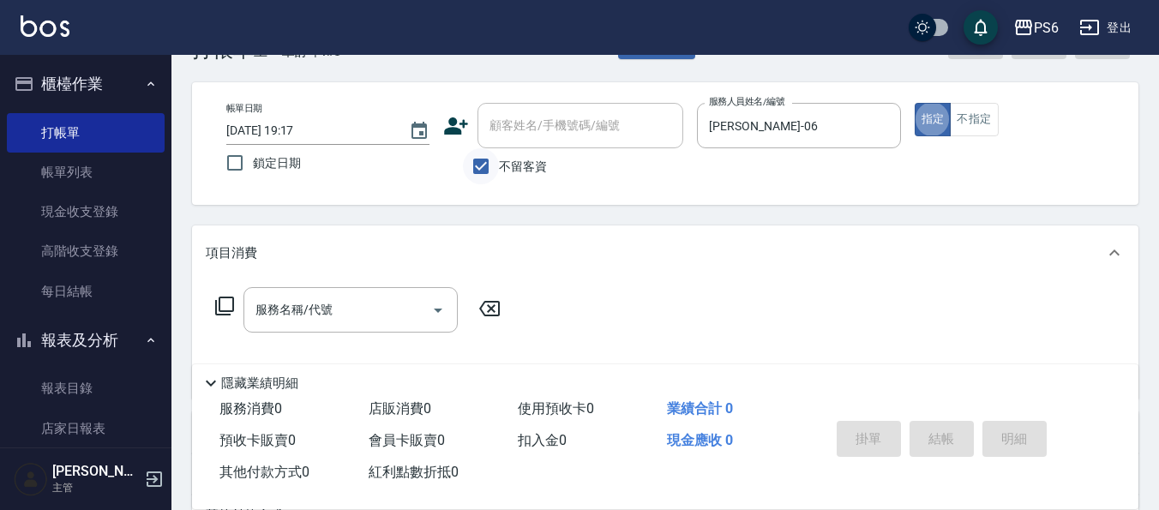
scroll to position [86, 0]
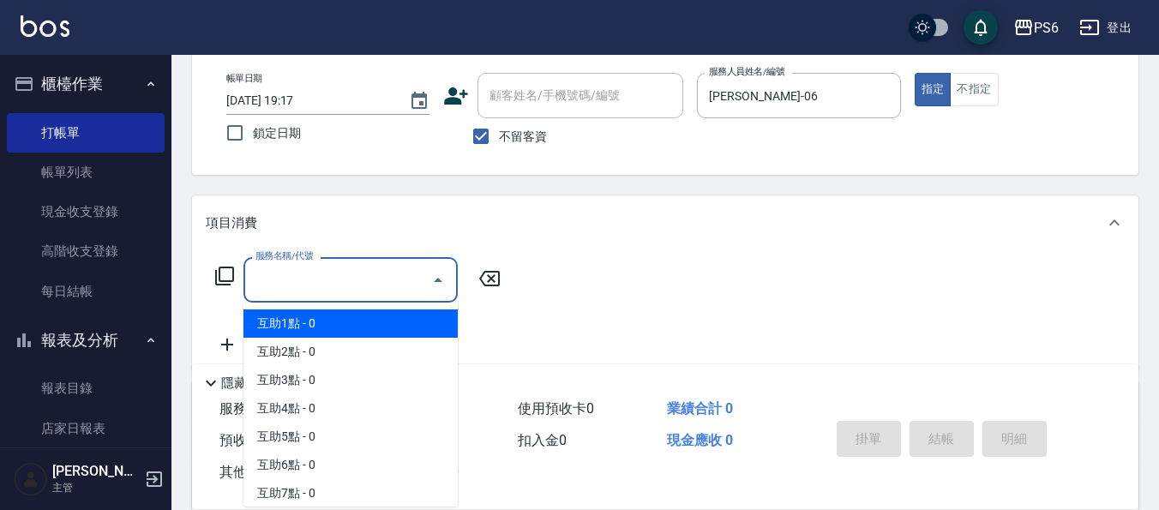
click at [330, 275] on input "服務名稱/代號" at bounding box center [337, 280] width 173 height 30
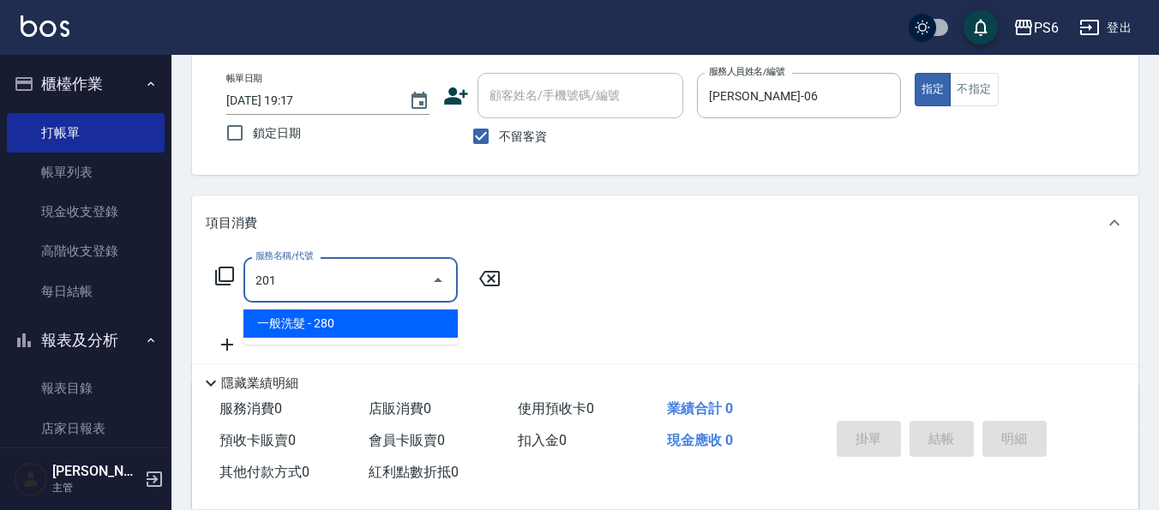
type input "一般洗髮(201)"
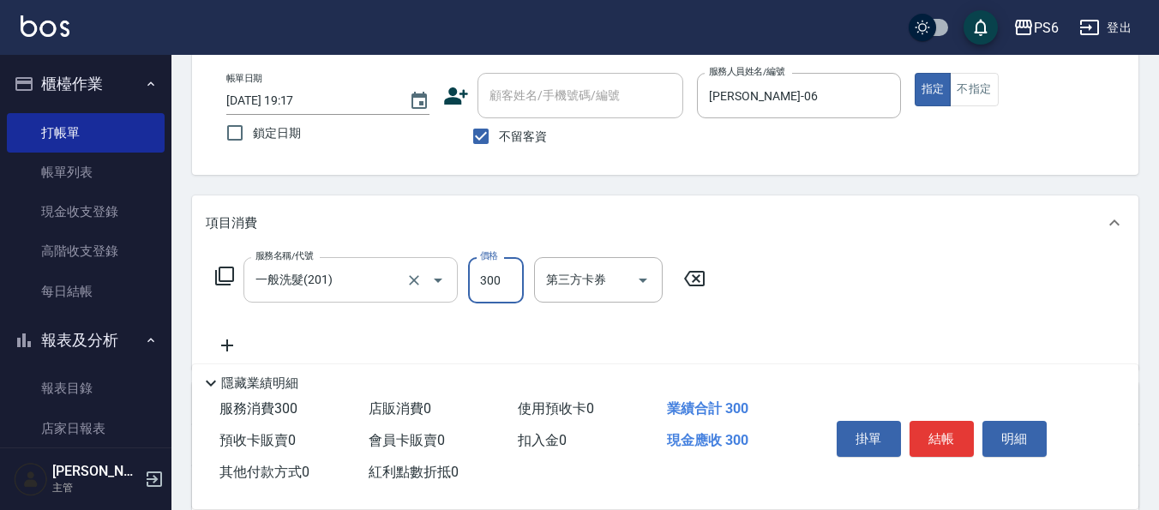
type input "300"
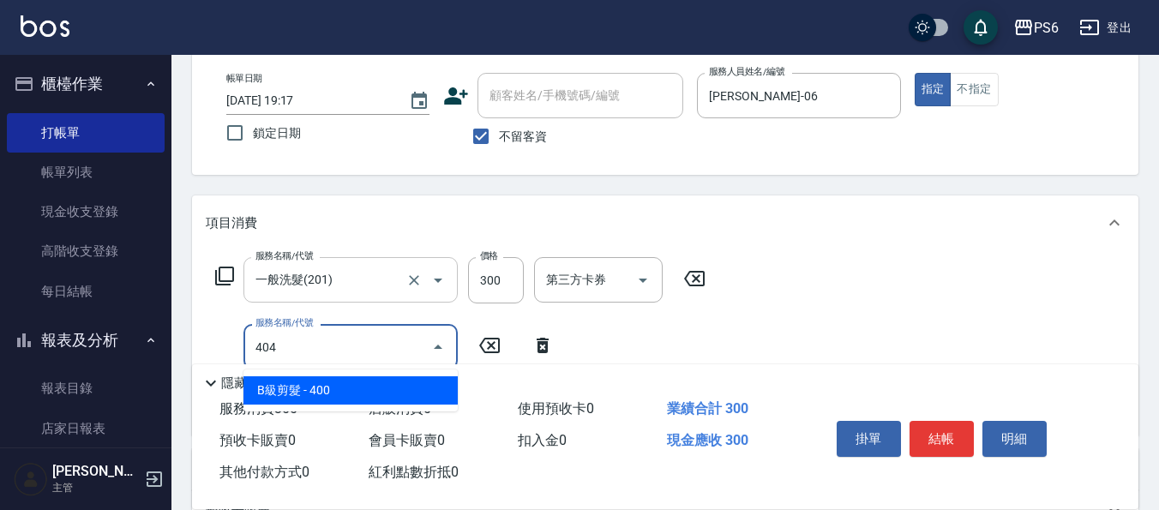
type input "B級剪髮(404)"
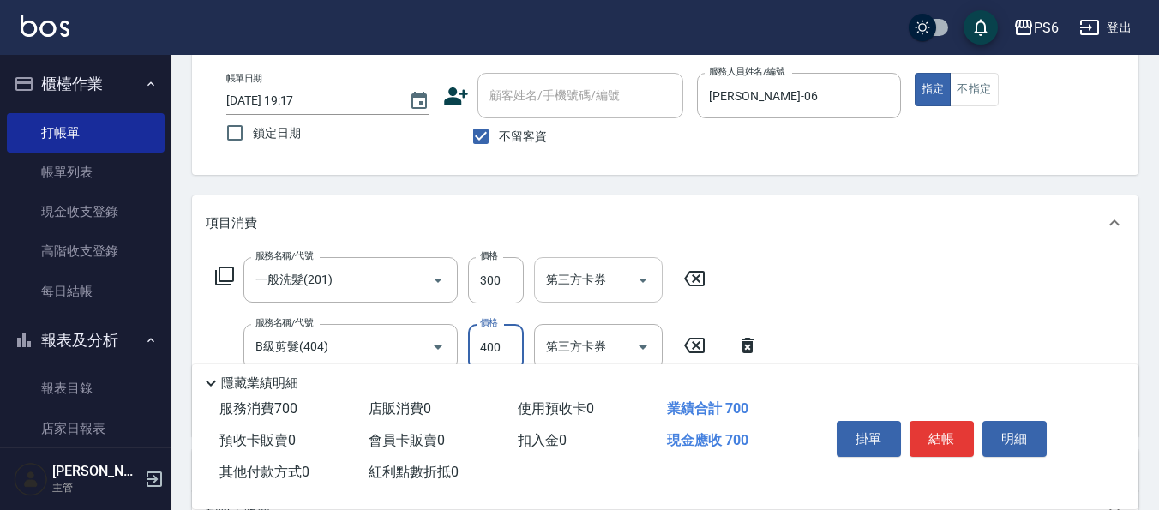
scroll to position [0, 0]
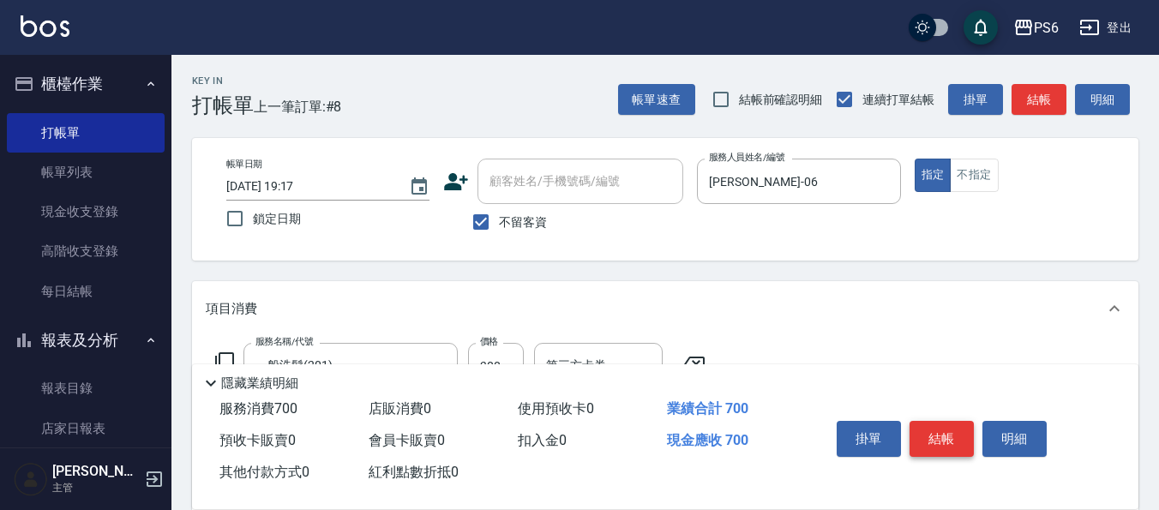
click at [940, 432] on button "結帳" at bounding box center [941, 439] width 64 height 36
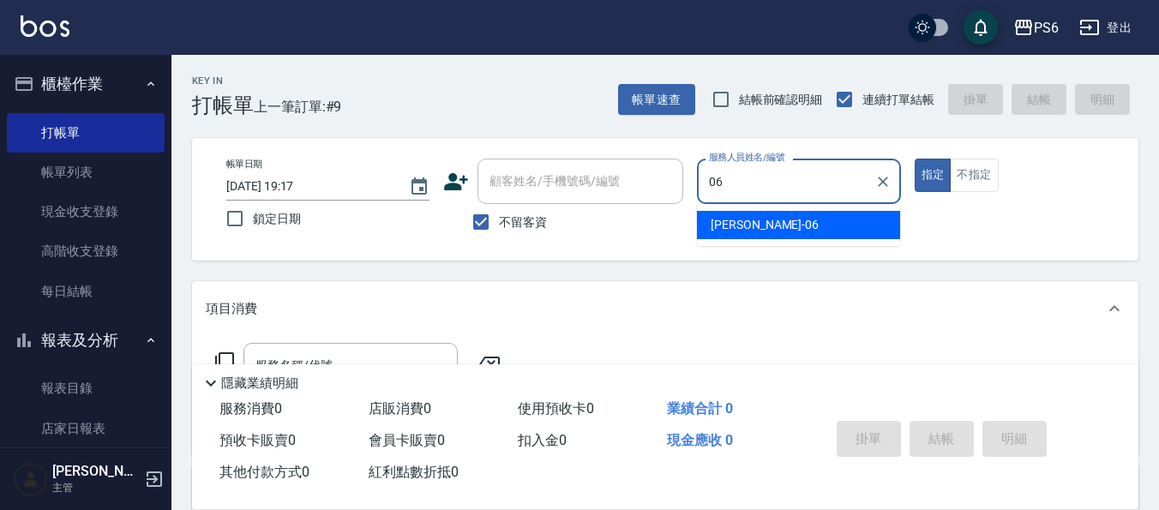
type input "[PERSON_NAME]-06"
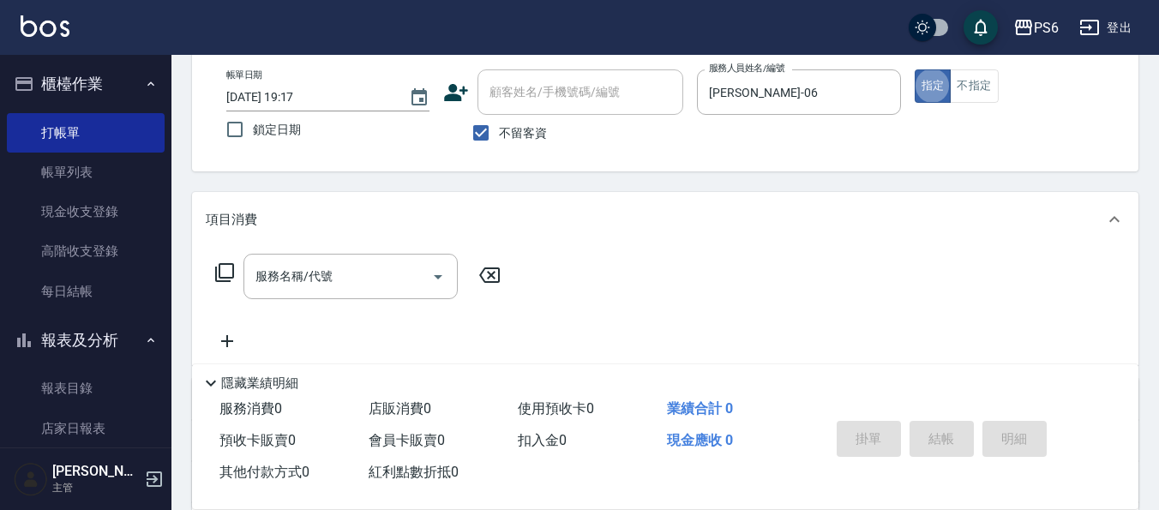
scroll to position [171, 0]
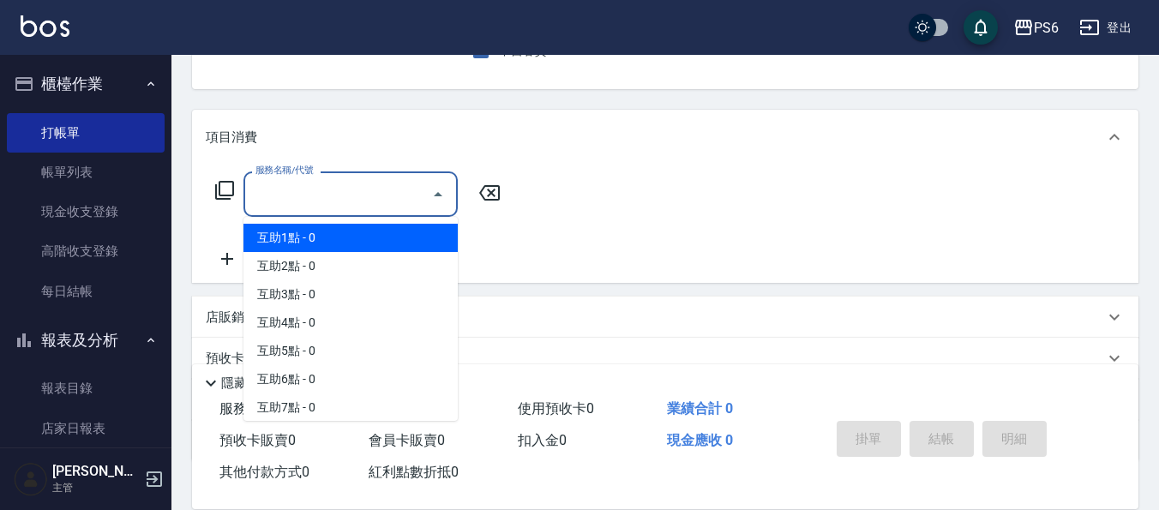
click at [332, 183] on input "服務名稱/代號" at bounding box center [337, 194] width 173 height 30
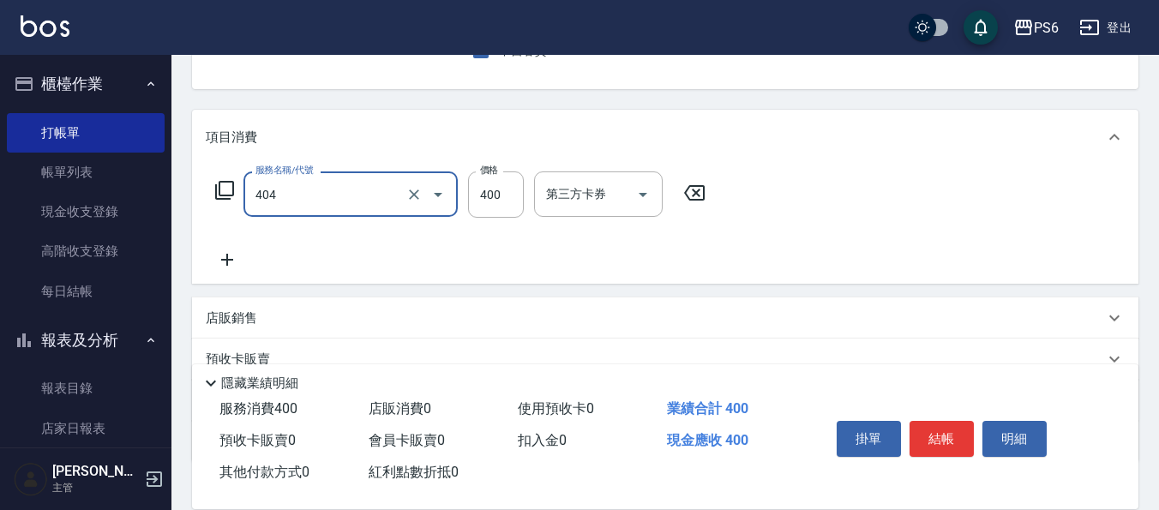
type input "B級剪髮(404)"
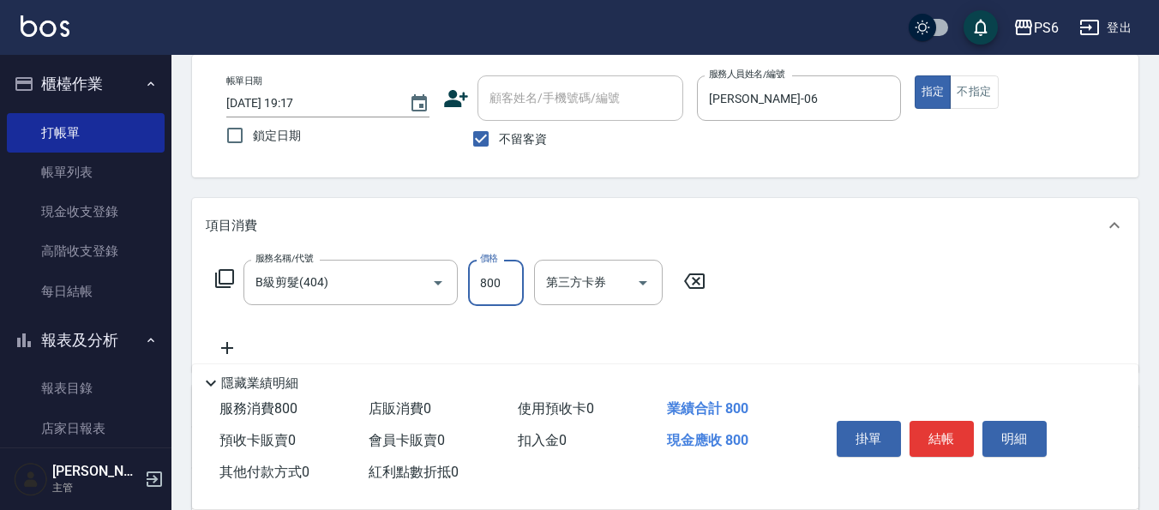
scroll to position [0, 0]
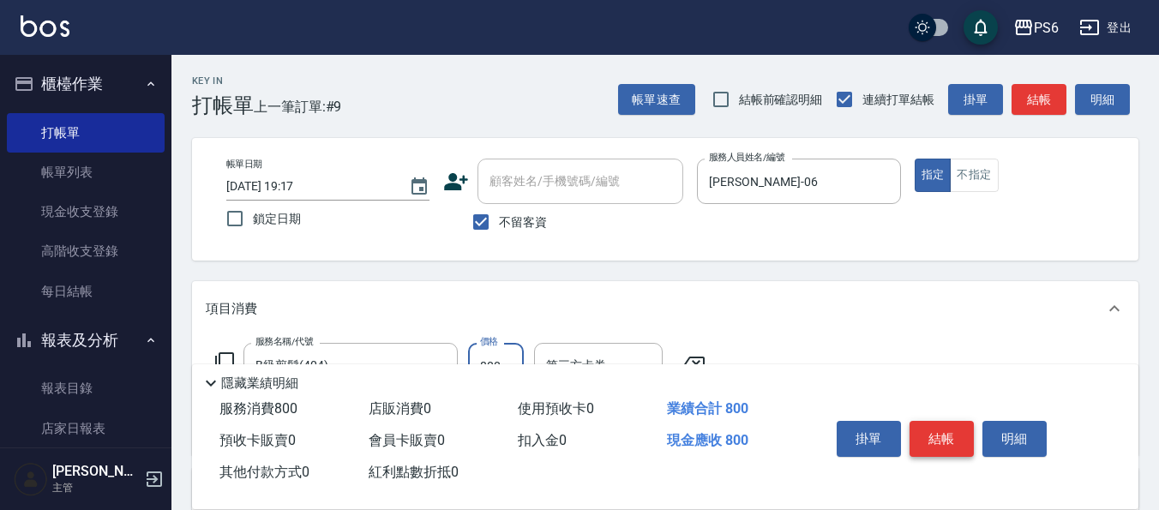
type input "800"
click at [936, 427] on button "結帳" at bounding box center [941, 439] width 64 height 36
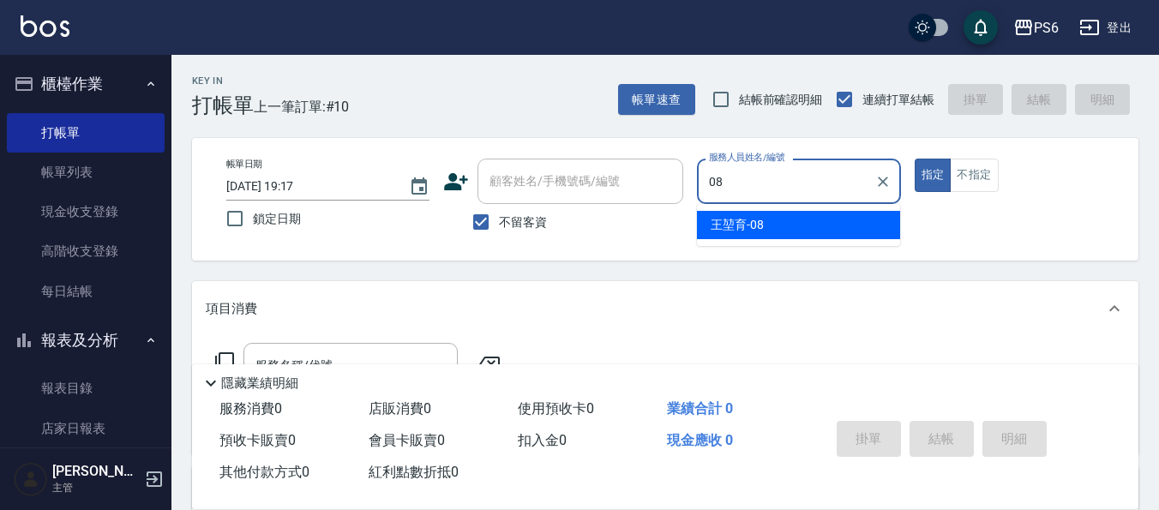
type input "[PERSON_NAME]-08"
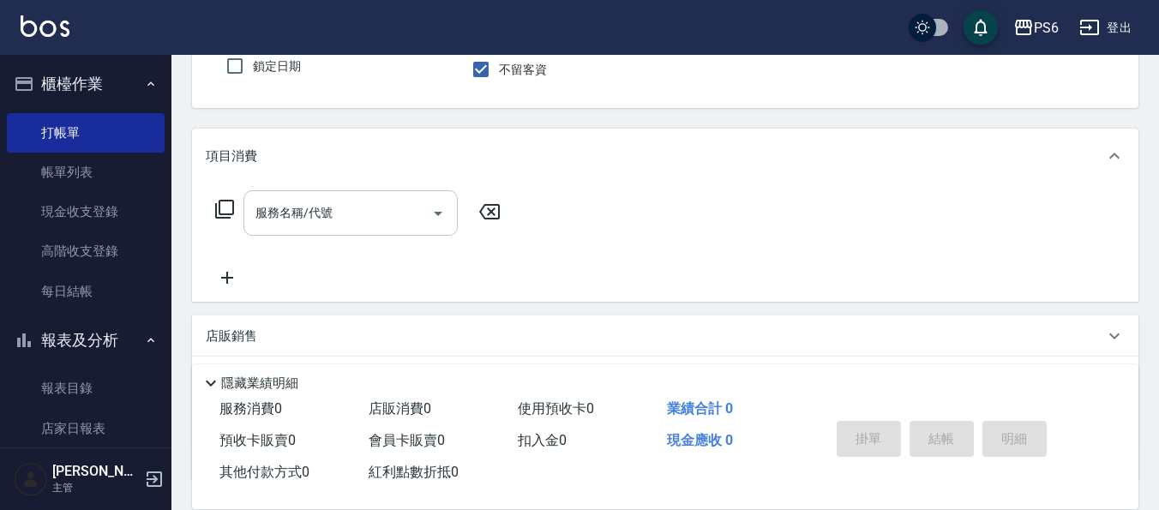
scroll to position [171, 0]
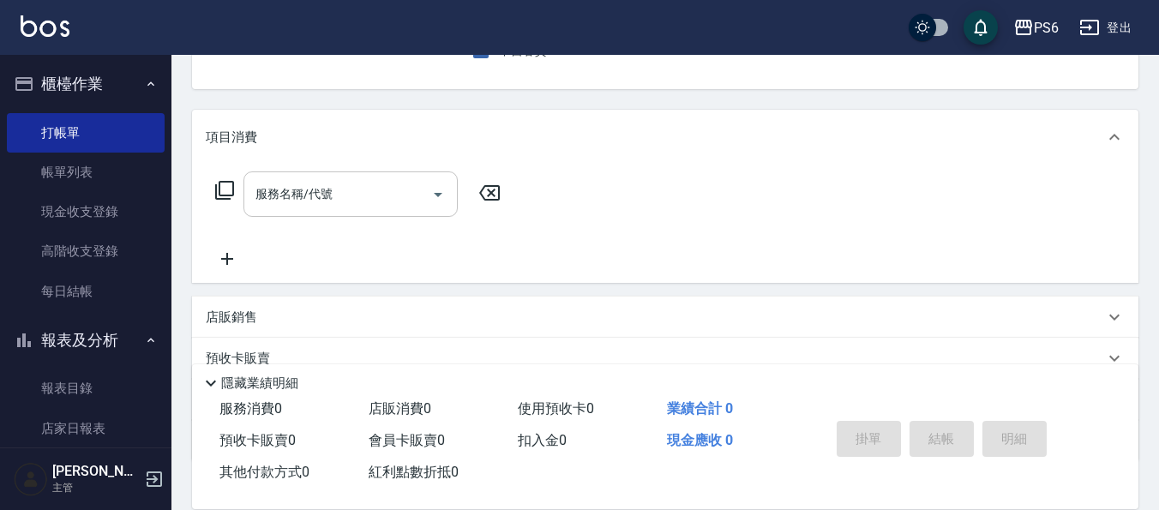
click at [310, 199] on input "服務名稱/代號" at bounding box center [337, 194] width 173 height 30
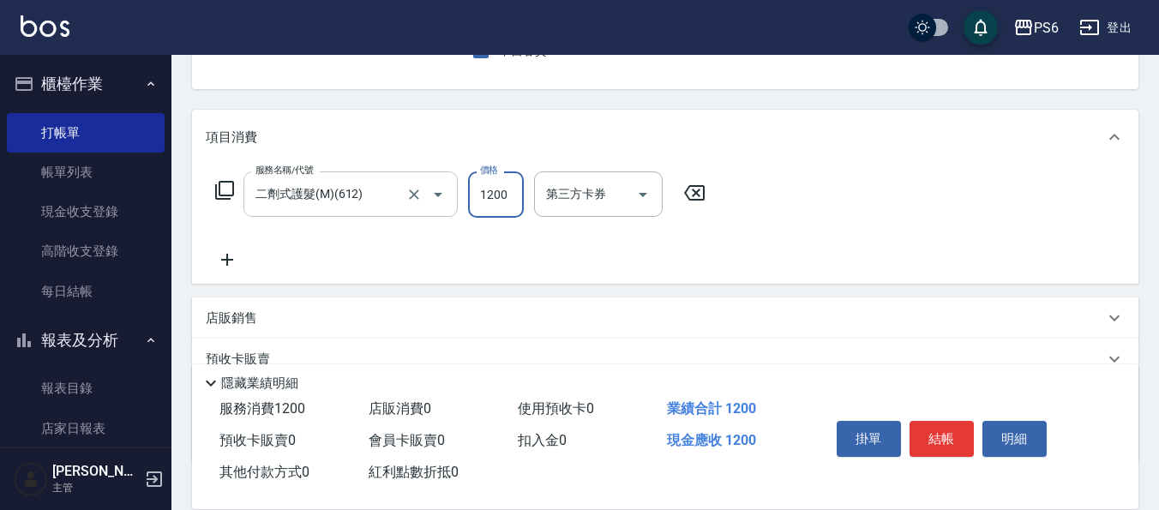
click at [310, 199] on input "二劑式護髮(M)(612)" at bounding box center [326, 194] width 151 height 30
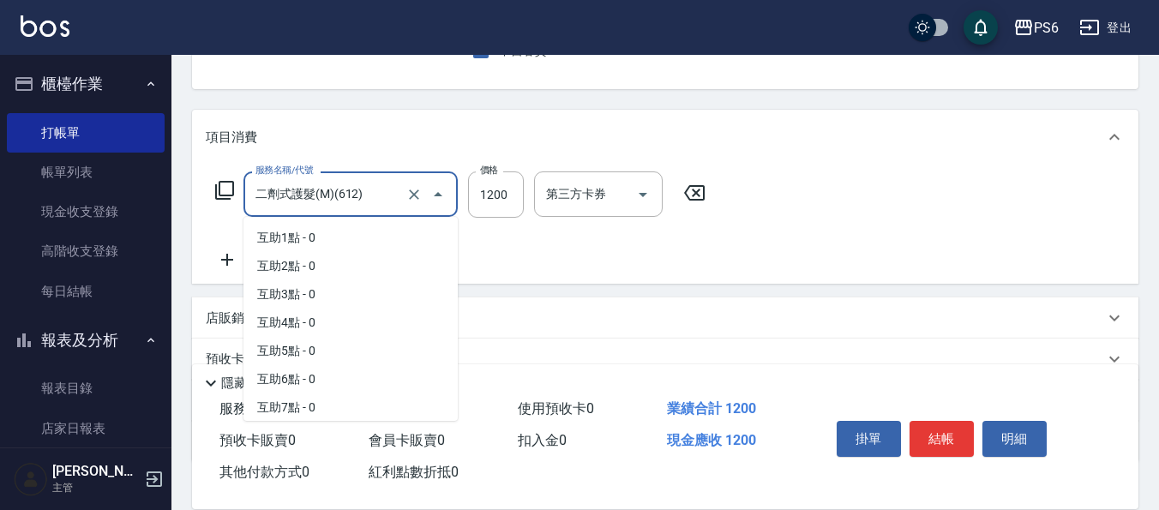
scroll to position [764, 0]
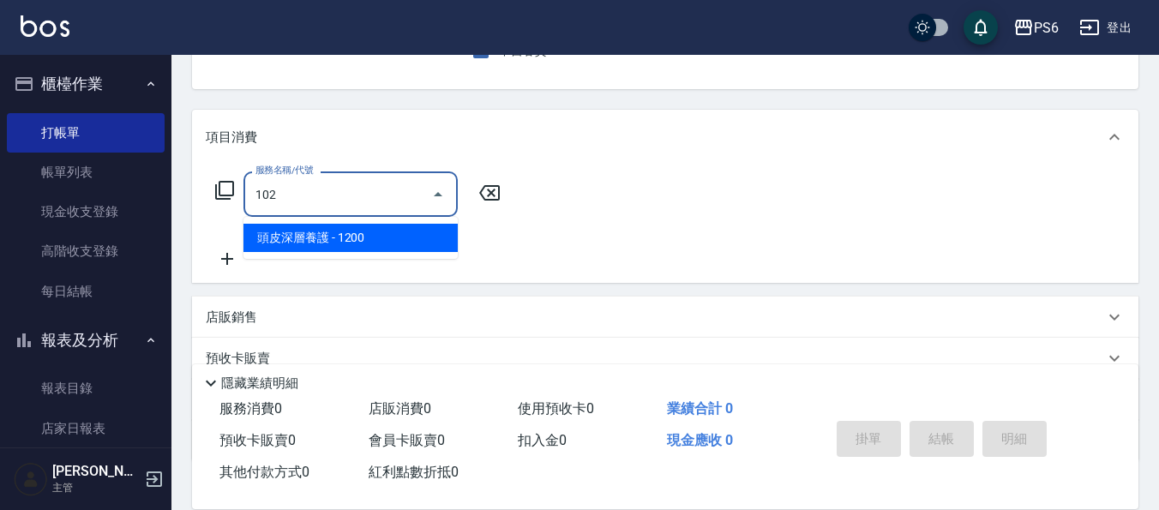
type input "頭皮深層養護(102)"
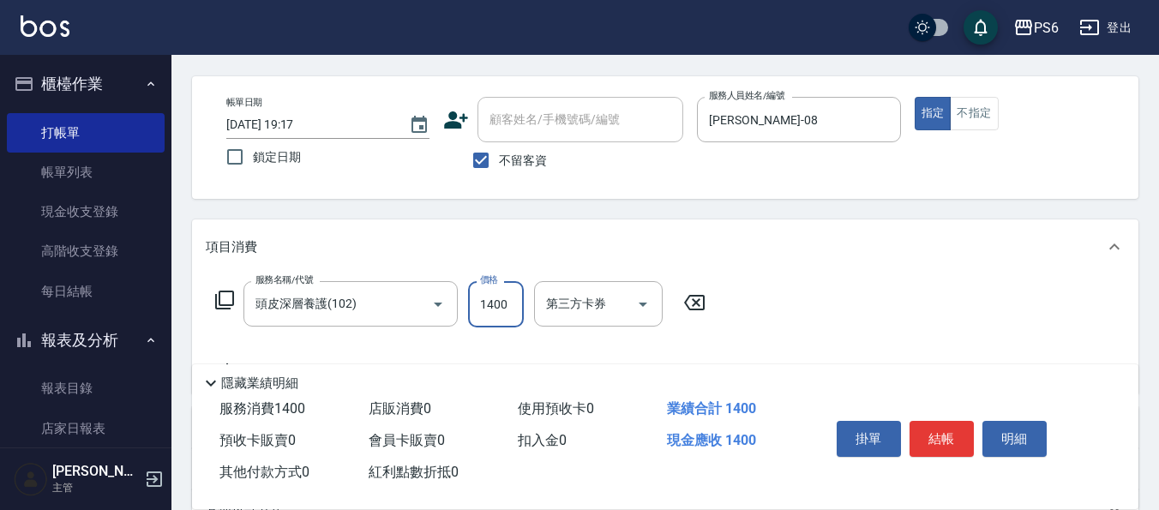
scroll to position [0, 0]
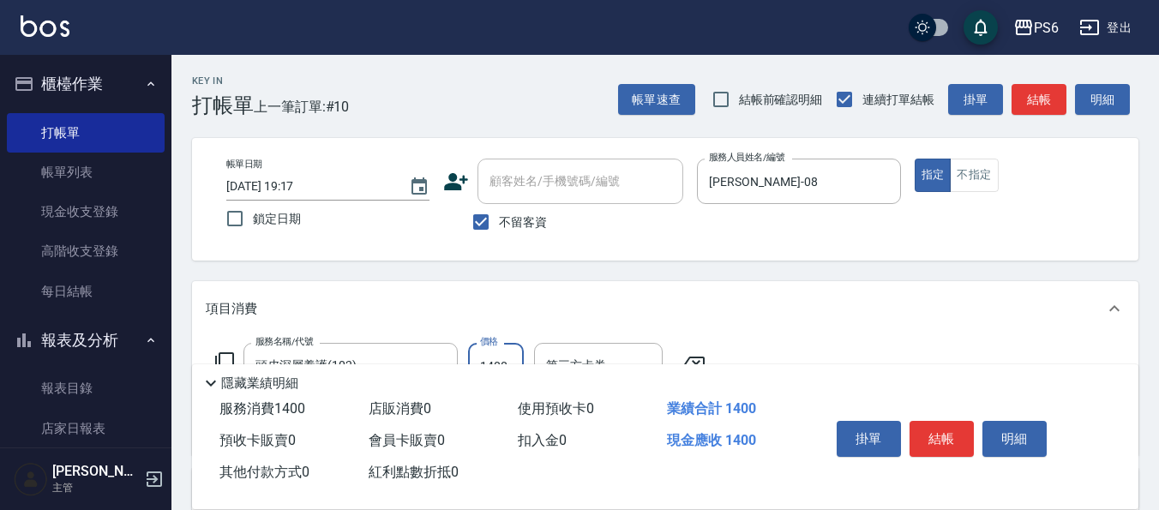
type input "1400"
click at [943, 442] on button "結帳" at bounding box center [941, 439] width 64 height 36
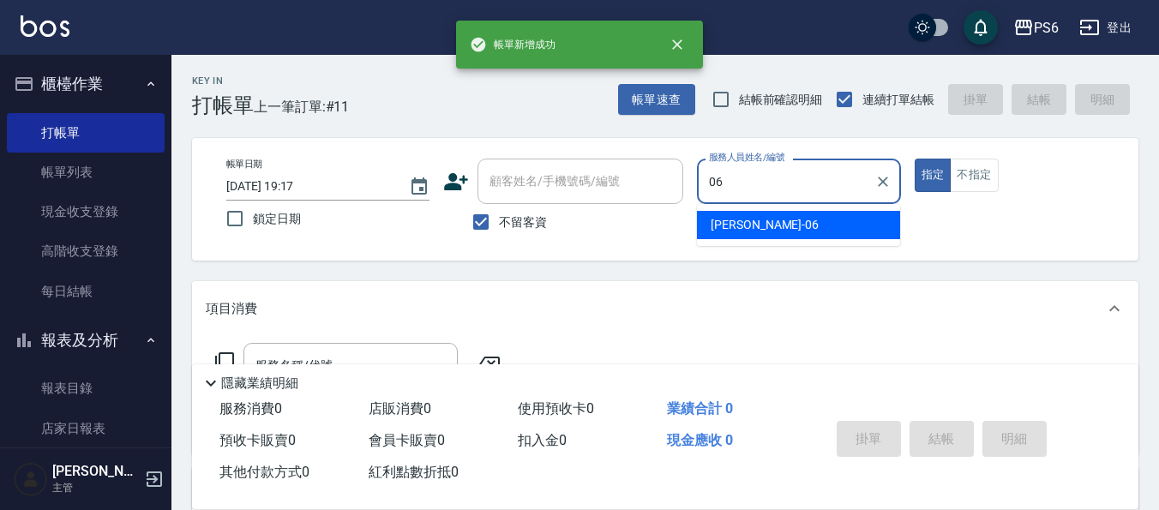
type input "[PERSON_NAME]-06"
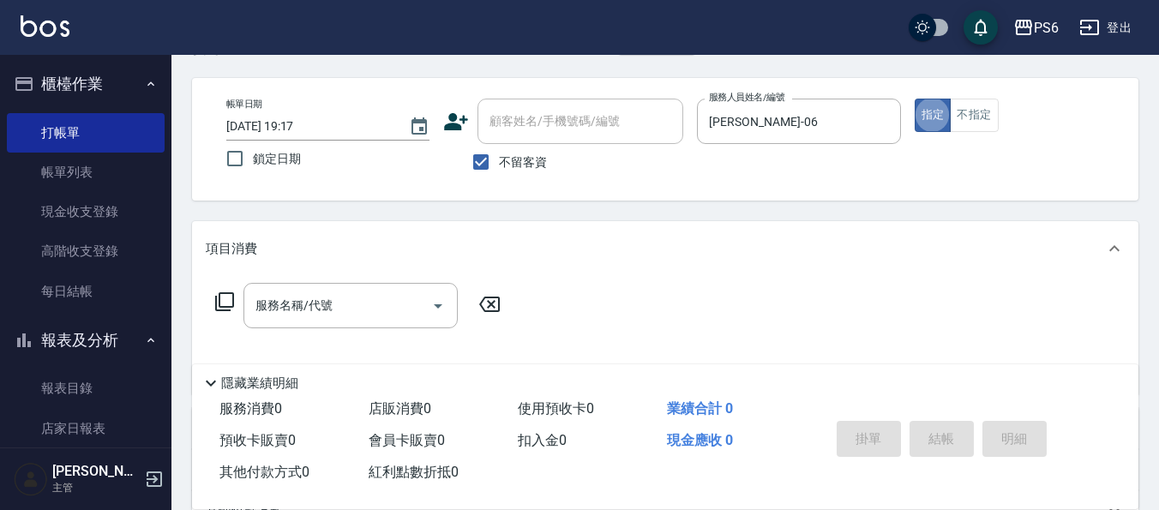
scroll to position [86, 0]
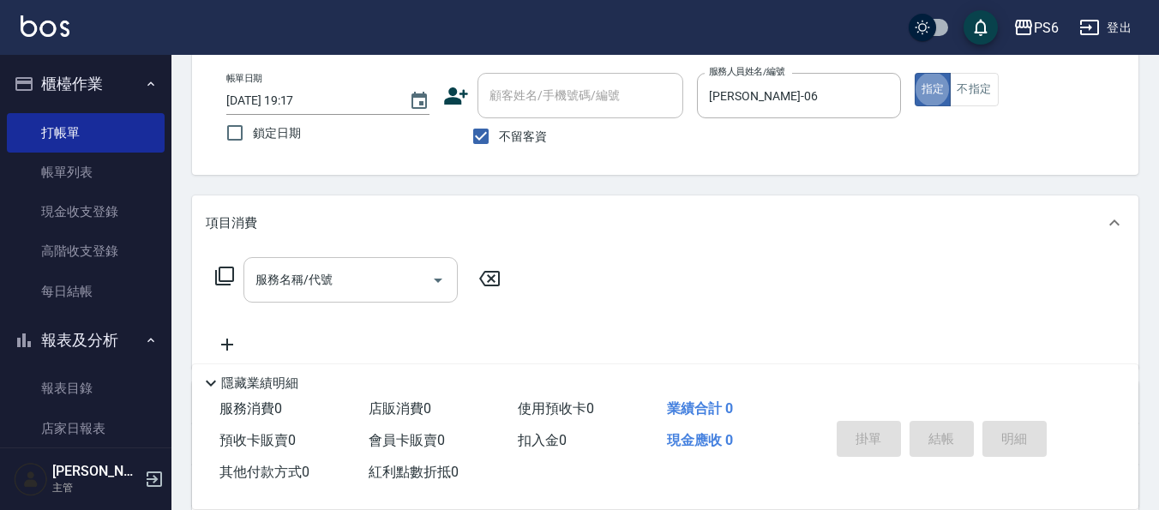
click at [354, 290] on input "服務名稱/代號" at bounding box center [337, 280] width 173 height 30
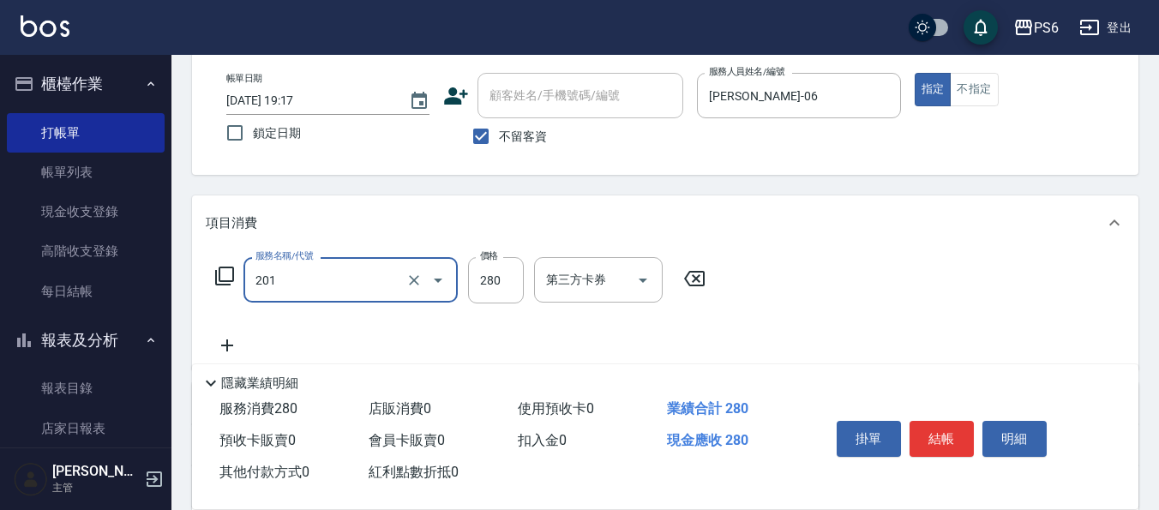
type input "一般洗髮(201)"
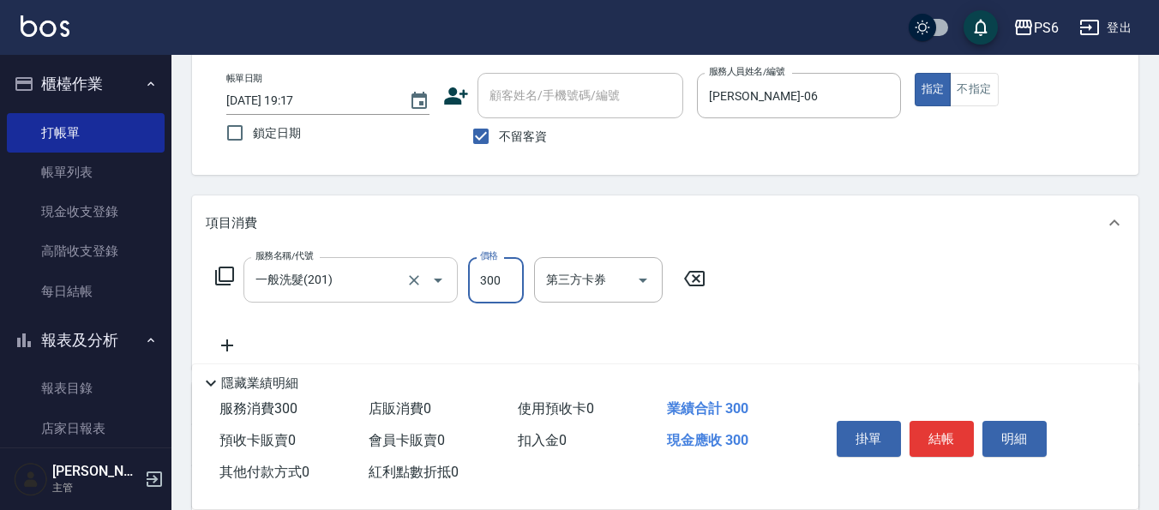
type input "300"
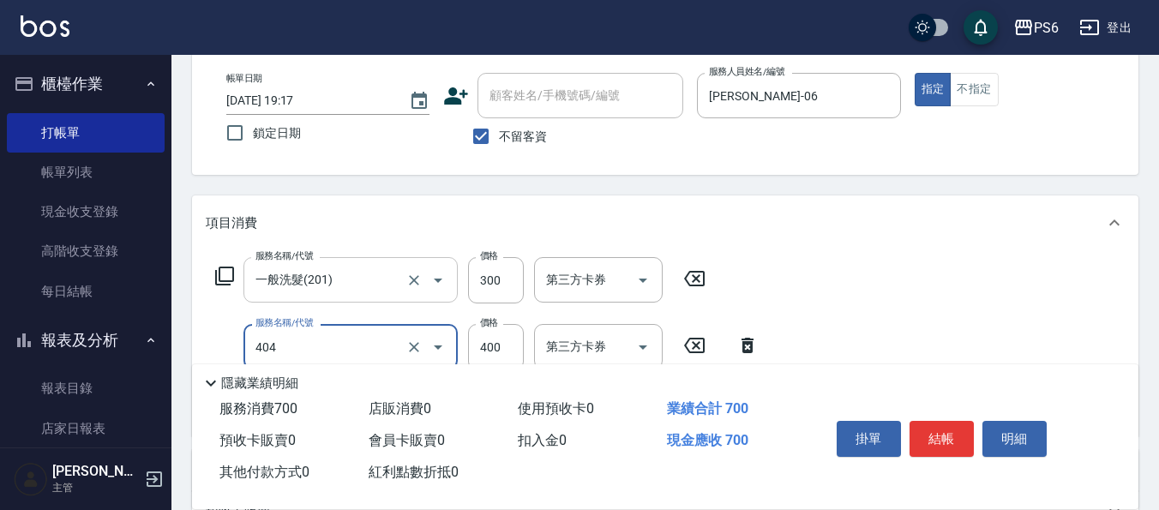
type input "B級剪髮(404)"
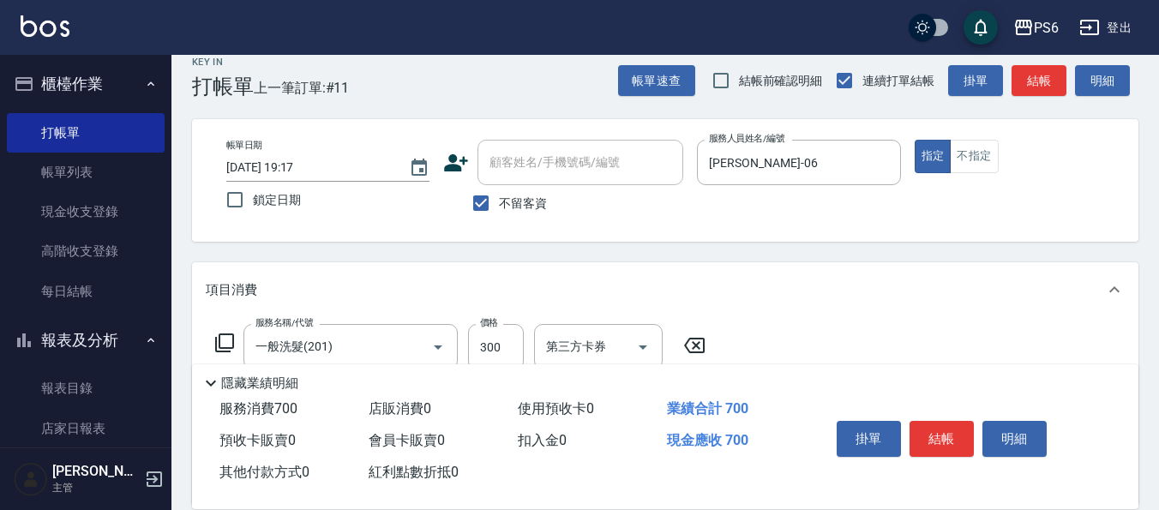
scroll to position [0, 0]
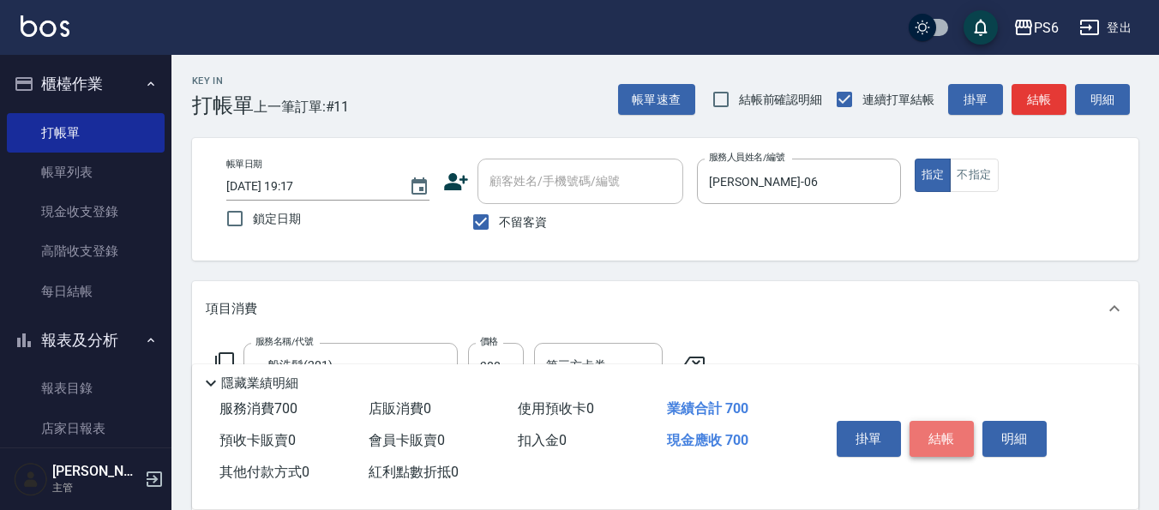
click at [925, 432] on button "結帳" at bounding box center [941, 439] width 64 height 36
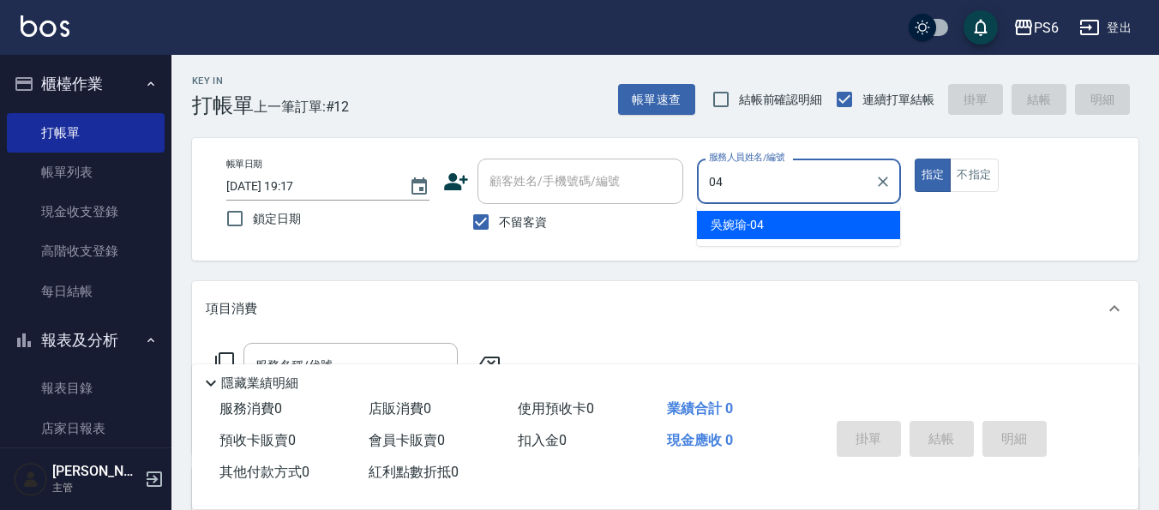
type input "[PERSON_NAME]-04"
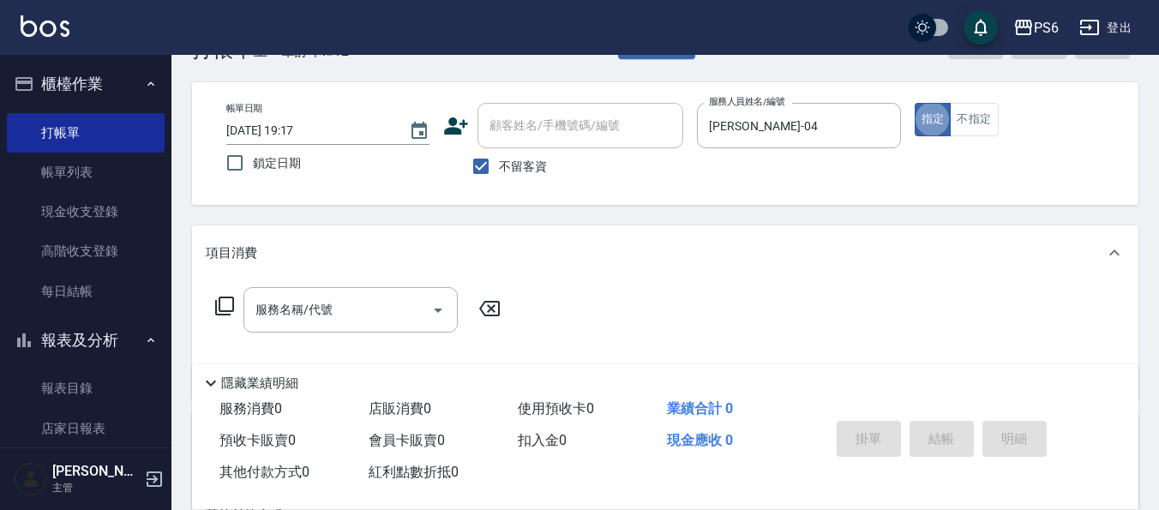
scroll to position [86, 0]
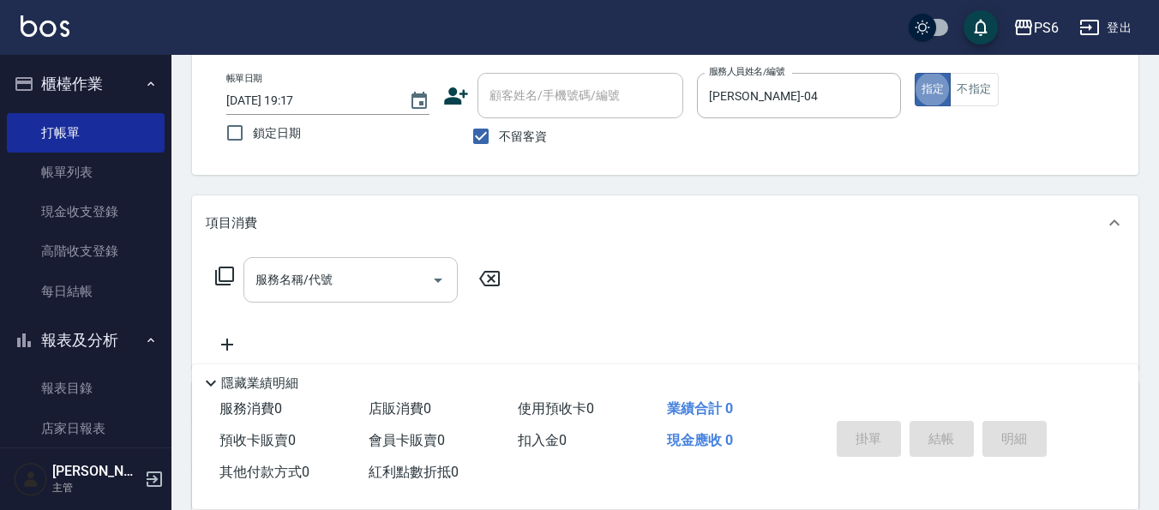
click at [350, 297] on div "服務名稱/代號" at bounding box center [350, 279] width 214 height 45
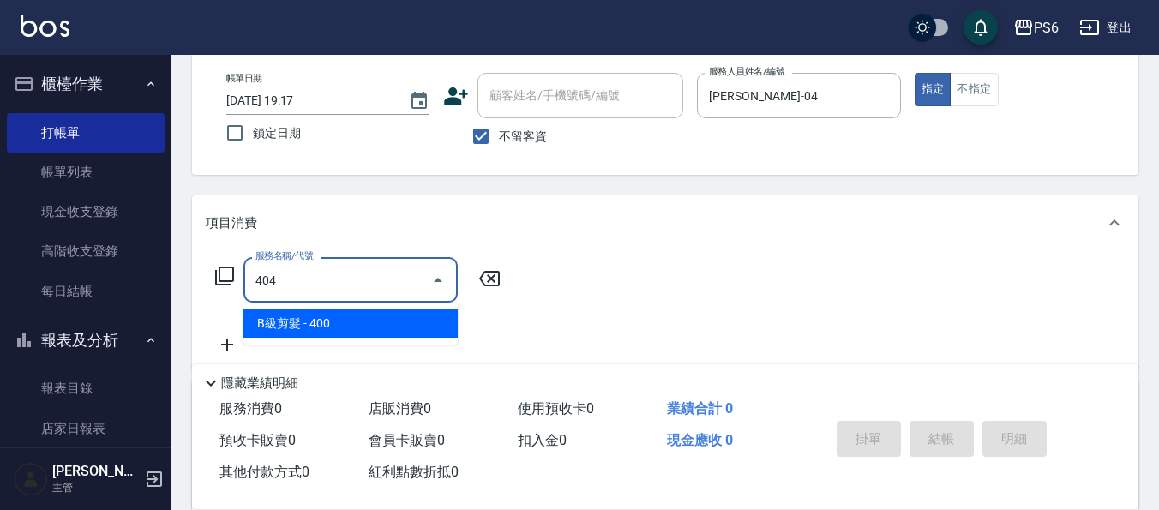
type input "B級剪髮(404)"
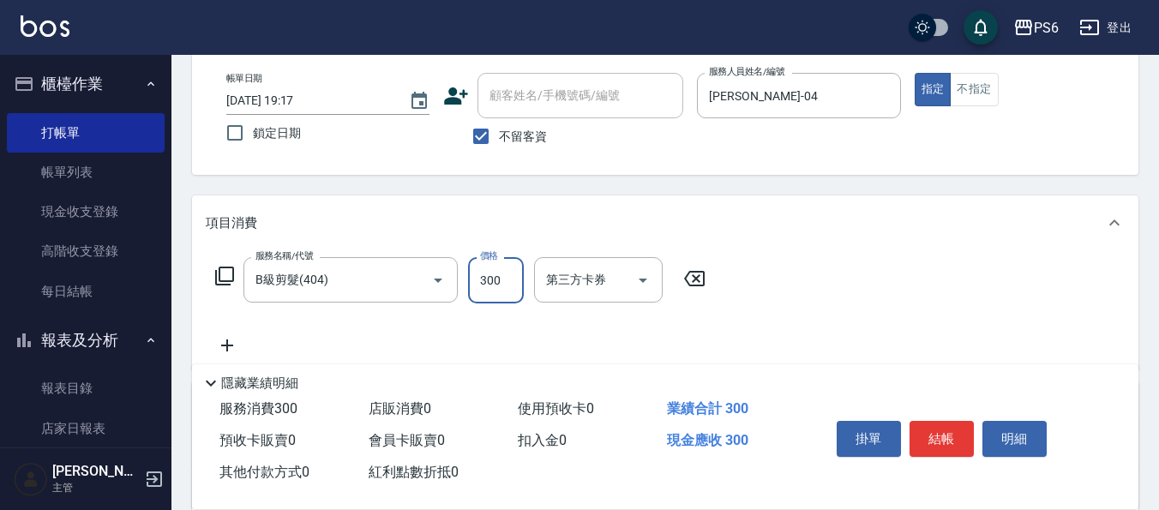
scroll to position [171, 0]
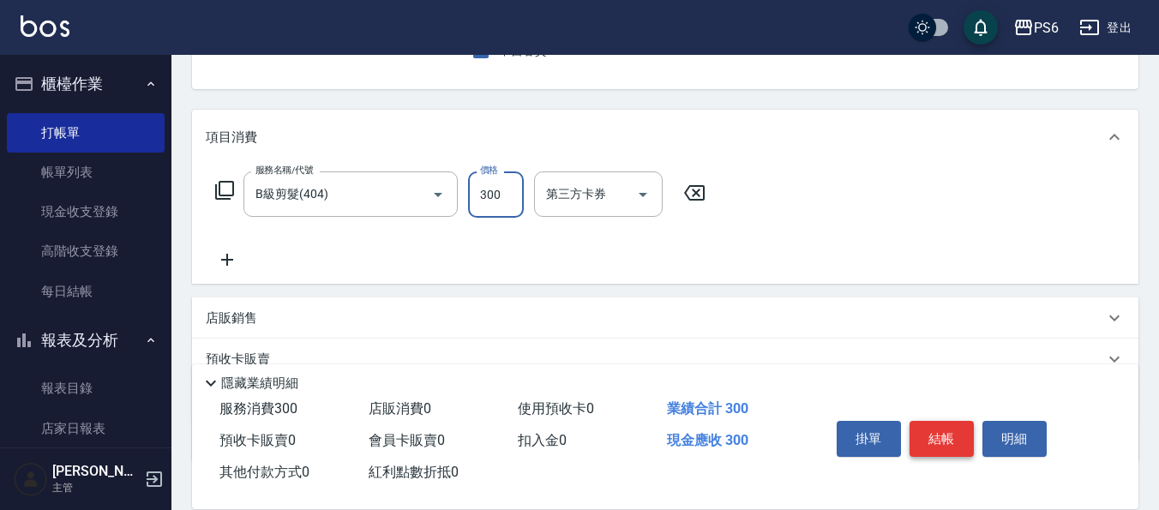
type input "300"
click at [944, 431] on button "結帳" at bounding box center [941, 439] width 64 height 36
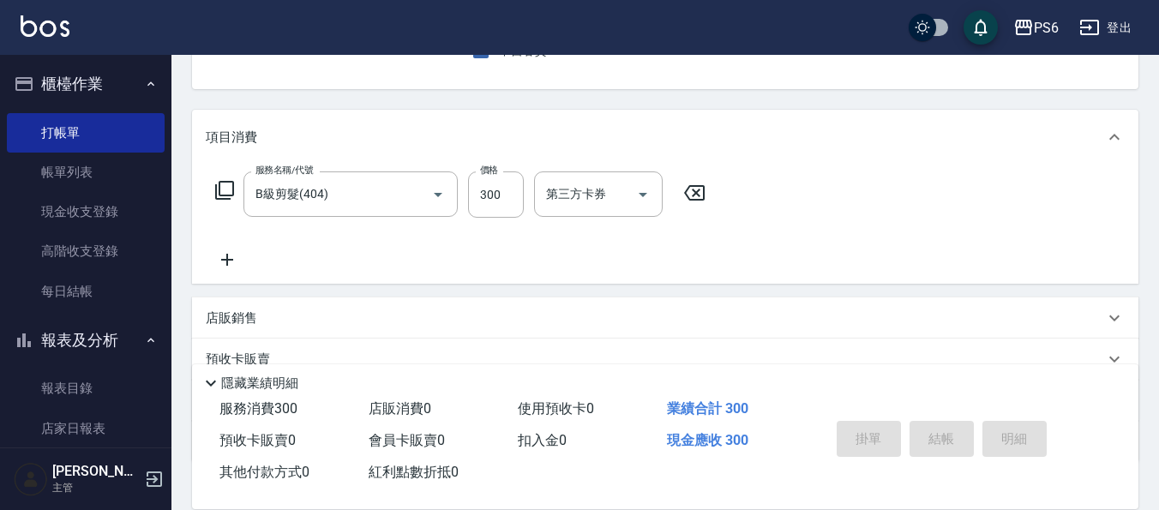
type input "[DATE] 19:18"
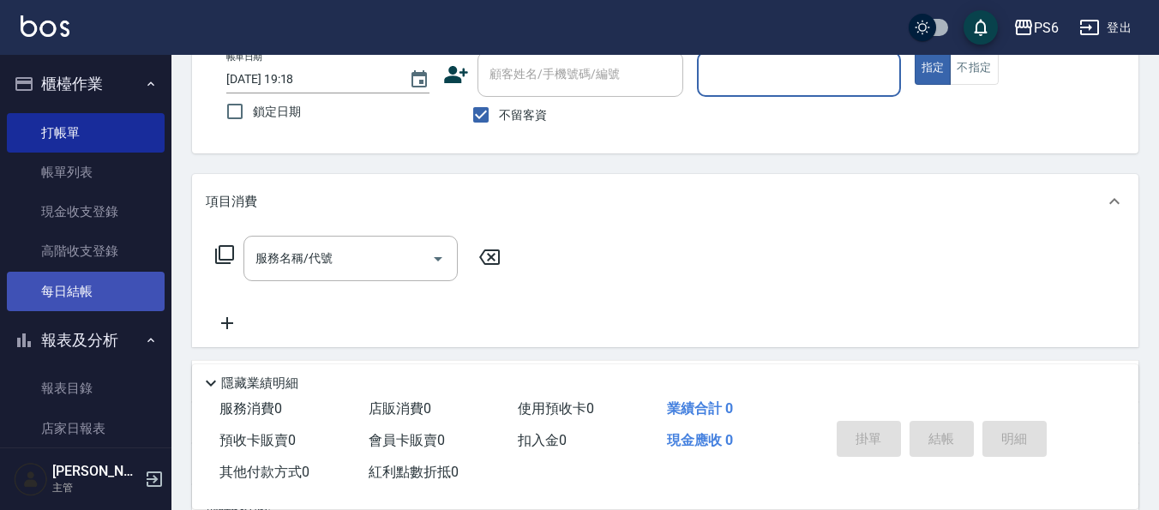
scroll to position [81, 0]
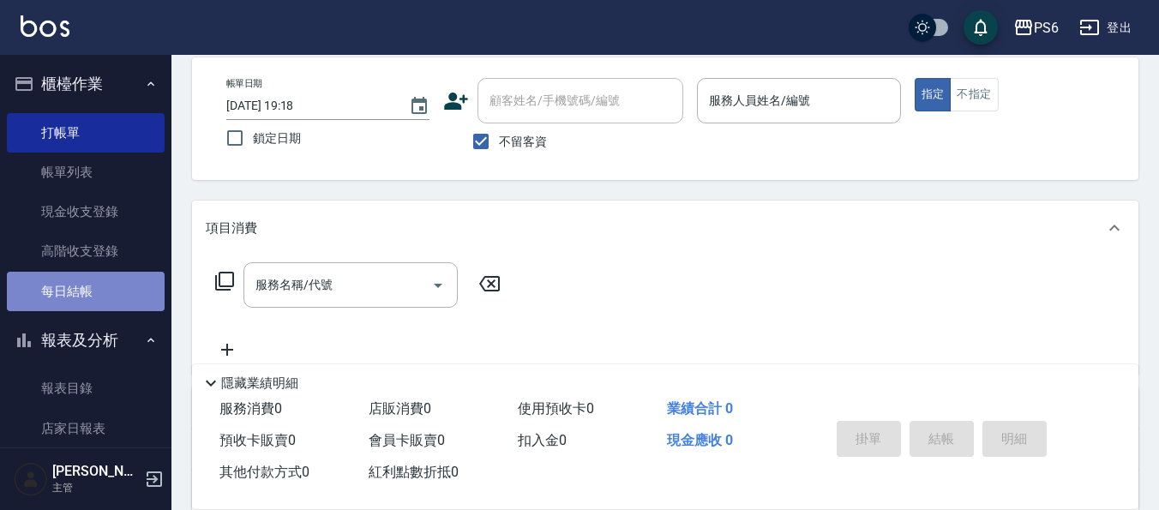
click at [85, 295] on link "每日結帳" at bounding box center [86, 291] width 158 height 39
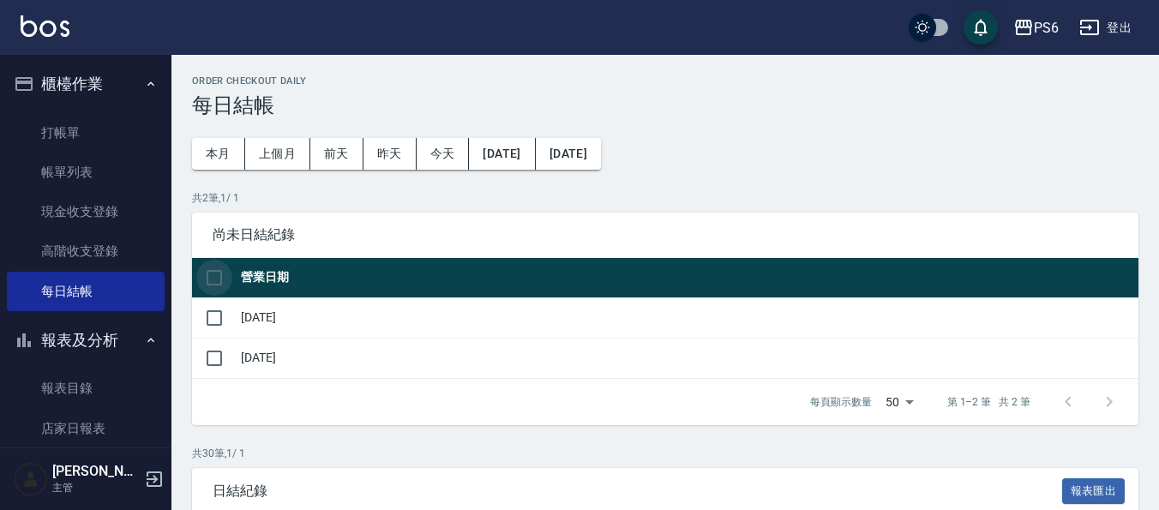
click at [212, 273] on input "checkbox" at bounding box center [214, 278] width 36 height 36
checkbox input "true"
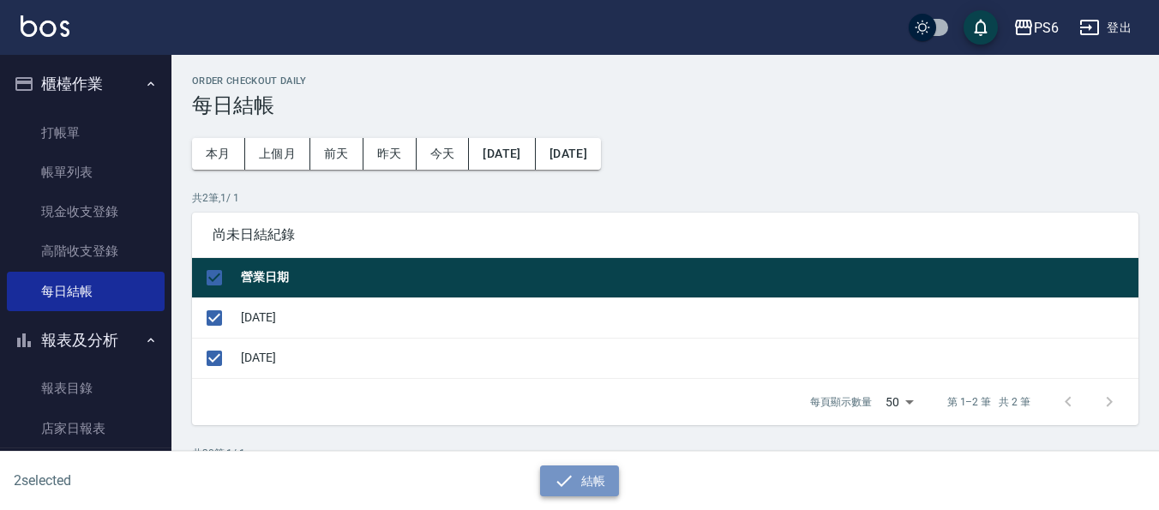
click at [550, 481] on button "結帳" at bounding box center [580, 481] width 80 height 32
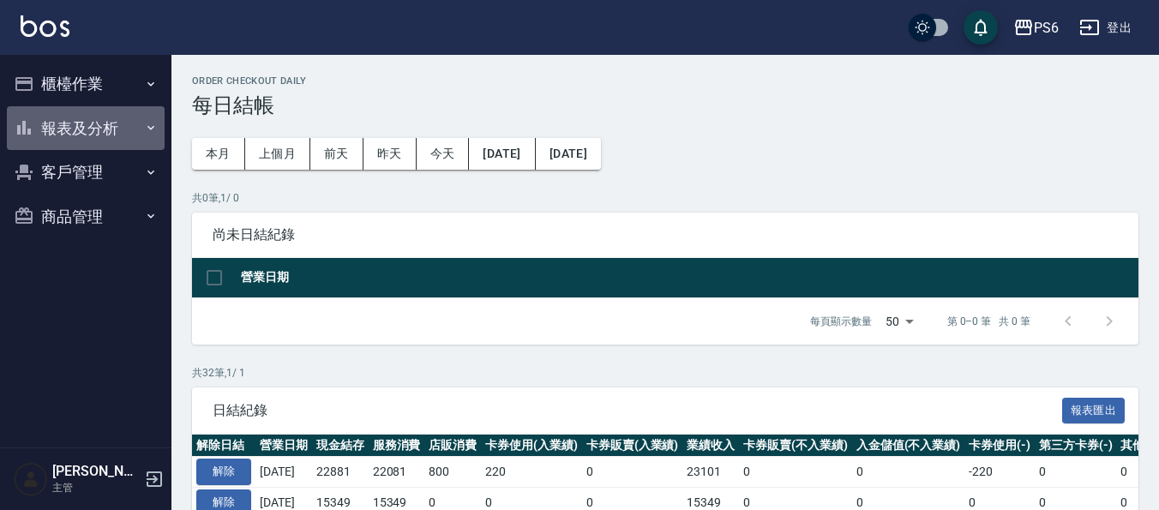
click at [101, 126] on button "報表及分析" at bounding box center [86, 128] width 158 height 45
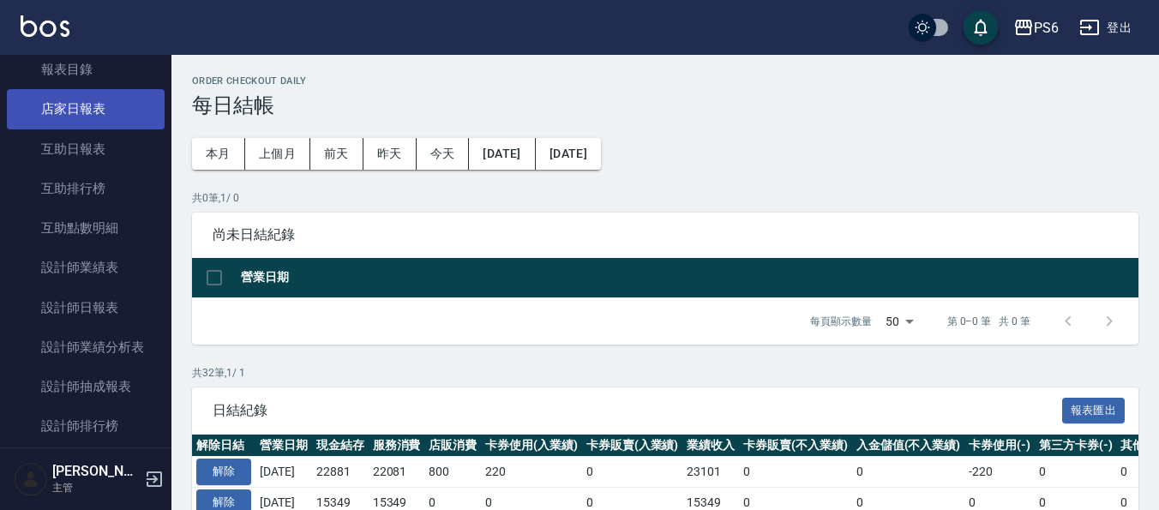
scroll to position [171, 0]
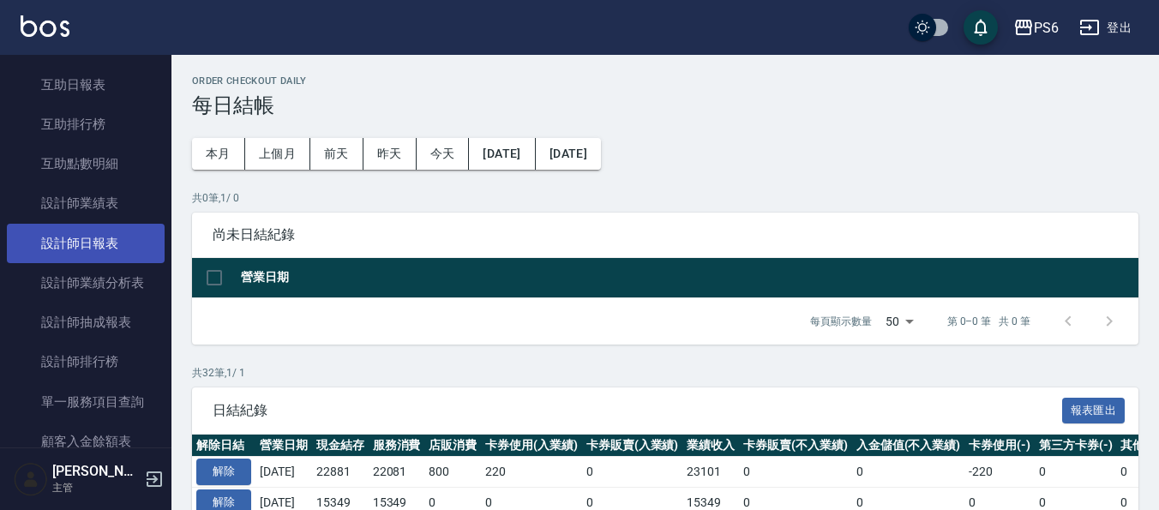
click at [94, 252] on link "設計師日報表" at bounding box center [86, 243] width 158 height 39
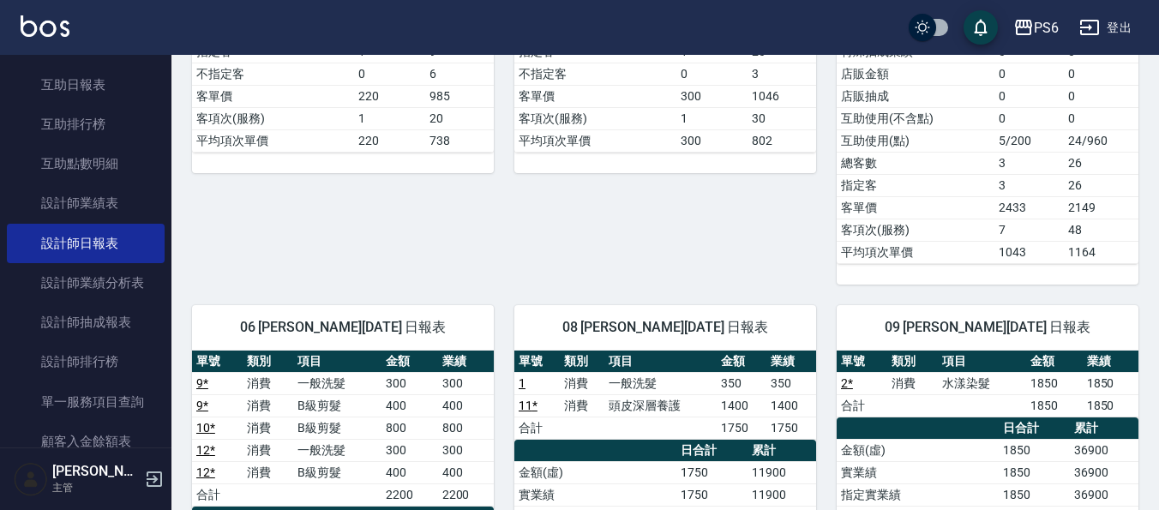
scroll to position [600, 0]
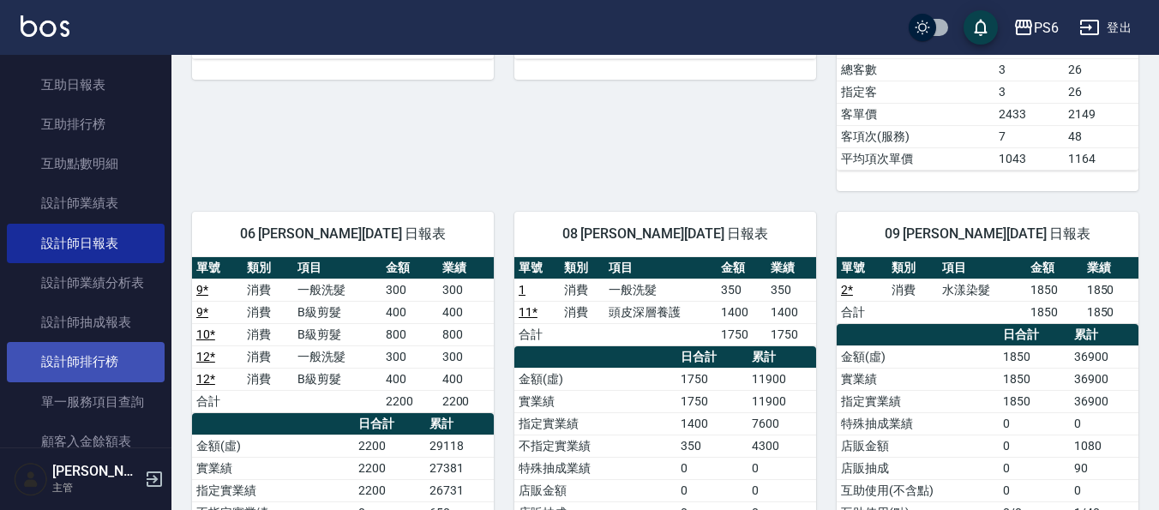
click at [97, 355] on link "設計師排行榜" at bounding box center [86, 361] width 158 height 39
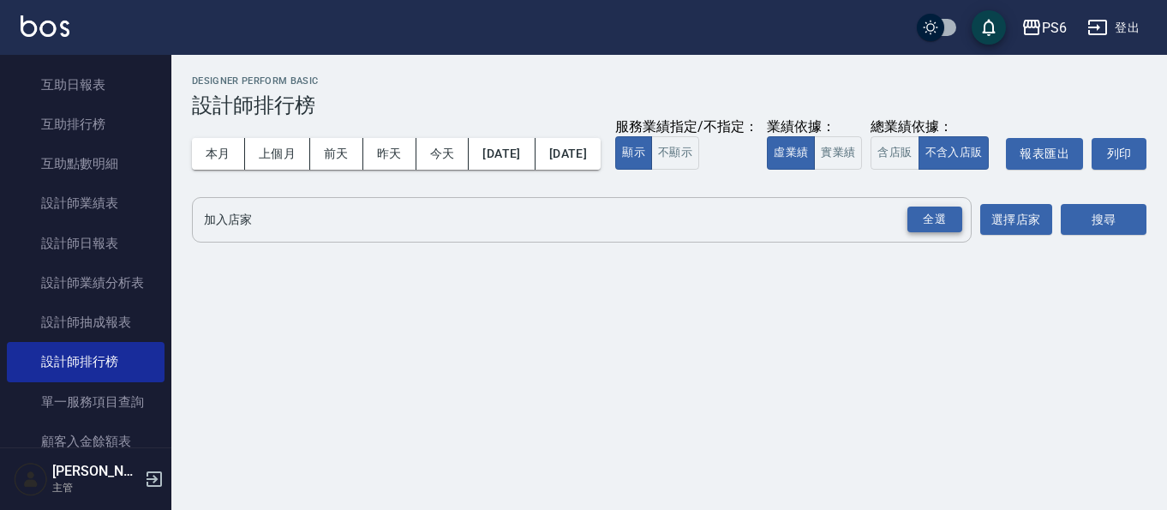
click at [953, 233] on div "全選" at bounding box center [934, 220] width 55 height 27
click at [1076, 237] on button "搜尋" at bounding box center [1104, 221] width 86 height 32
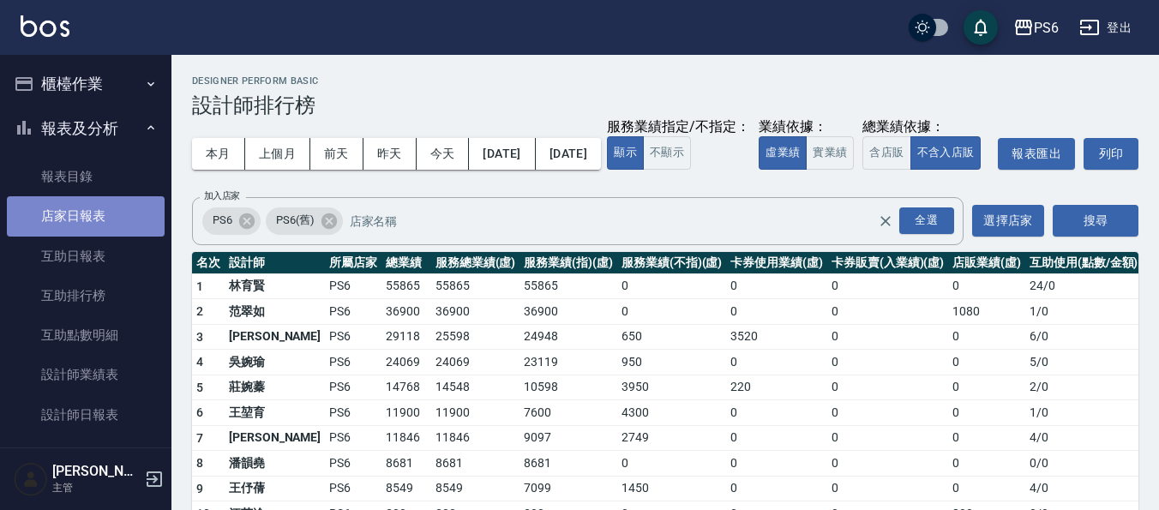
click at [101, 202] on link "店家日報表" at bounding box center [86, 215] width 158 height 39
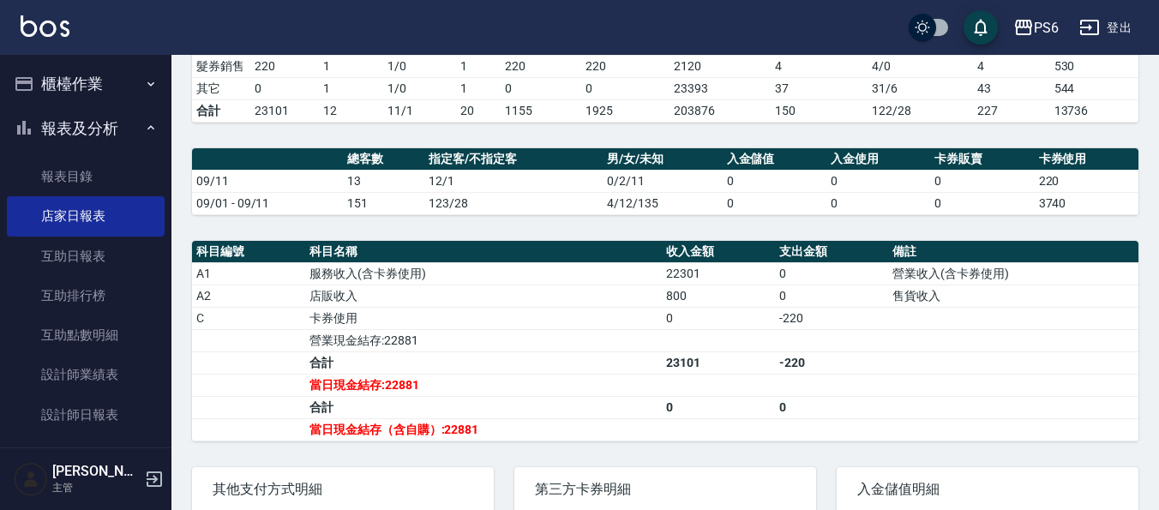
scroll to position [428, 0]
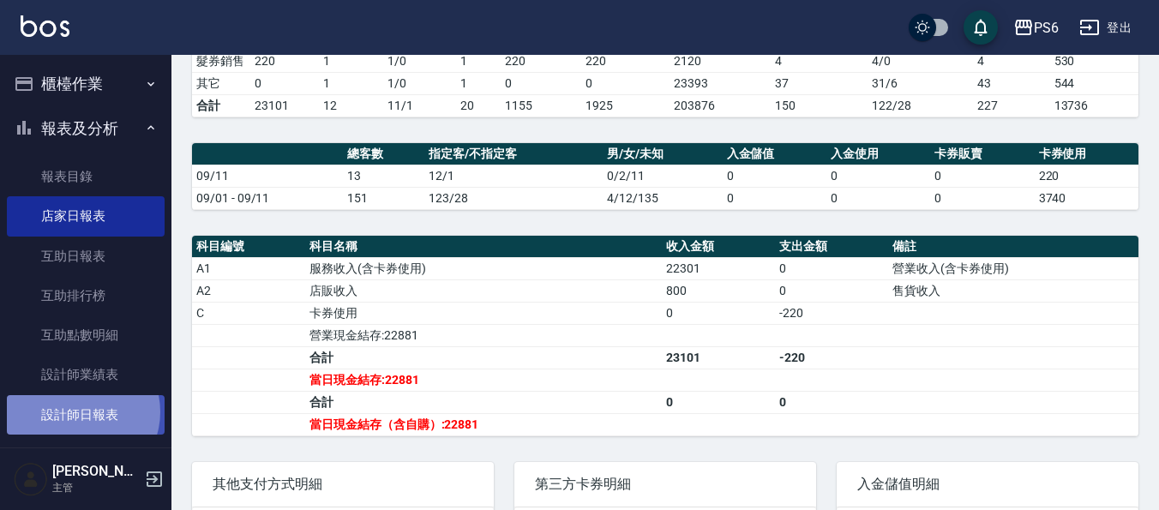
click at [79, 411] on link "設計師日報表" at bounding box center [86, 414] width 158 height 39
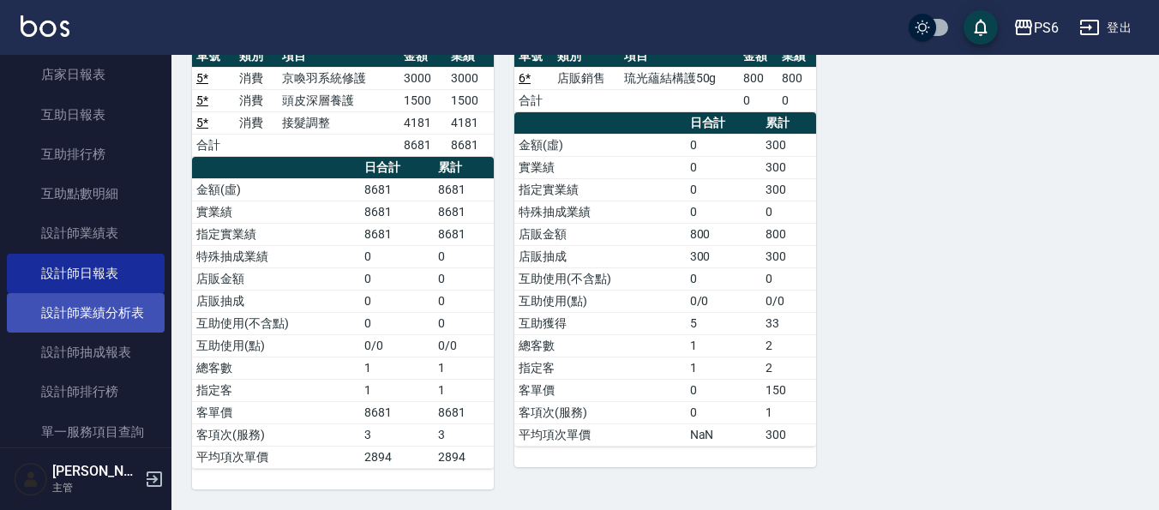
scroll to position [171, 0]
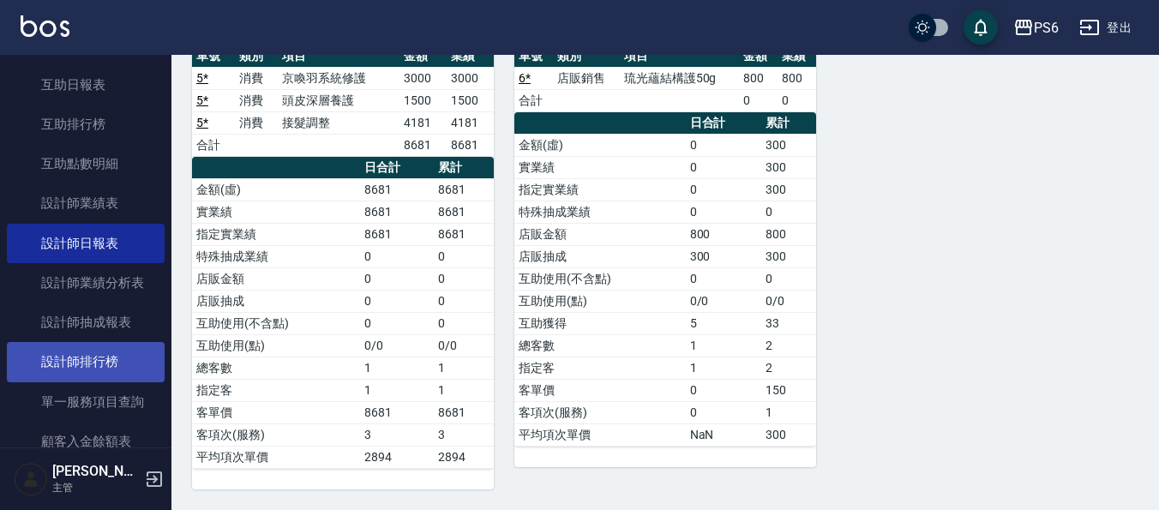
click at [91, 351] on link "設計師排行榜" at bounding box center [86, 361] width 158 height 39
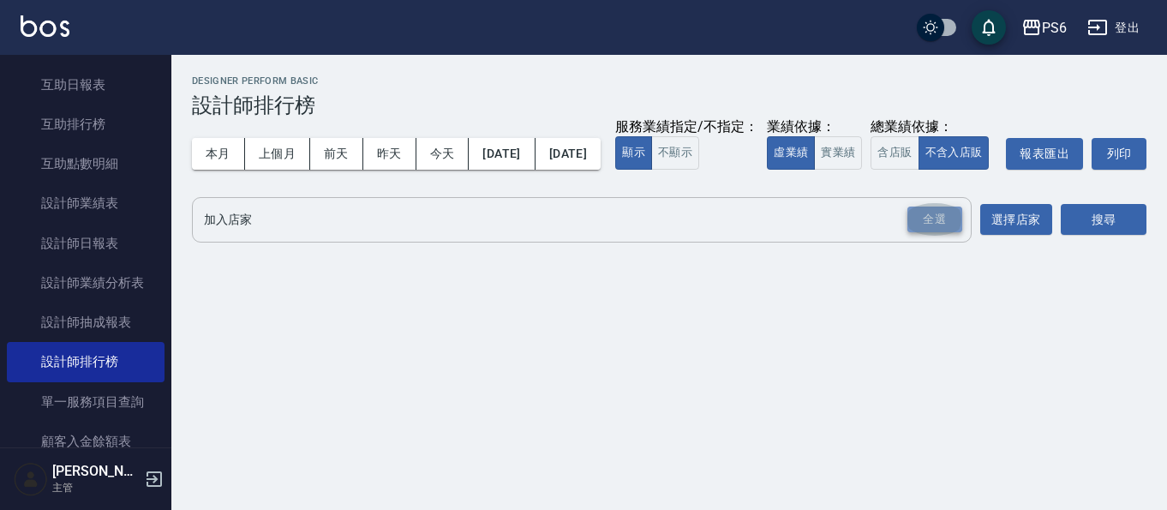
drag, startPoint x: 932, startPoint y: 254, endPoint x: 1117, endPoint y: 261, distance: 185.2
click at [940, 233] on div "全選" at bounding box center [934, 220] width 55 height 27
click at [1117, 237] on button "搜尋" at bounding box center [1104, 221] width 86 height 32
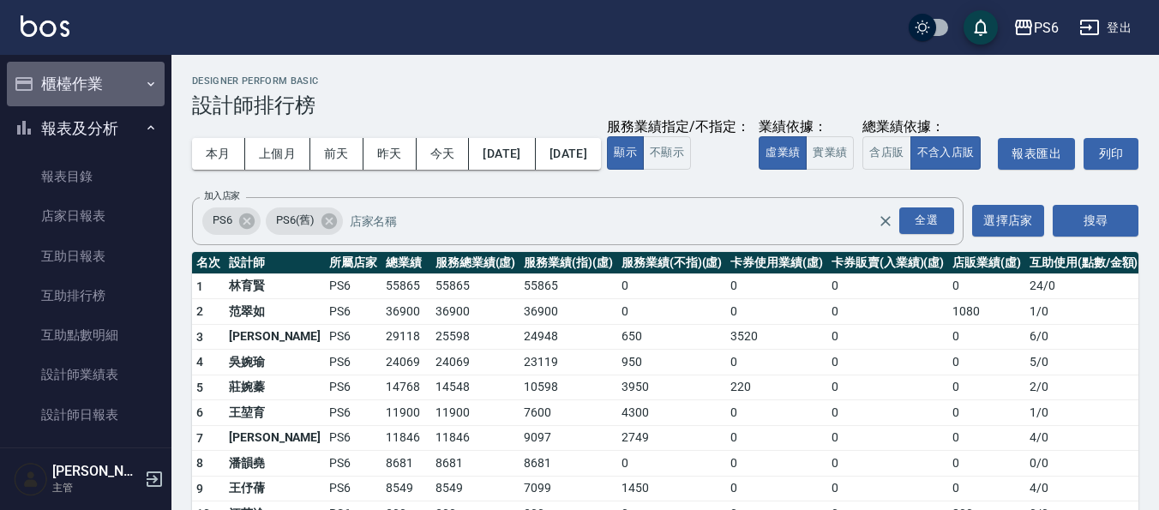
click at [120, 79] on button "櫃檯作業" at bounding box center [86, 84] width 158 height 45
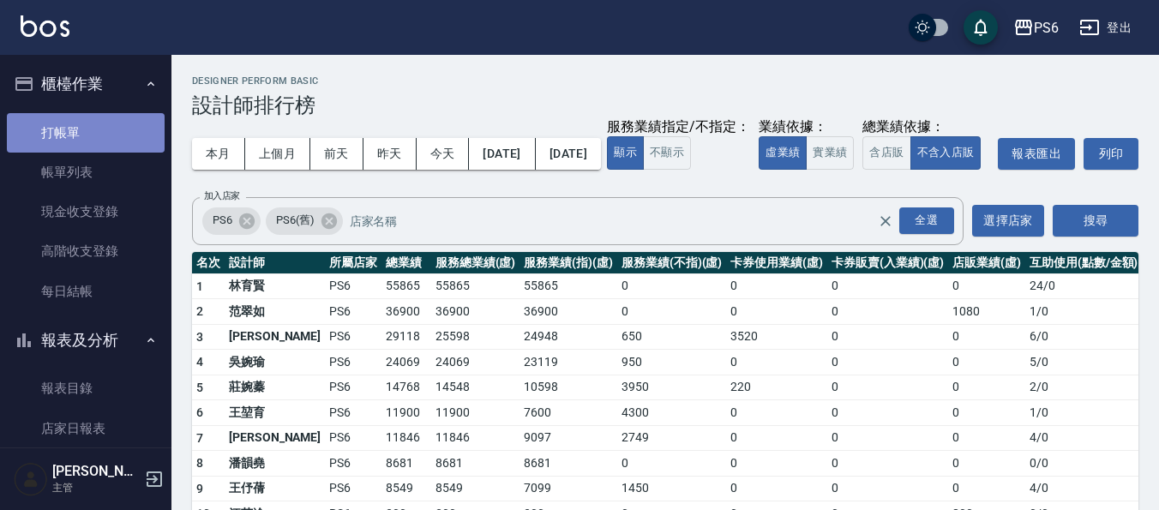
click at [104, 118] on link "打帳單" at bounding box center [86, 132] width 158 height 39
